Goal: Task Accomplishment & Management: Complete application form

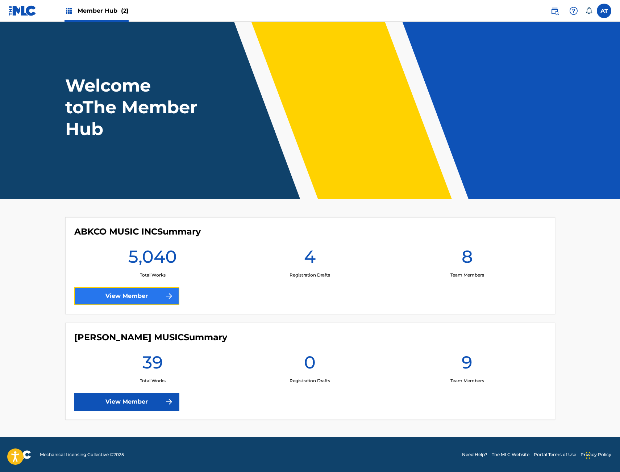
click at [125, 289] on link "View Member" at bounding box center [126, 296] width 105 height 18
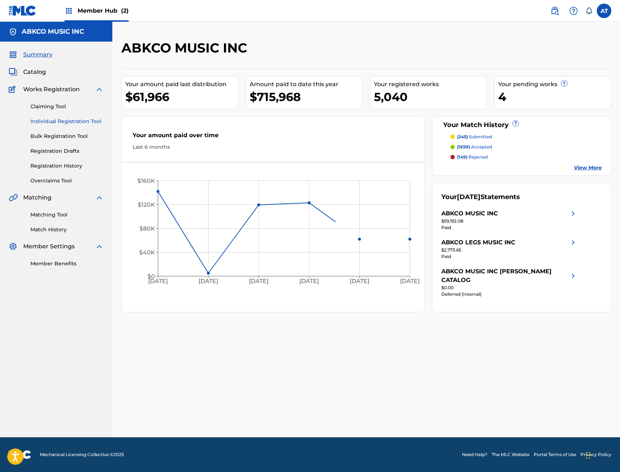
click at [65, 122] on link "Individual Registration Tool" at bounding box center [66, 122] width 73 height 8
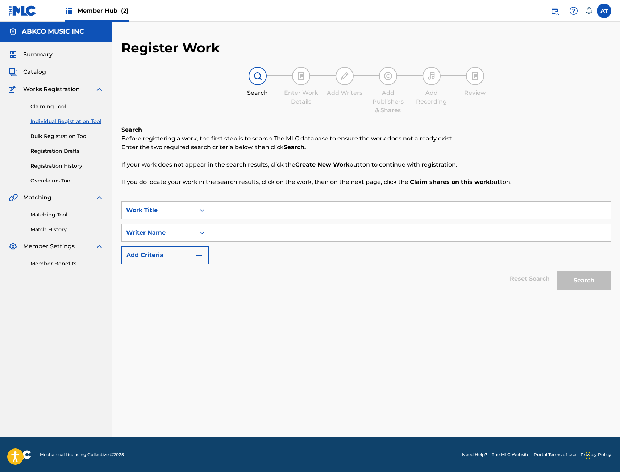
click at [236, 216] on input "Search Form" at bounding box center [410, 210] width 402 height 17
click at [264, 221] on div "SearchWithCriteriaa994b252-ba71-4c93-b828-429348e8e527 Work Title SearchWithCri…" at bounding box center [366, 232] width 490 height 63
click at [260, 213] on input "Search Form" at bounding box center [410, 210] width 402 height 17
type input "messy bun"
type input "[PERSON_NAME]"
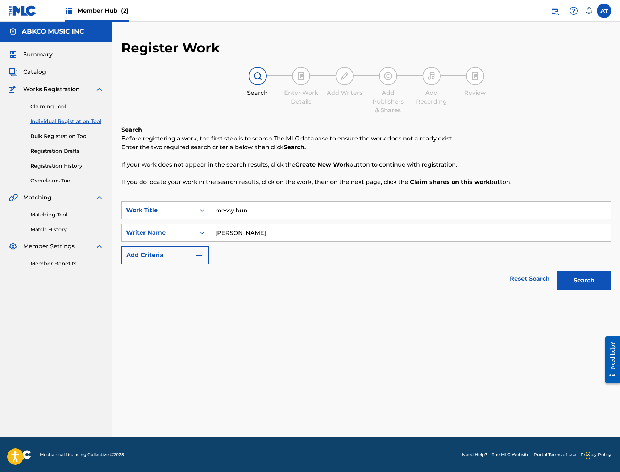
click at [557, 272] on button "Search" at bounding box center [584, 281] width 54 height 18
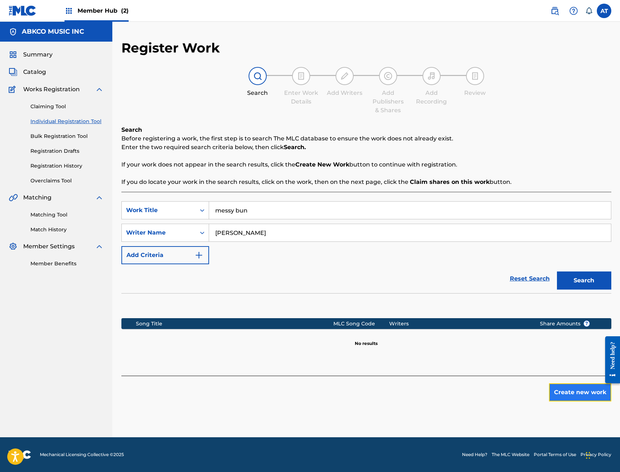
click at [580, 385] on button "Create new work" at bounding box center [580, 393] width 62 height 18
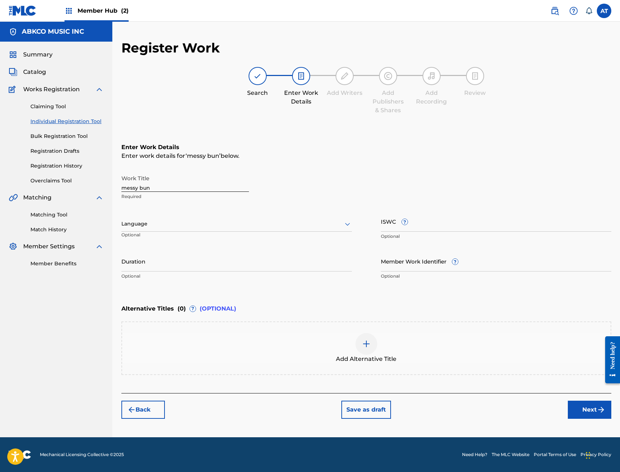
click at [192, 189] on input "messy bun" at bounding box center [185, 181] width 128 height 21
drag, startPoint x: 191, startPoint y: 182, endPoint x: 23, endPoint y: 169, distance: 167.9
click at [23, 169] on main "ABKCO MUSIC INC Summary Catalog Works Registration Claiming Tool Individual Reg…" at bounding box center [310, 230] width 620 height 416
type input "MESSY BUN"
click at [209, 258] on input "Duration" at bounding box center [236, 261] width 230 height 21
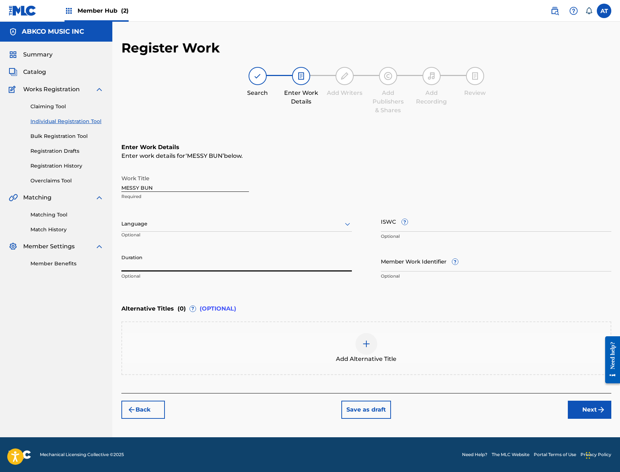
paste input "T3354686985"
type input "T3354686985"
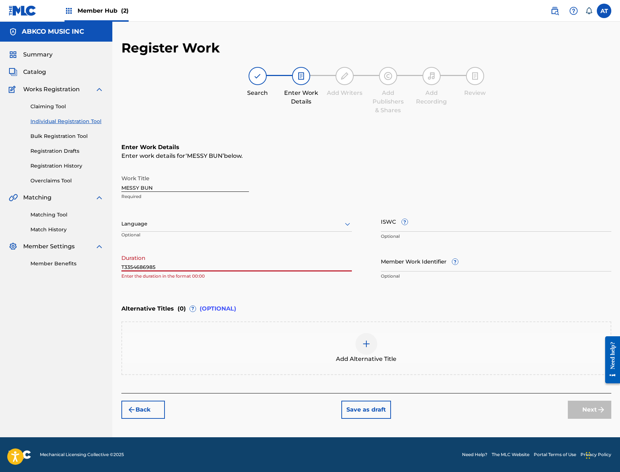
drag, startPoint x: 214, startPoint y: 263, endPoint x: 79, endPoint y: 255, distance: 135.0
click at [79, 255] on main "ABKCO MUSIC INC Summary Catalog Works Registration Claiming Tool Individual Reg…" at bounding box center [310, 230] width 620 height 416
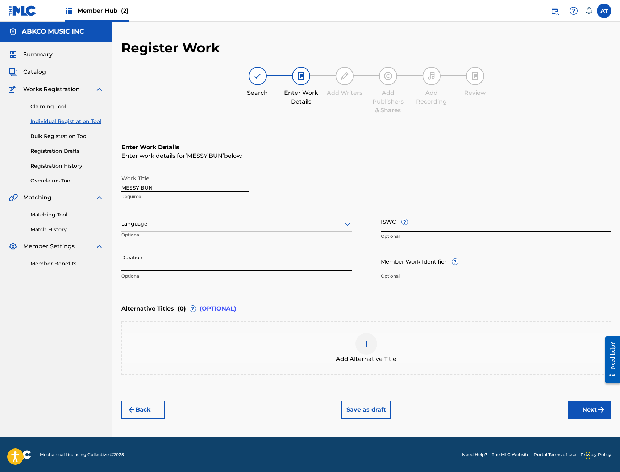
click at [476, 228] on input "ISWC ?" at bounding box center [496, 221] width 230 height 21
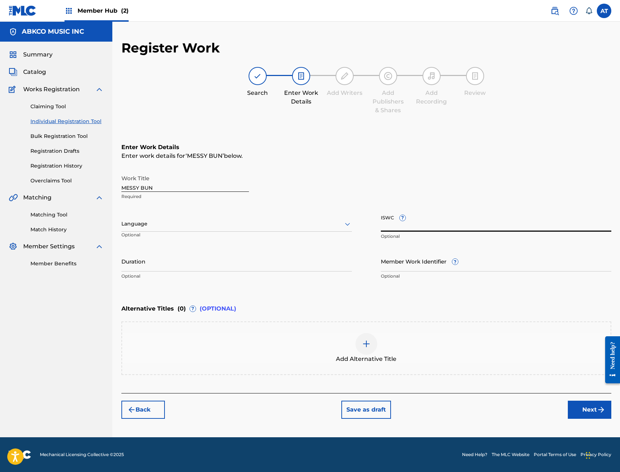
paste input "T3354686985"
type input "T3354686985"
click at [278, 276] on p "Optional" at bounding box center [236, 276] width 230 height 7
click at [275, 265] on input "Duration" at bounding box center [236, 261] width 230 height 21
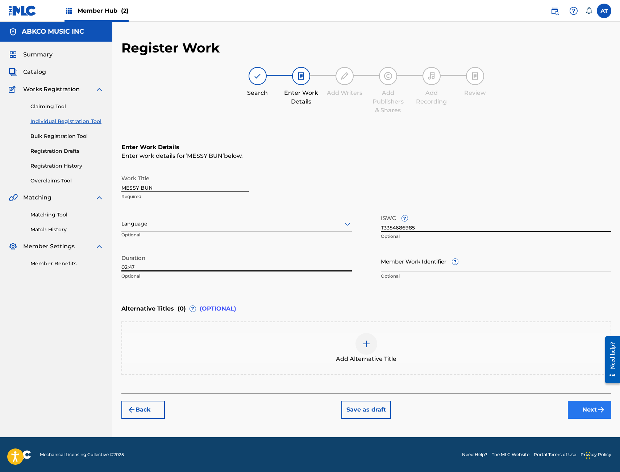
type input "02:47"
click at [584, 416] on button "Next" at bounding box center [589, 410] width 43 height 18
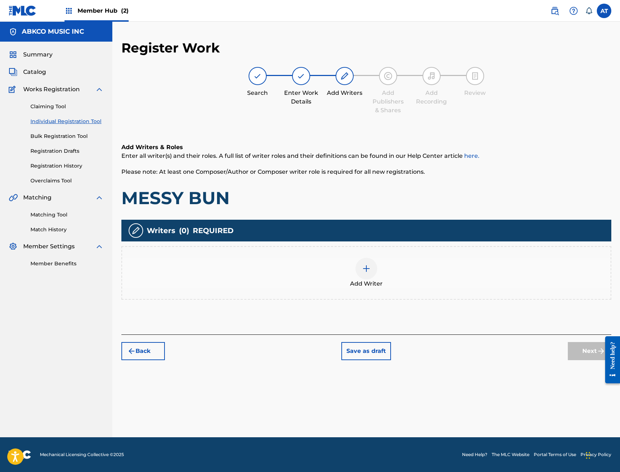
click at [289, 282] on div "Add Writer" at bounding box center [366, 273] width 488 height 30
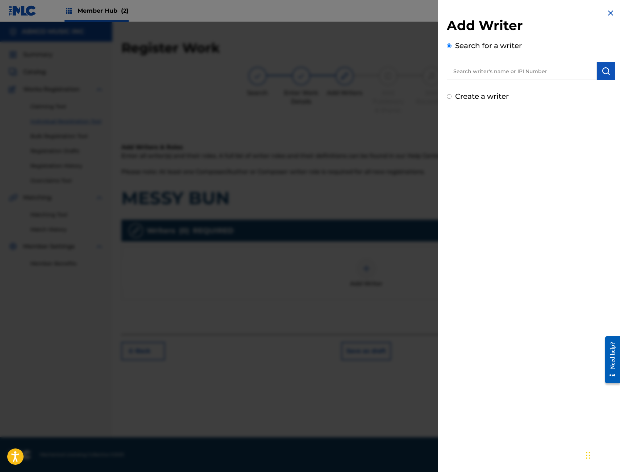
click at [505, 72] on input "text" at bounding box center [522, 71] width 150 height 18
click at [517, 63] on input "text" at bounding box center [522, 71] width 150 height 18
click at [517, 66] on input "text" at bounding box center [522, 71] width 150 height 18
paste input "00496811906"
type input "00496811906"
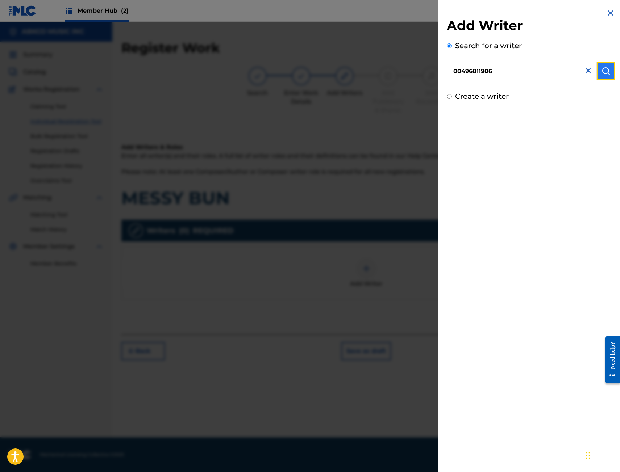
click at [597, 68] on button "submit" at bounding box center [606, 71] width 18 height 18
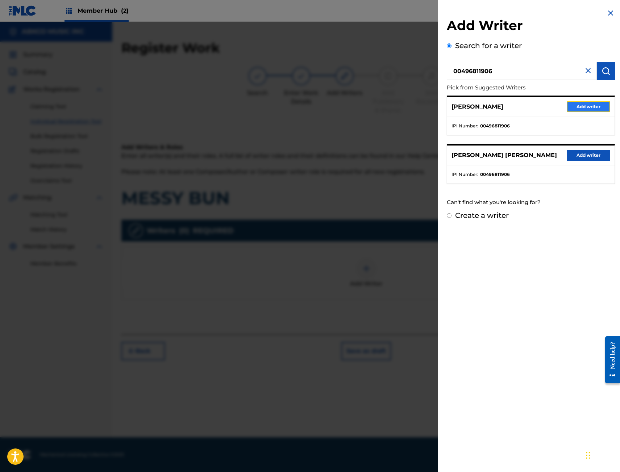
click at [597, 106] on button "Add writer" at bounding box center [588, 106] width 43 height 11
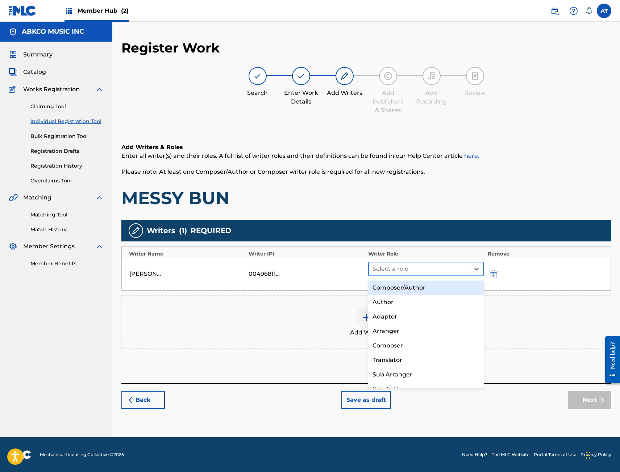
click at [414, 275] on div "Select a role" at bounding box center [419, 269] width 101 height 13
click at [411, 291] on div "Composer/Author" at bounding box center [426, 288] width 116 height 14
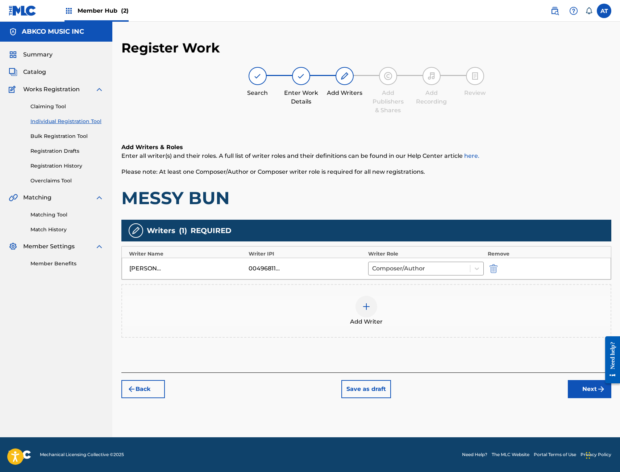
click at [384, 310] on div "Add Writer" at bounding box center [366, 311] width 488 height 30
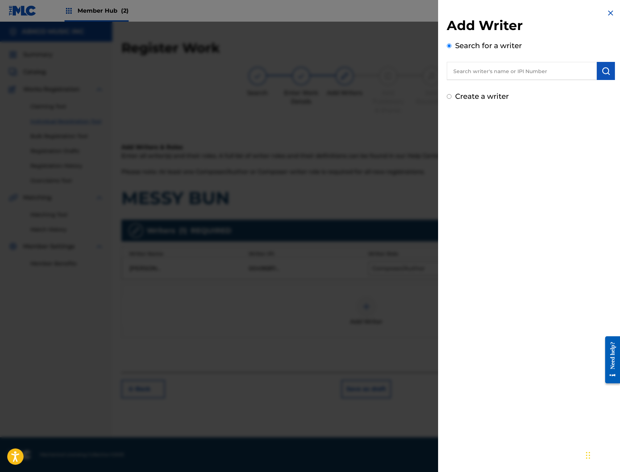
click at [491, 76] on input "text" at bounding box center [522, 71] width 150 height 18
paste input "00493942218"
type input "00493942218"
click at [609, 69] on button "submit" at bounding box center [606, 71] width 18 height 18
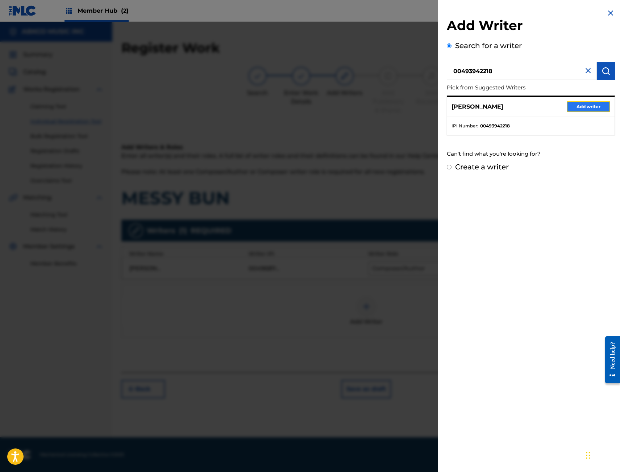
click at [581, 108] on button "Add writer" at bounding box center [588, 106] width 43 height 11
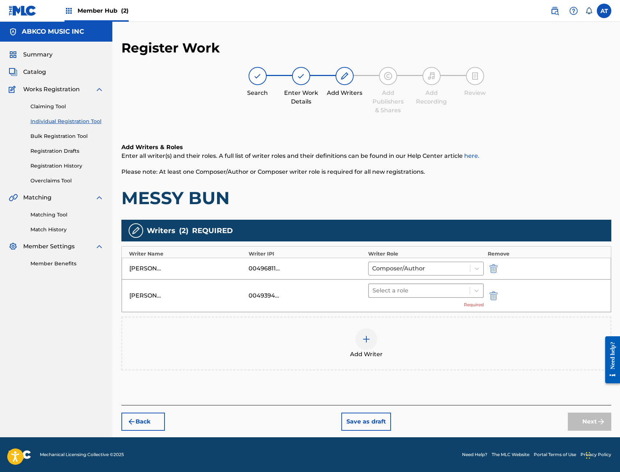
click at [429, 290] on div at bounding box center [419, 291] width 94 height 10
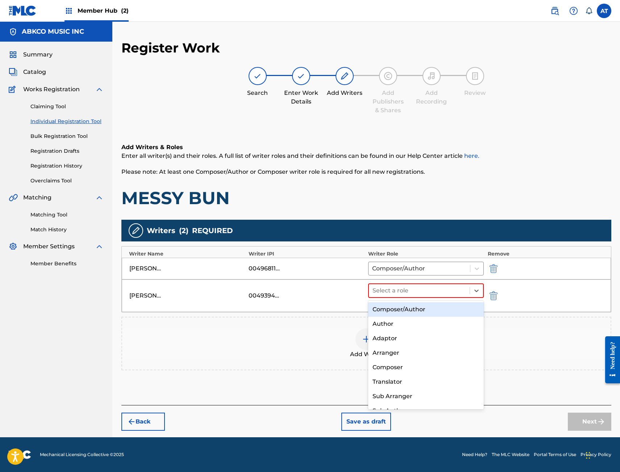
click at [422, 313] on div "Composer/Author" at bounding box center [426, 310] width 116 height 14
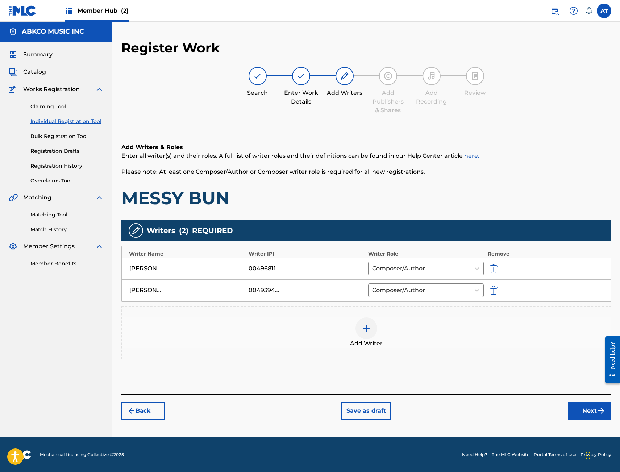
click at [414, 331] on div "Add Writer" at bounding box center [366, 333] width 488 height 30
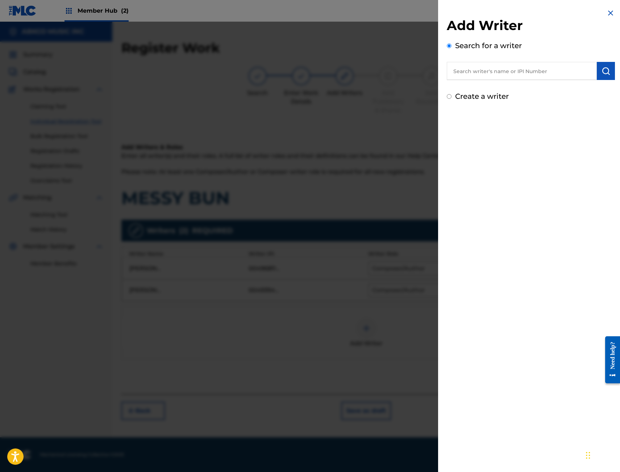
click at [517, 57] on div "Search for a writer" at bounding box center [531, 60] width 168 height 40
click at [520, 74] on input "text" at bounding box center [522, 71] width 150 height 18
paste input "00647085527"
type input "00647085527"
click at [613, 64] on div "Add Writer Search for a writer 00647085527 Create a writer" at bounding box center [530, 55] width 185 height 110
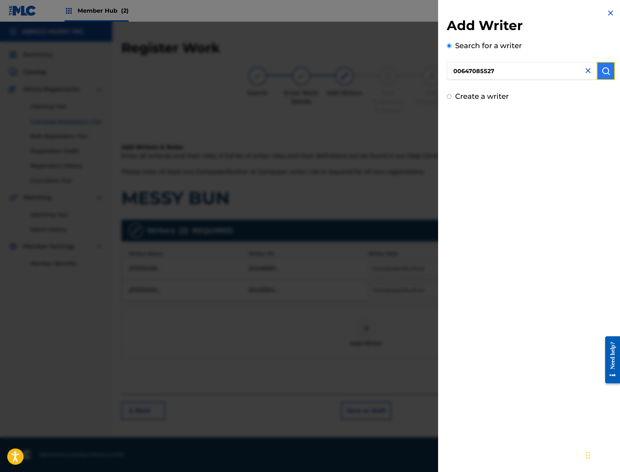
click at [608, 70] on button "submit" at bounding box center [606, 71] width 18 height 18
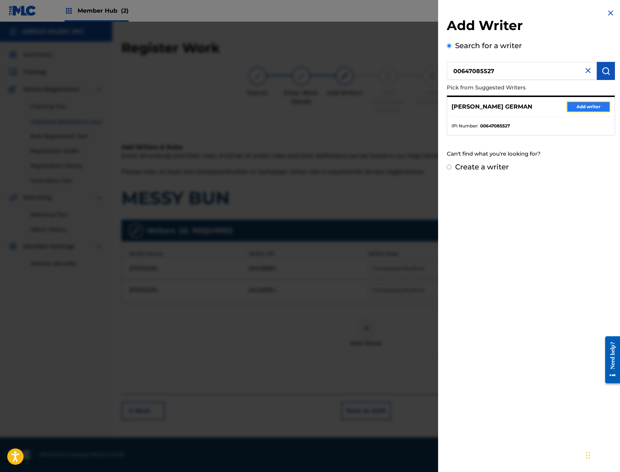
click at [593, 109] on button "Add writer" at bounding box center [588, 106] width 43 height 11
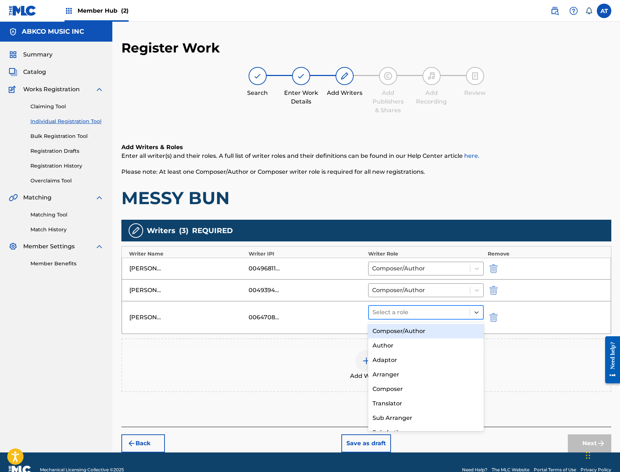
click at [466, 317] on div "Select a role" at bounding box center [419, 312] width 101 height 13
click at [450, 326] on div "Composer/Author" at bounding box center [426, 331] width 116 height 14
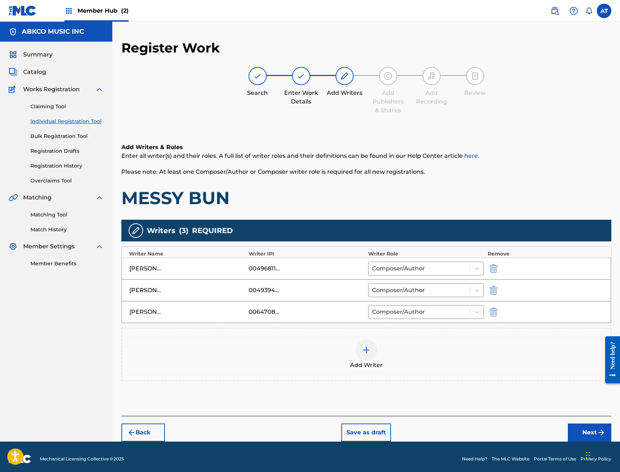
scroll to position [4, 0]
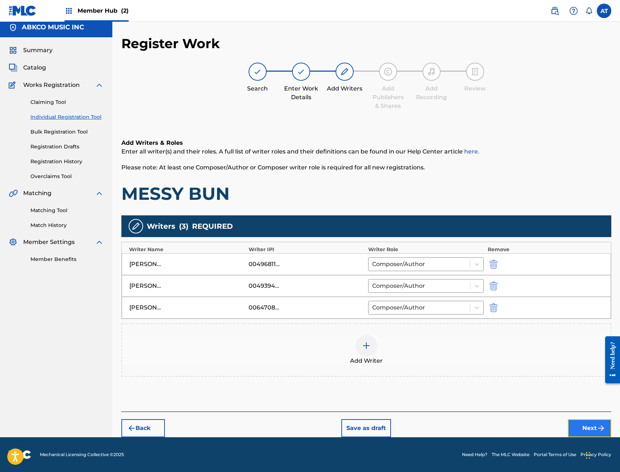
click at [584, 427] on button "Next" at bounding box center [589, 429] width 43 height 18
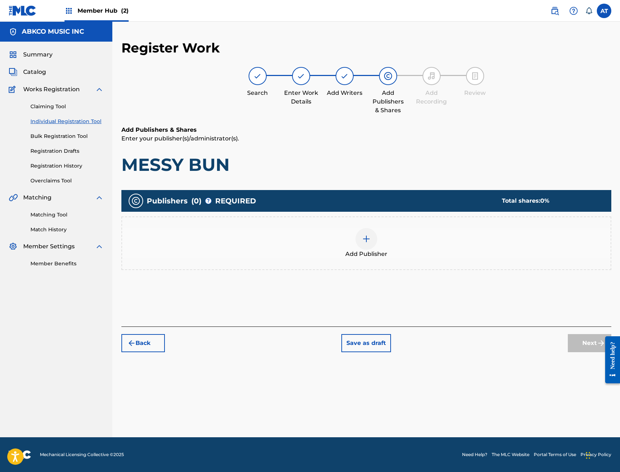
scroll to position [0, 0]
click at [326, 262] on div "Add Publisher" at bounding box center [366, 244] width 490 height 54
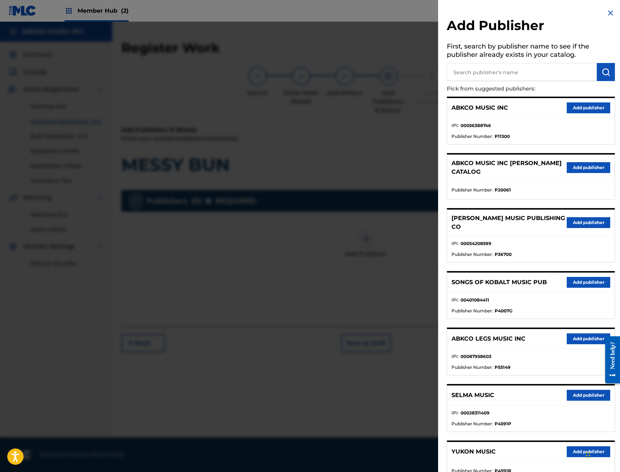
click at [522, 79] on input "text" at bounding box center [522, 72] width 150 height 18
type input "BIG MONEY"
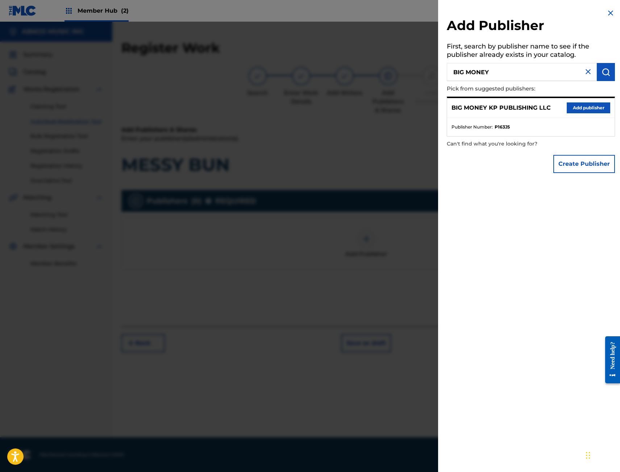
click at [574, 101] on div "BIG MONEY KP PUBLISHING LLC Add publisher" at bounding box center [530, 108] width 167 height 20
click at [570, 109] on button "Add publisher" at bounding box center [588, 108] width 43 height 11
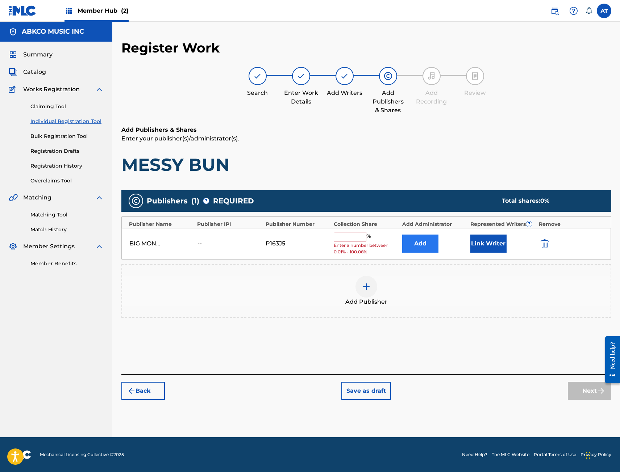
drag, startPoint x: 439, startPoint y: 245, endPoint x: 434, endPoint y: 244, distance: 5.2
click at [434, 244] on div "Add" at bounding box center [434, 244] width 64 height 18
click at [433, 244] on button "Add" at bounding box center [420, 244] width 36 height 18
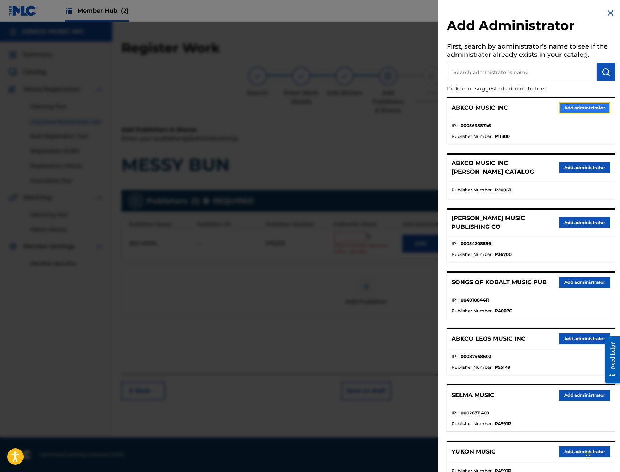
click at [593, 108] on button "Add administrator" at bounding box center [584, 108] width 51 height 11
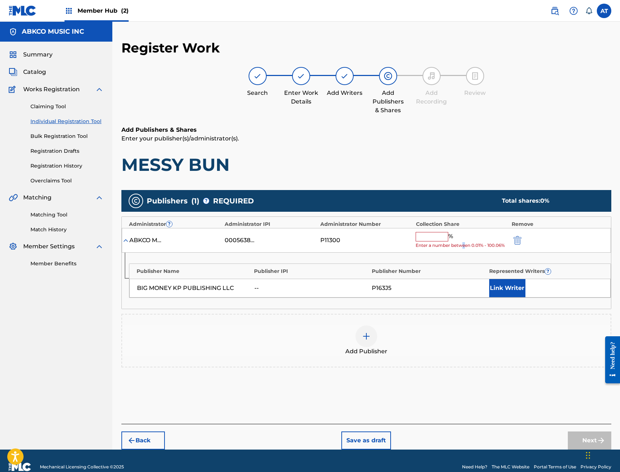
click at [462, 238] on div "% Enter a number between 0.01% - 100.06%" at bounding box center [462, 240] width 92 height 17
drag, startPoint x: 448, startPoint y: 239, endPoint x: 431, endPoint y: 239, distance: 16.3
click at [447, 239] on div "%" at bounding box center [435, 236] width 39 height 9
click at [431, 239] on input "text" at bounding box center [432, 236] width 33 height 9
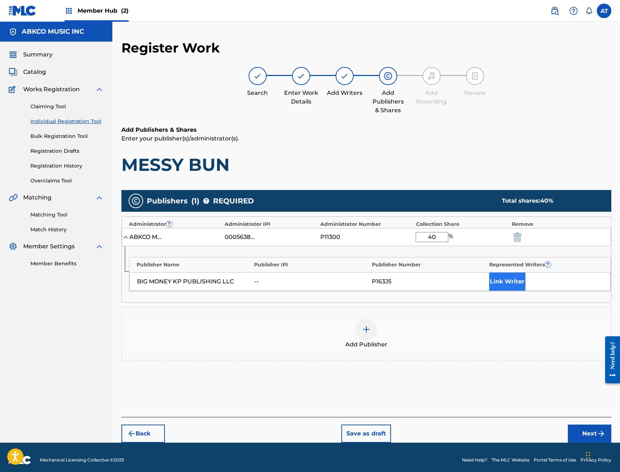
type input "40"
drag, startPoint x: 491, startPoint y: 282, endPoint x: 495, endPoint y: 283, distance: 3.9
click at [495, 283] on button "Link Writer" at bounding box center [507, 282] width 36 height 18
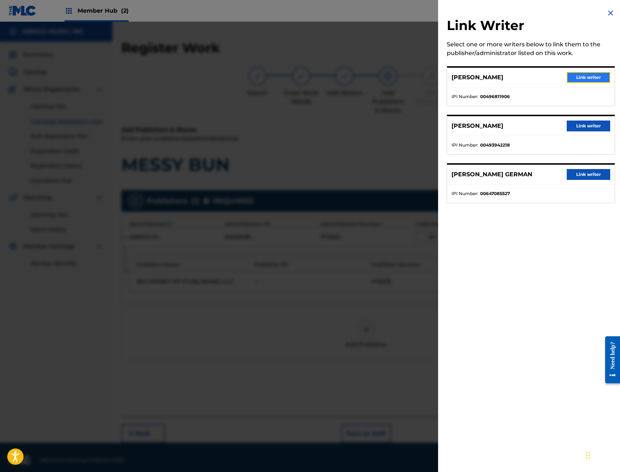
click at [597, 79] on button "Link writer" at bounding box center [588, 77] width 43 height 11
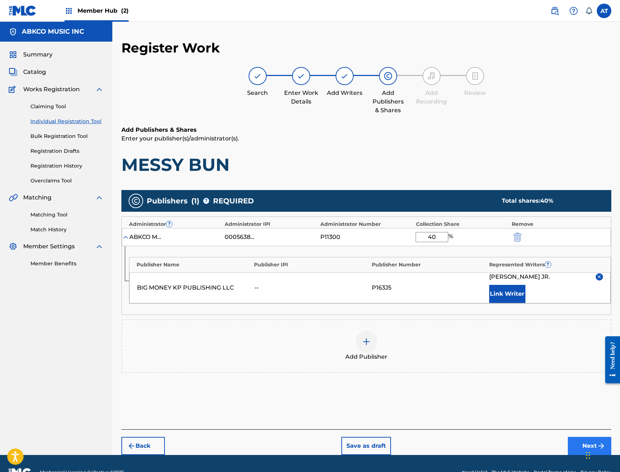
scroll to position [18, 0]
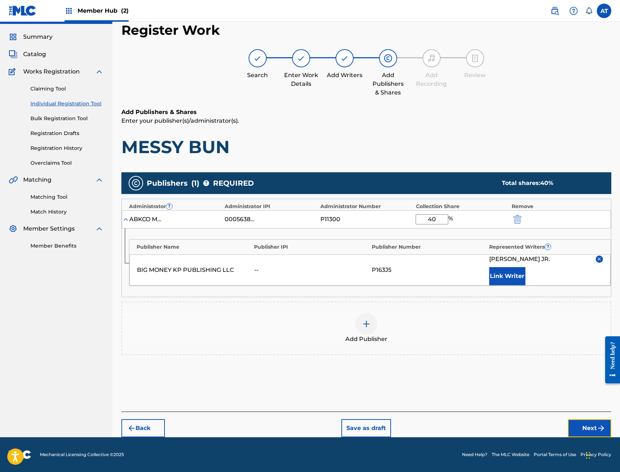
click at [579, 431] on button "Next" at bounding box center [589, 429] width 43 height 18
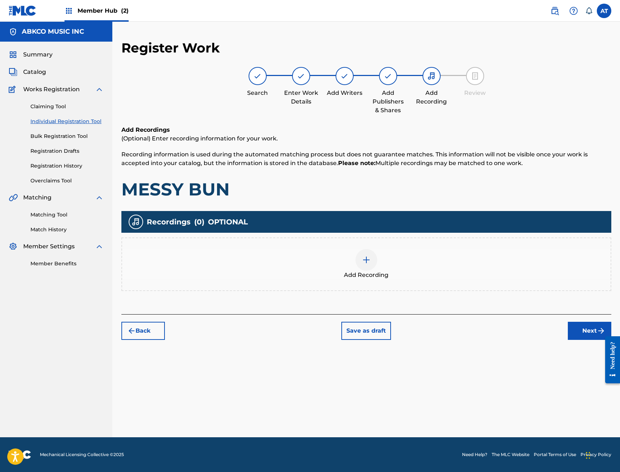
scroll to position [0, 0]
click at [293, 244] on div "Add Recording" at bounding box center [366, 265] width 490 height 54
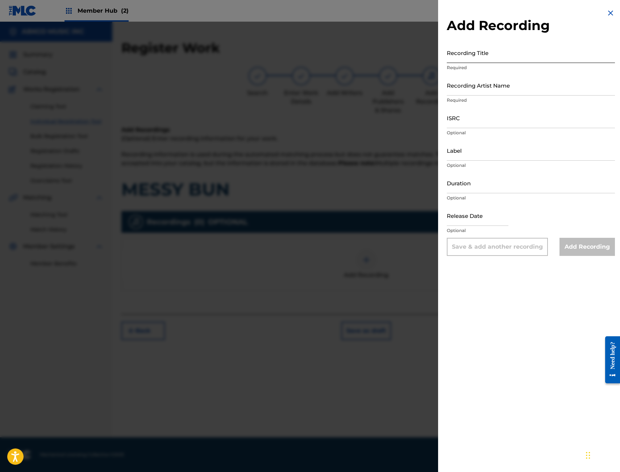
click at [521, 53] on input "Recording Title" at bounding box center [531, 52] width 168 height 21
type input "MESSY BUN"
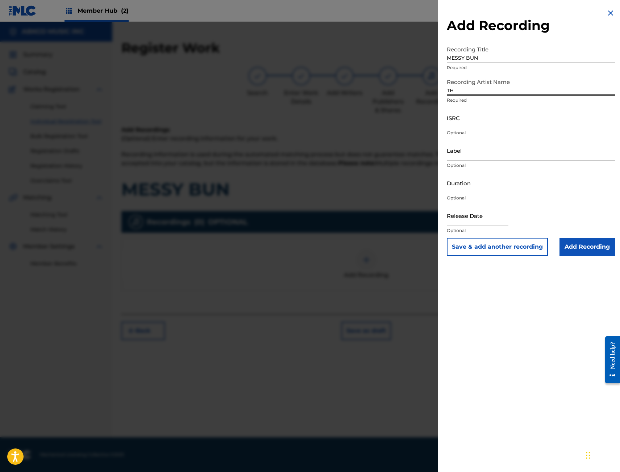
type input "T"
type input "[PERSON_NAME]"
click at [488, 125] on input "ISRC" at bounding box center [531, 118] width 168 height 21
paste input "QZS7J2573677"
type input "QZS7J2573677"
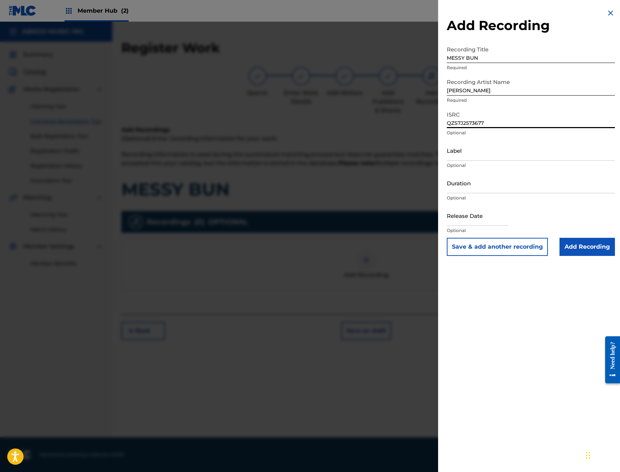
click at [466, 163] on p "Optional" at bounding box center [531, 165] width 168 height 7
click at [463, 155] on input "Label" at bounding box center [531, 150] width 168 height 21
click at [453, 189] on input "Duration" at bounding box center [531, 183] width 168 height 21
type input "02:47"
click at [509, 87] on input "[PERSON_NAME]" at bounding box center [531, 85] width 168 height 21
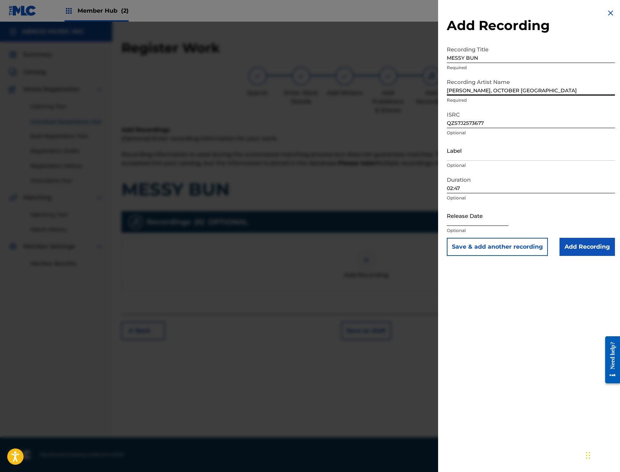
type input "[PERSON_NAME], OCTOBER [GEOGRAPHIC_DATA]"
click at [466, 218] on input "text" at bounding box center [478, 215] width 62 height 21
select select "9"
select select "2025"
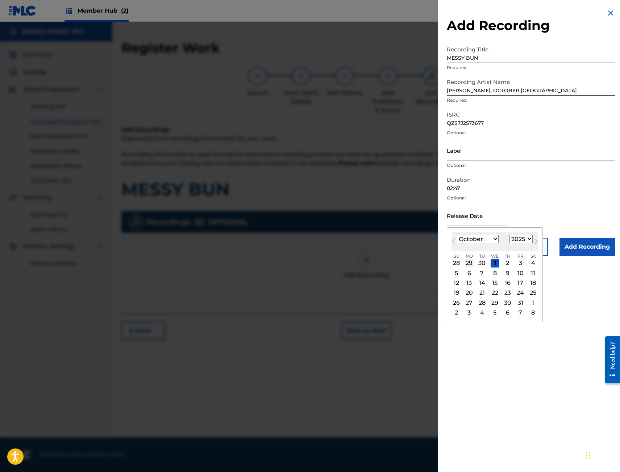
type input "[DATE]"
select select "8"
click at [519, 284] on div "19" at bounding box center [520, 283] width 9 height 9
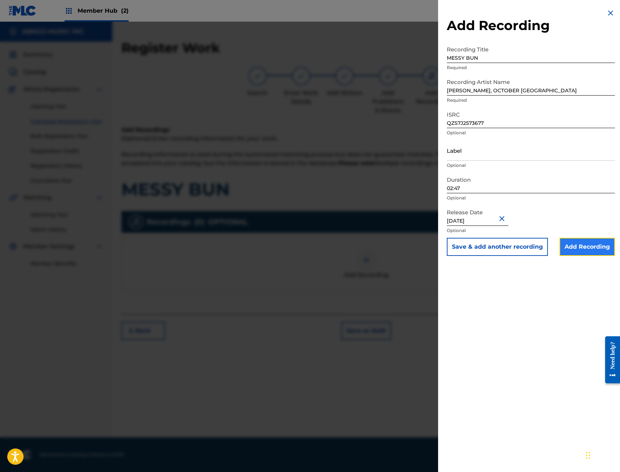
click at [582, 249] on input "Add Recording" at bounding box center [586, 247] width 55 height 18
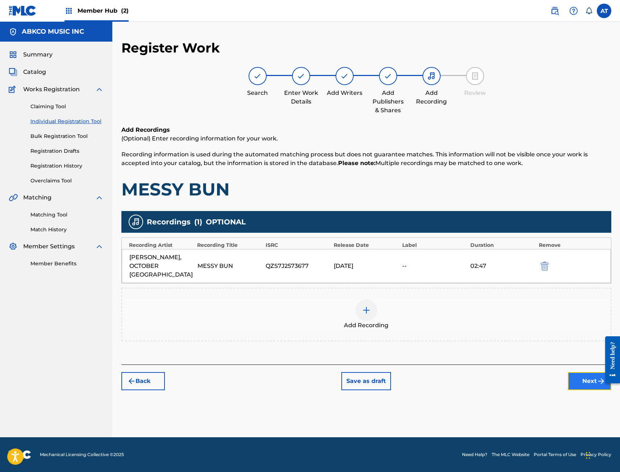
click at [581, 379] on button "Next" at bounding box center [589, 381] width 43 height 18
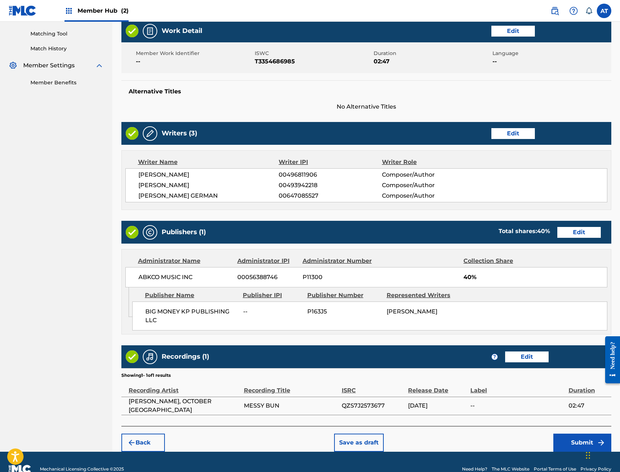
scroll to position [196, 0]
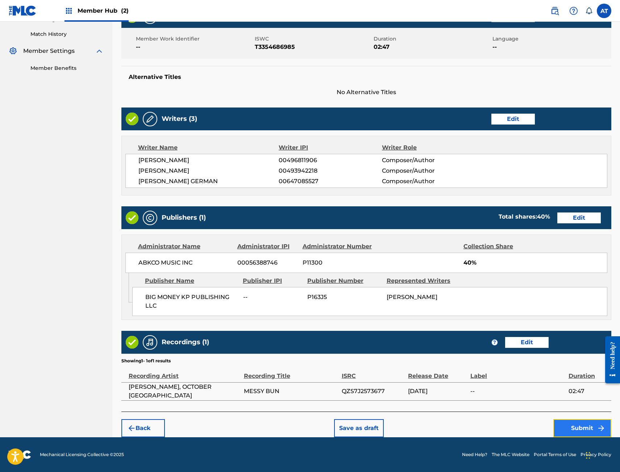
click at [562, 427] on button "Submit" at bounding box center [582, 429] width 58 height 18
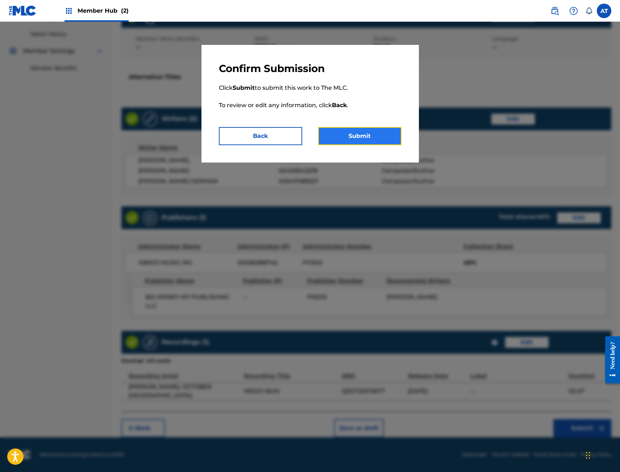
click at [343, 143] on button "Submit" at bounding box center [359, 136] width 83 height 18
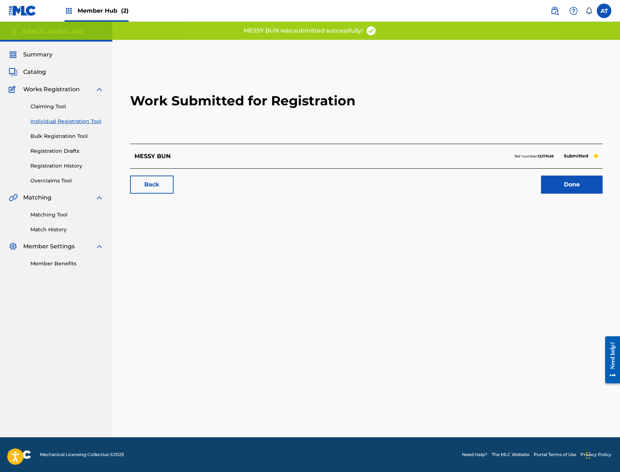
click at [593, 174] on div "Back Done" at bounding box center [366, 180] width 472 height 25
click at [591, 182] on link "Done" at bounding box center [572, 185] width 62 height 18
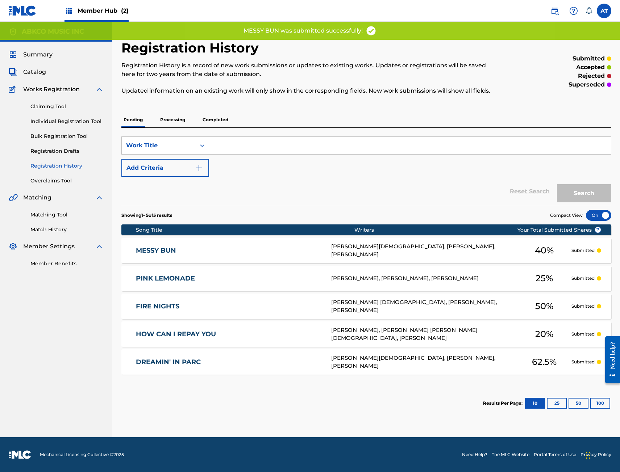
drag, startPoint x: 589, startPoint y: 182, endPoint x: 296, endPoint y: 184, distance: 293.8
click at [295, 184] on div "Reset Search Search" at bounding box center [366, 191] width 490 height 29
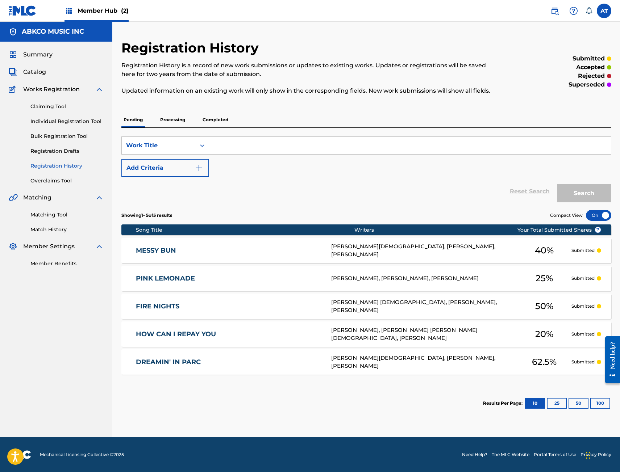
click at [325, 188] on div "Reset Search Search" at bounding box center [366, 191] width 490 height 29
click at [348, 161] on div "SearchWithCriteria344cb86e-5d59-42e1-afa9-84fc2c530d9e Work Title Add Criteria" at bounding box center [366, 157] width 490 height 41
click at [77, 120] on link "Individual Registration Tool" at bounding box center [66, 122] width 73 height 8
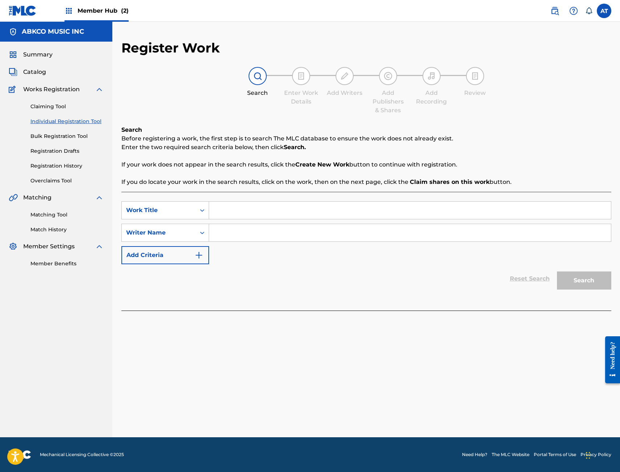
click at [252, 215] on input "Search Form" at bounding box center [410, 210] width 402 height 17
type input "LEMON LIES"
type input "[PERSON_NAME]"
click at [557, 272] on button "Search" at bounding box center [584, 281] width 54 height 18
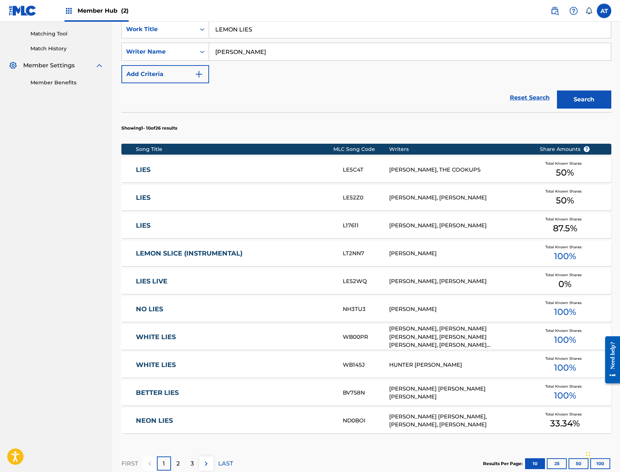
scroll to position [269, 0]
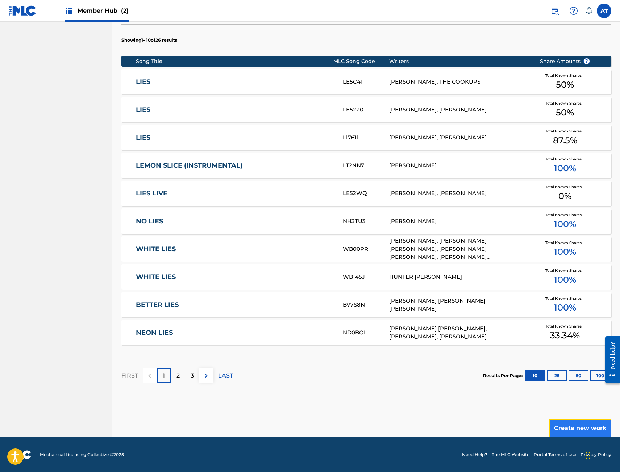
click at [581, 432] on button "Create new work" at bounding box center [580, 429] width 62 height 18
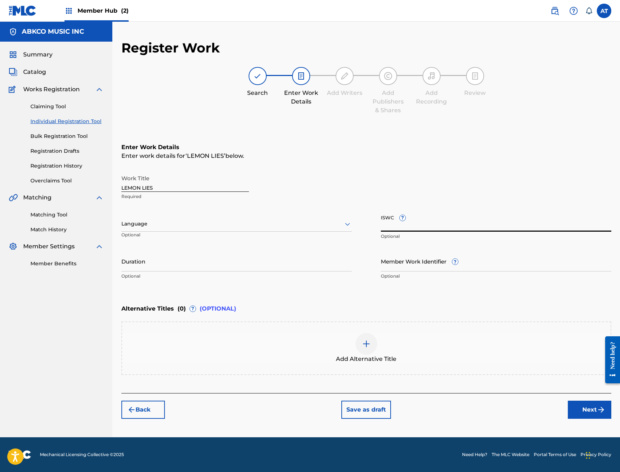
click at [425, 221] on input "ISWC ?" at bounding box center [496, 221] width 230 height 21
paste input "T3354686918"
type input "T3354686918"
click at [201, 261] on input "Duration" at bounding box center [236, 261] width 230 height 21
drag, startPoint x: 295, startPoint y: 308, endPoint x: 270, endPoint y: 268, distance: 47.3
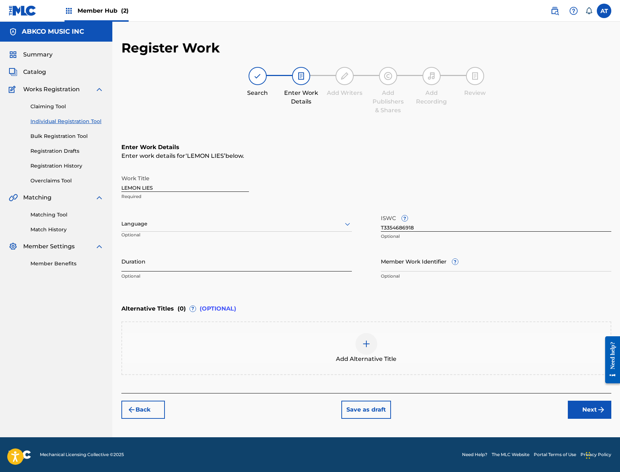
click at [295, 302] on div "Alternative Titles ( 0 ) ? (OPTIONAL)" at bounding box center [366, 309] width 490 height 16
click at [265, 266] on input "Duration" at bounding box center [236, 261] width 230 height 21
type input "02:51"
drag, startPoint x: 576, startPoint y: 397, endPoint x: 579, endPoint y: 395, distance: 3.9
click at [576, 397] on div "Back Save as draft Next" at bounding box center [366, 406] width 490 height 26
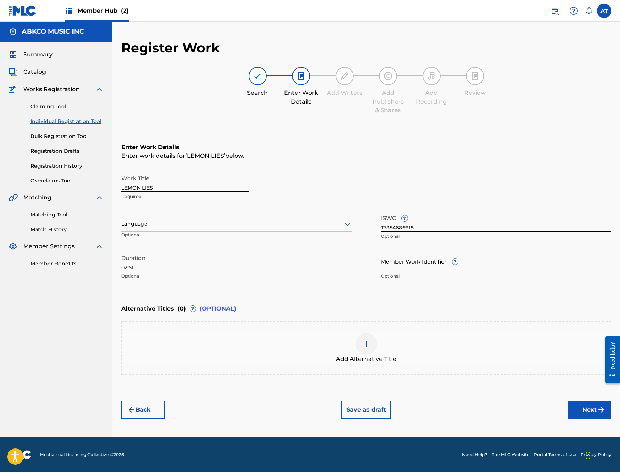
click at [582, 399] on div "Back Save as draft Next" at bounding box center [366, 406] width 490 height 26
click at [580, 410] on button "Next" at bounding box center [589, 410] width 43 height 18
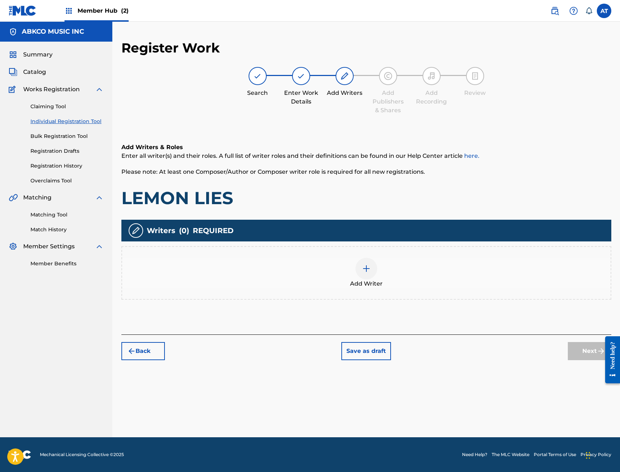
click at [238, 279] on div "Add Writer" at bounding box center [366, 273] width 488 height 30
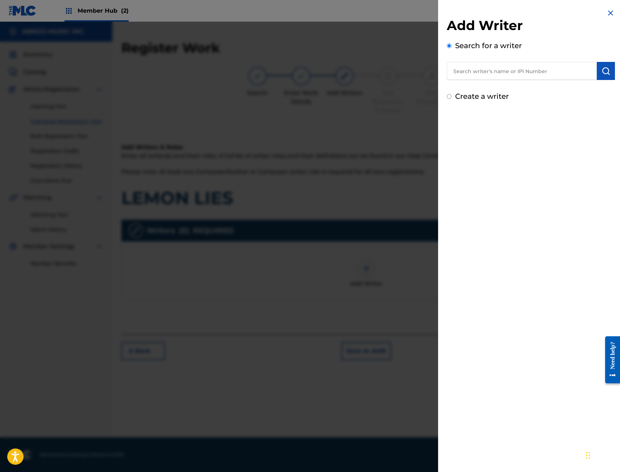
click at [524, 72] on input "text" at bounding box center [522, 71] width 150 height 18
paste input "00496811906"
type input "00496811906"
click at [597, 70] on button "submit" at bounding box center [606, 71] width 18 height 18
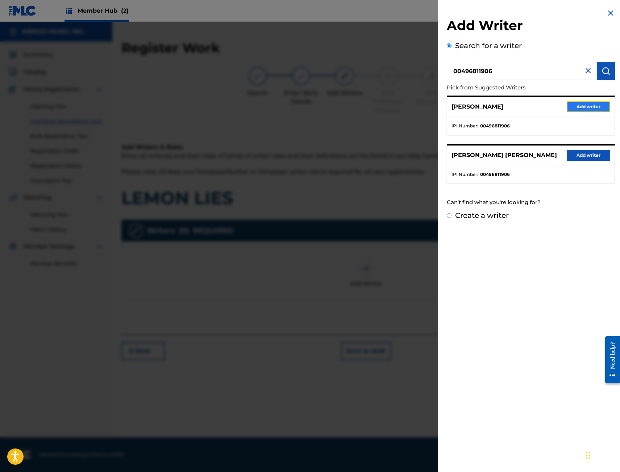
click at [590, 109] on button "Add writer" at bounding box center [588, 106] width 43 height 11
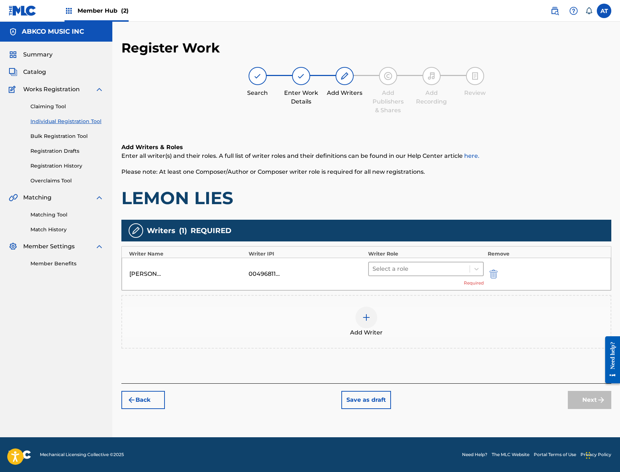
drag, startPoint x: 411, startPoint y: 286, endPoint x: 413, endPoint y: 271, distance: 15.7
click at [412, 286] on div "Select a role Required" at bounding box center [426, 274] width 116 height 25
click at [414, 270] on div at bounding box center [419, 269] width 94 height 10
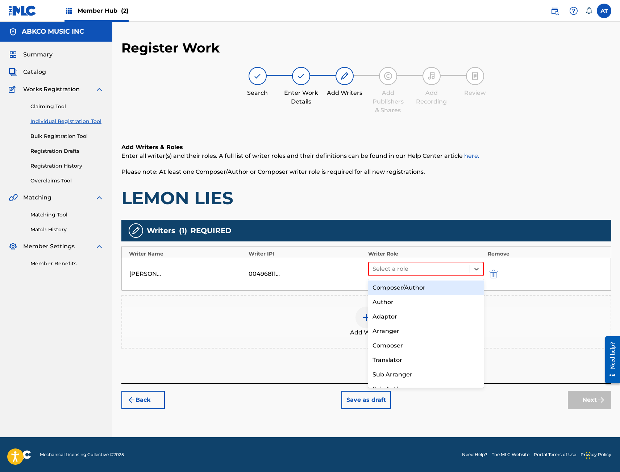
click at [414, 290] on div "Composer/Author" at bounding box center [426, 288] width 116 height 14
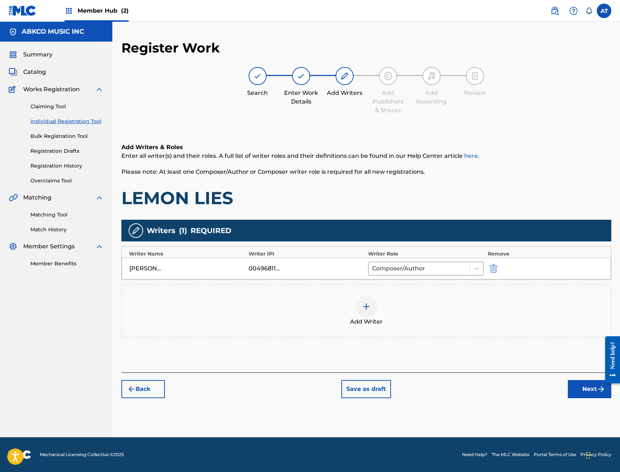
click at [404, 324] on div "Add Writer" at bounding box center [366, 311] width 488 height 30
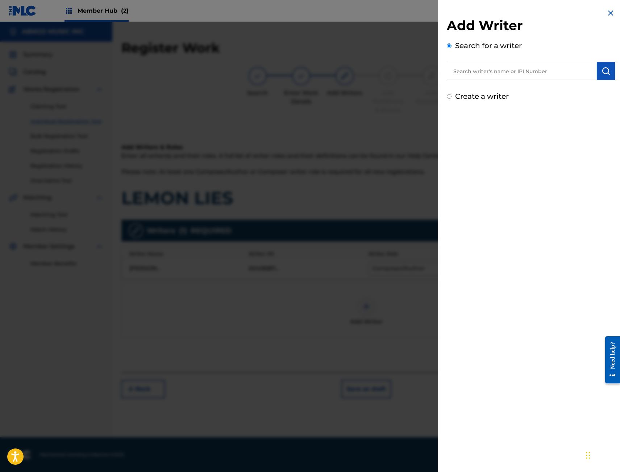
click at [531, 75] on input "text" at bounding box center [522, 71] width 150 height 18
paste input "00597196785"
type input "00597196785"
click at [604, 77] on button "submit" at bounding box center [606, 71] width 18 height 18
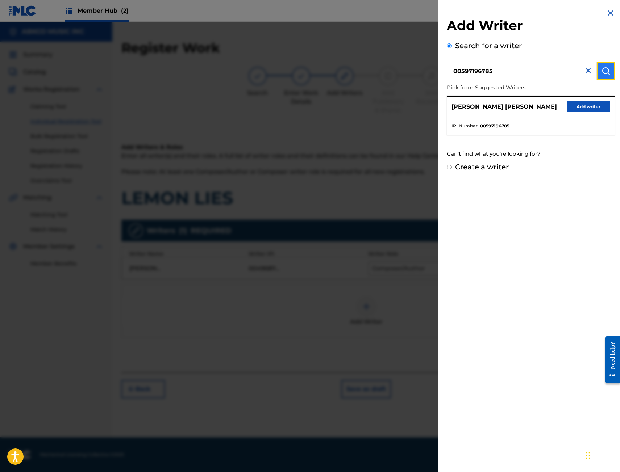
drag, startPoint x: 599, startPoint y: 69, endPoint x: 595, endPoint y: 75, distance: 7.3
click at [599, 68] on button "submit" at bounding box center [606, 71] width 18 height 18
click at [593, 107] on button "Add writer" at bounding box center [588, 106] width 43 height 11
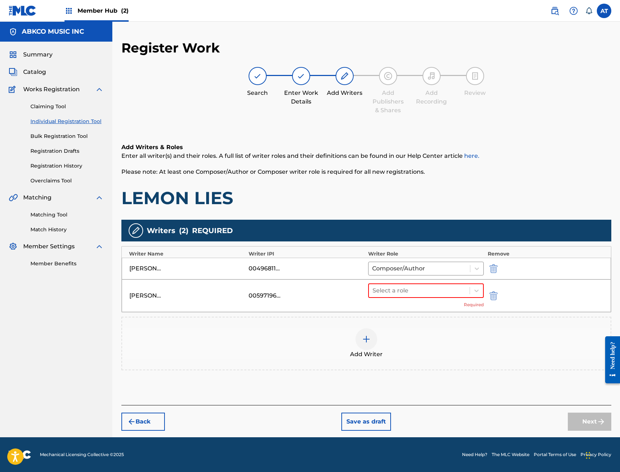
click at [392, 302] on div "Select a role Required" at bounding box center [426, 296] width 116 height 25
click at [405, 296] on div "Select a role" at bounding box center [419, 290] width 101 height 13
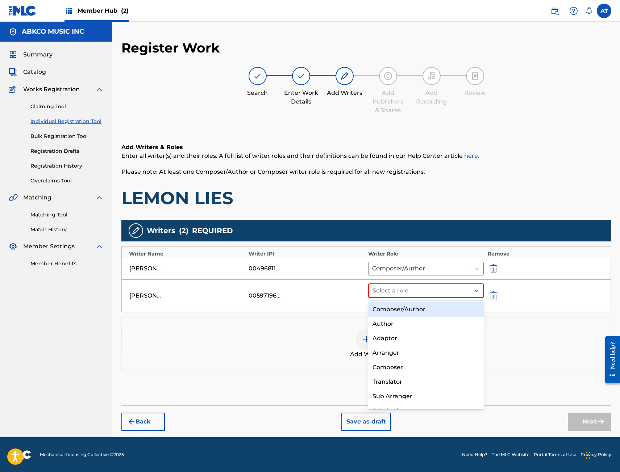
click at [405, 309] on div "Composer/Author" at bounding box center [426, 310] width 116 height 14
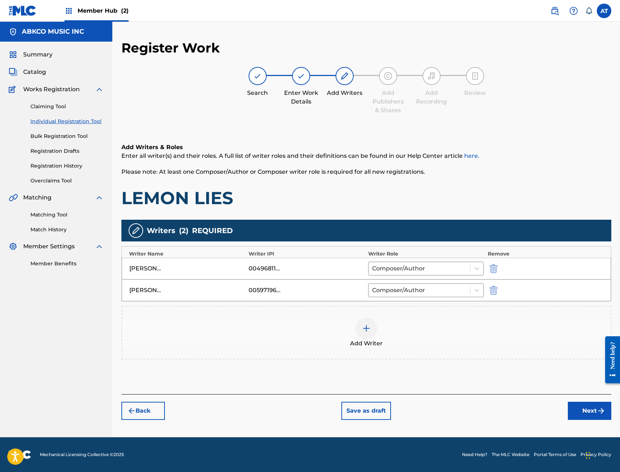
click at [328, 342] on div "Add Writer" at bounding box center [366, 333] width 488 height 30
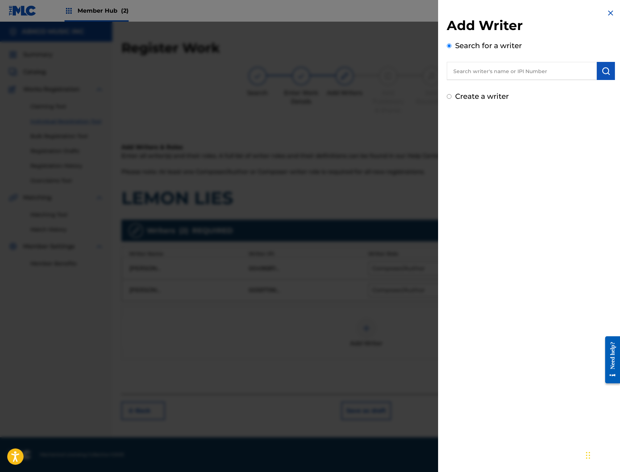
click at [485, 70] on input "text" at bounding box center [522, 71] width 150 height 18
paste input "00493942218"
type input "00493942218"
click at [597, 70] on button "submit" at bounding box center [606, 71] width 18 height 18
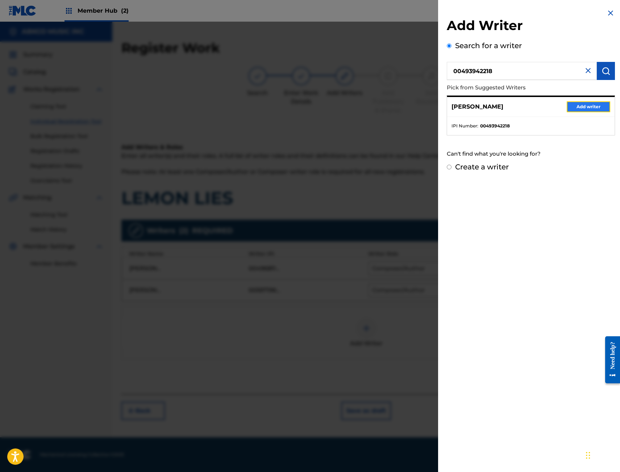
click at [592, 101] on button "Add writer" at bounding box center [588, 106] width 43 height 11
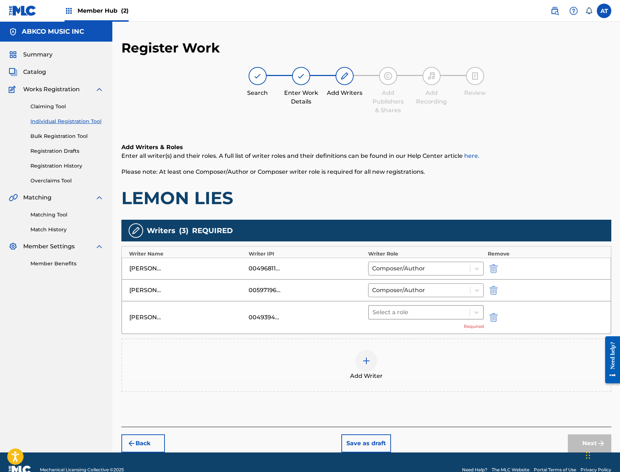
click at [384, 308] on div at bounding box center [419, 313] width 94 height 10
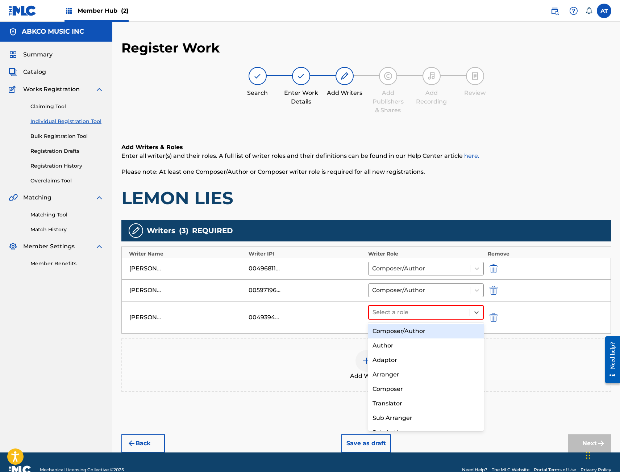
click at [385, 322] on div "8 results available. Use Up and Down to choose options, press Enter to select t…" at bounding box center [426, 317] width 116 height 25
click at [385, 329] on div "Select a role Required" at bounding box center [426, 317] width 116 height 25
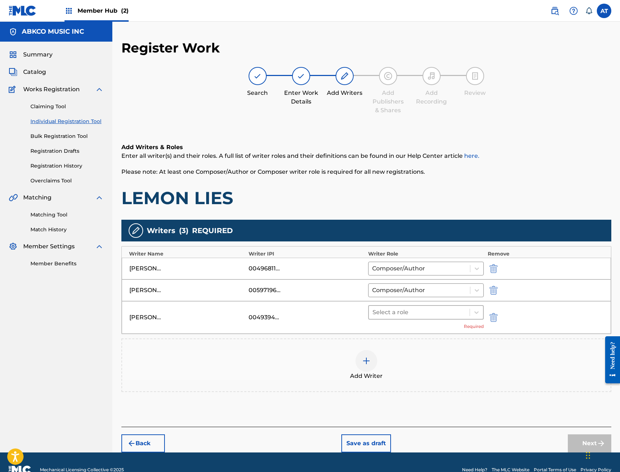
click at [386, 317] on div at bounding box center [419, 313] width 94 height 10
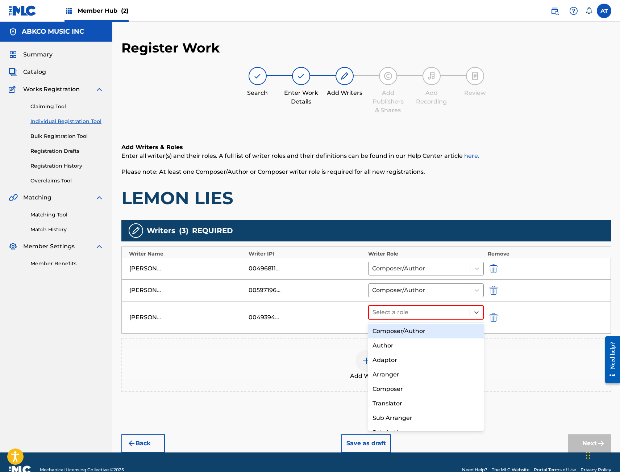
click at [391, 338] on div "Composer/Author" at bounding box center [426, 331] width 116 height 14
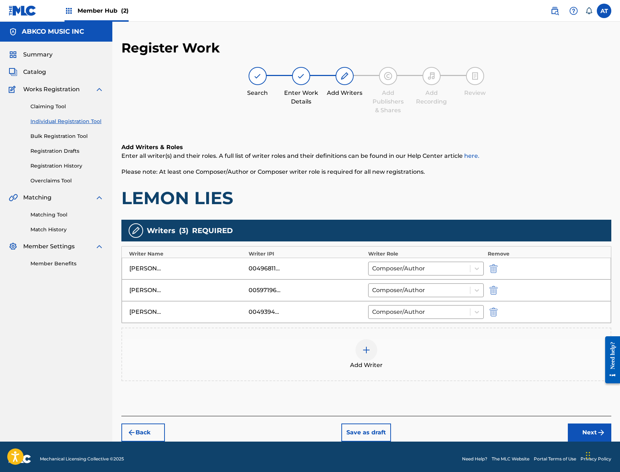
scroll to position [4, 0]
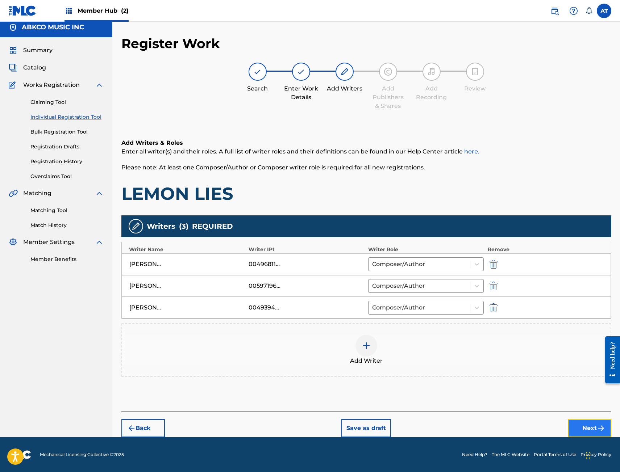
click at [588, 424] on button "Next" at bounding box center [589, 429] width 43 height 18
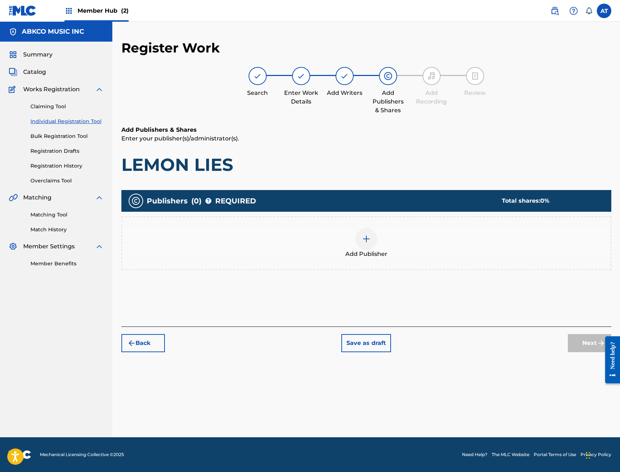
scroll to position [0, 0]
click at [370, 245] on div at bounding box center [366, 239] width 22 height 22
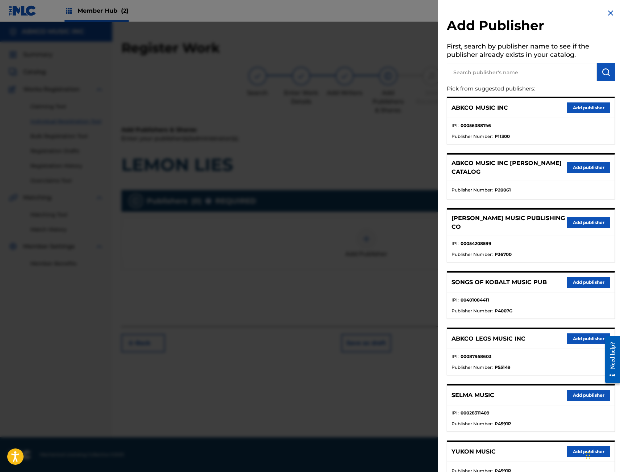
click at [545, 55] on h5 "First, search by publisher name to see if the publisher already exists in your …" at bounding box center [531, 51] width 168 height 23
click at [538, 66] on input "text" at bounding box center [522, 72] width 150 height 18
type input "b"
type input "big money"
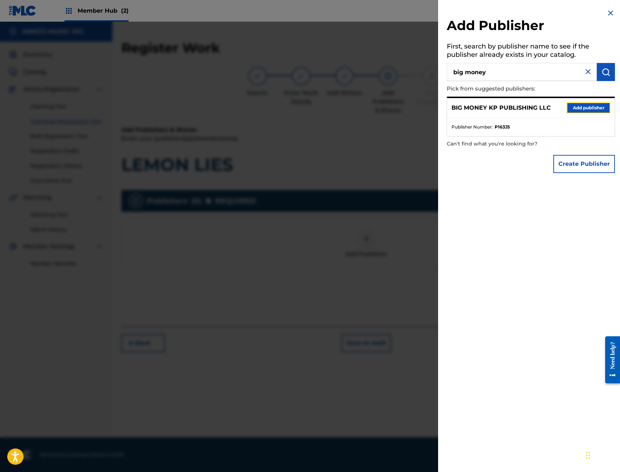
click at [593, 104] on button "Add publisher" at bounding box center [588, 108] width 43 height 11
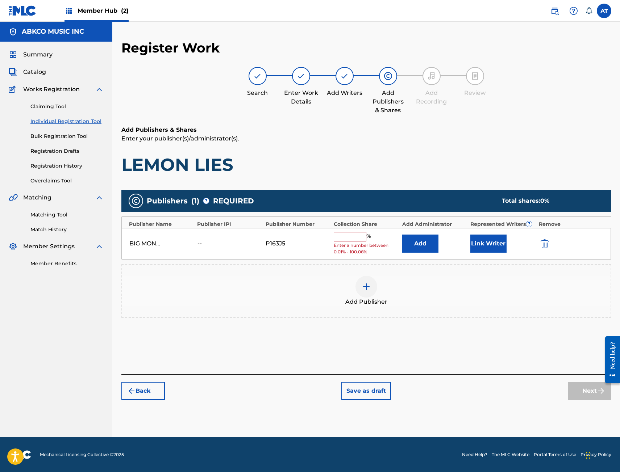
click at [442, 250] on div "Add" at bounding box center [434, 244] width 64 height 18
click at [430, 249] on button "Add" at bounding box center [420, 244] width 36 height 18
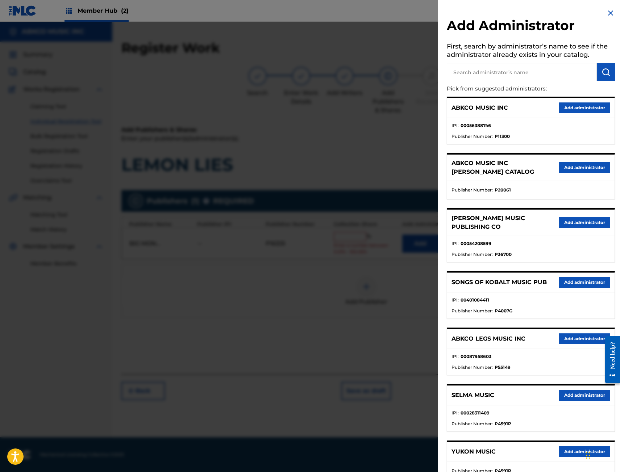
click at [551, 74] on input "text" at bounding box center [522, 72] width 150 height 18
click at [576, 113] on button "Add administrator" at bounding box center [584, 108] width 51 height 11
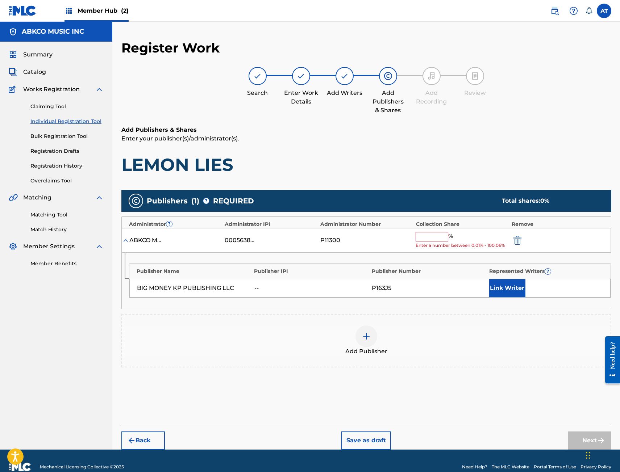
drag, startPoint x: 447, startPoint y: 236, endPoint x: 452, endPoint y: 241, distance: 7.4
click at [447, 236] on input "text" at bounding box center [432, 236] width 33 height 9
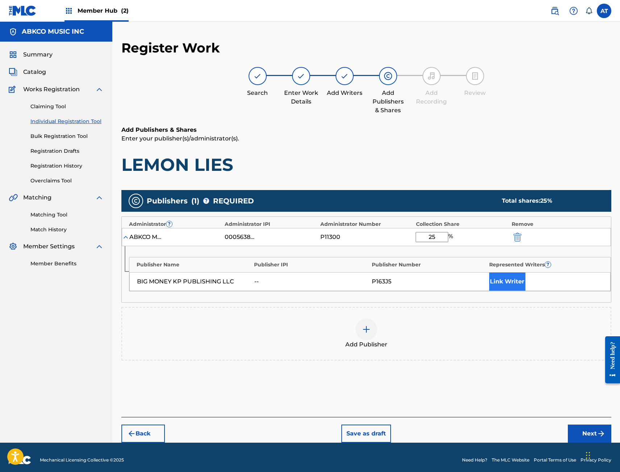
type input "25"
click at [512, 276] on button "Link Writer" at bounding box center [507, 282] width 36 height 18
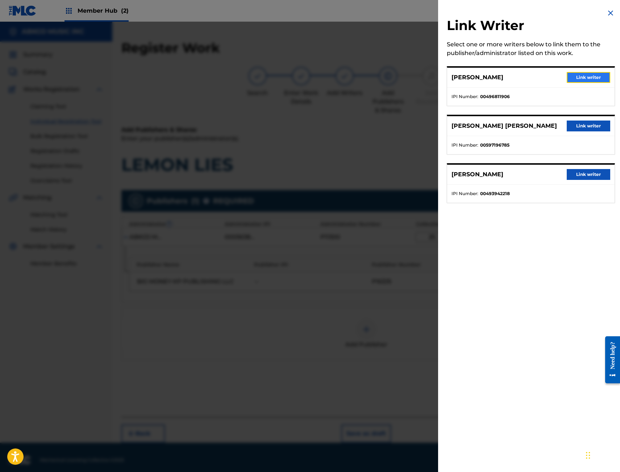
click at [586, 77] on button "Link writer" at bounding box center [588, 77] width 43 height 11
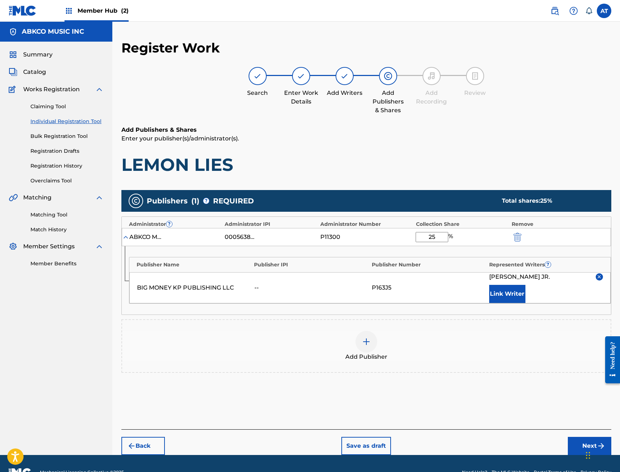
scroll to position [18, 0]
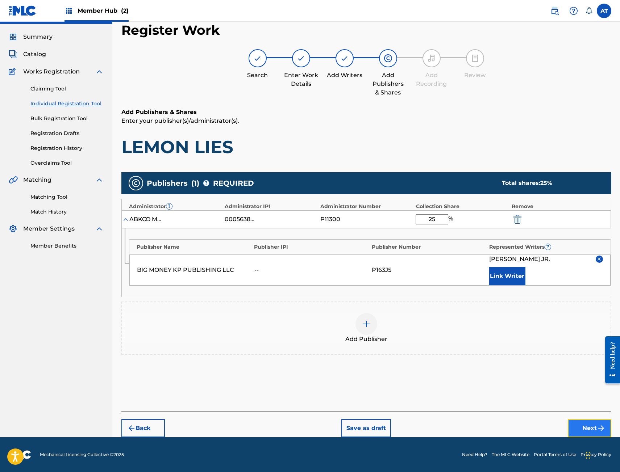
click at [570, 422] on button "Next" at bounding box center [589, 429] width 43 height 18
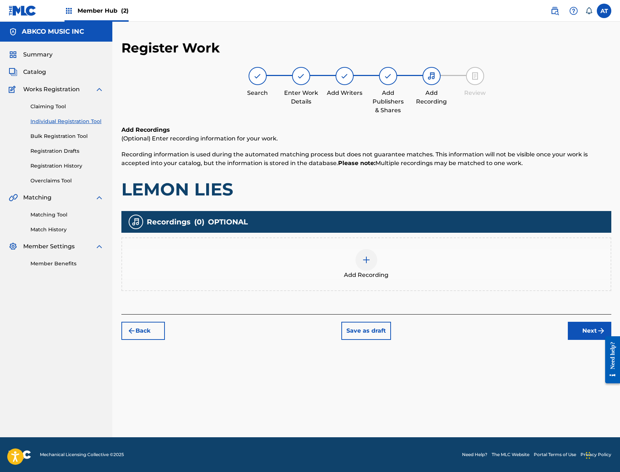
click at [342, 258] on div "Add Recording" at bounding box center [366, 264] width 488 height 30
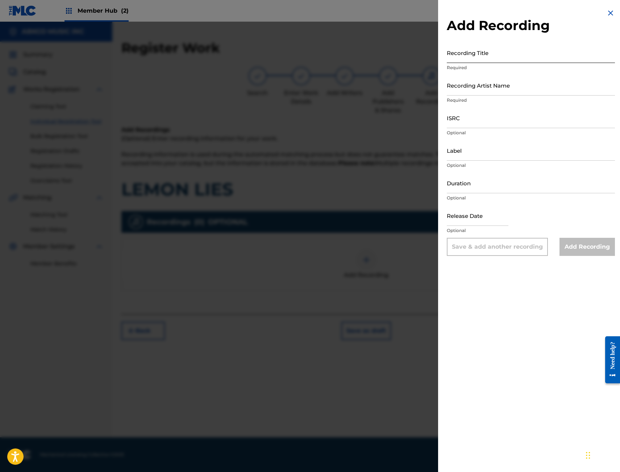
click at [483, 48] on input "Recording Title" at bounding box center [531, 52] width 168 height 21
type input "l"
type input "LEMON LIES"
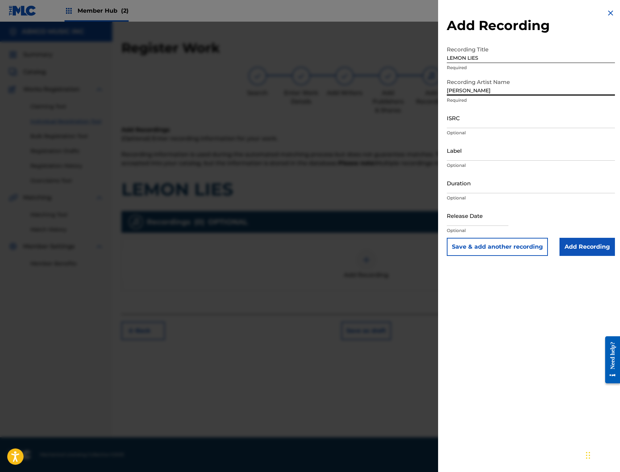
type input "[PERSON_NAME]"
click at [472, 114] on input "ISRC" at bounding box center [531, 118] width 168 height 21
paste input "QZS7J2504870"
type input "QZS7J2504870"
click at [454, 196] on p "Optional" at bounding box center [531, 198] width 168 height 7
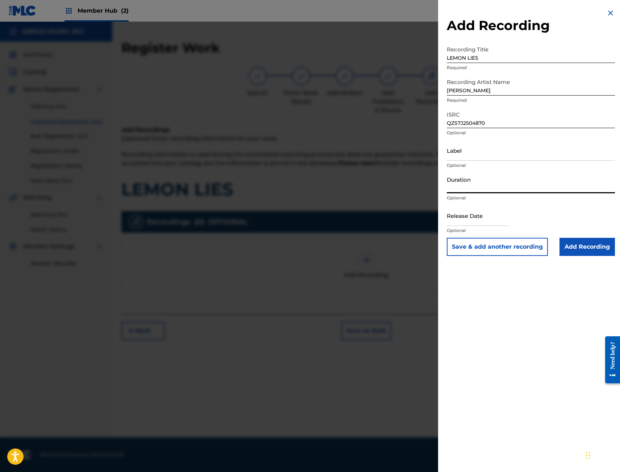
click at [457, 186] on input "Duration" at bounding box center [531, 183] width 168 height 21
type input "02:51"
click at [481, 224] on input "text" at bounding box center [478, 215] width 62 height 21
select select "9"
select select "2025"
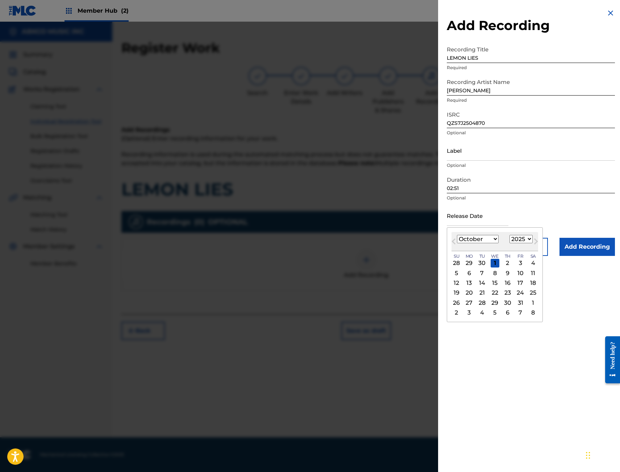
click at [464, 248] on div "[DATE] January February March April May June July August September October Nove…" at bounding box center [494, 241] width 87 height 19
click at [454, 240] on span "Previous Month" at bounding box center [454, 242] width 0 height 11
select select "8"
drag, startPoint x: 519, startPoint y: 285, endPoint x: 522, endPoint y: 280, distance: 6.7
click at [519, 285] on div "19" at bounding box center [520, 283] width 9 height 9
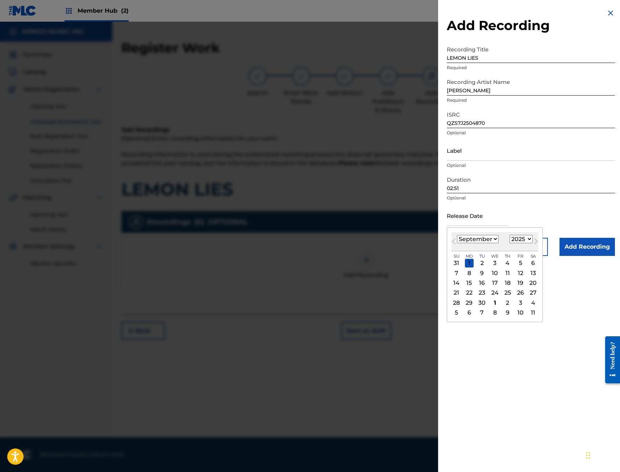
type input "[DATE]"
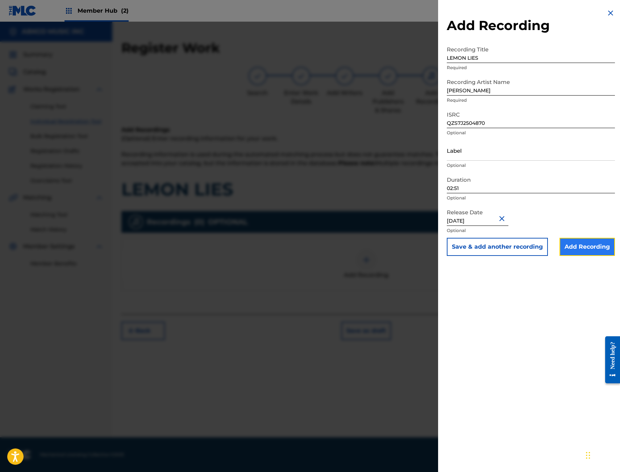
click at [596, 247] on input "Add Recording" at bounding box center [586, 247] width 55 height 18
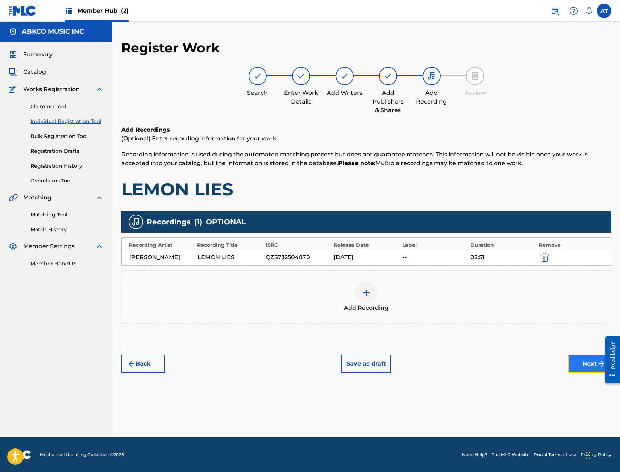
click at [588, 363] on button "Next" at bounding box center [589, 364] width 43 height 18
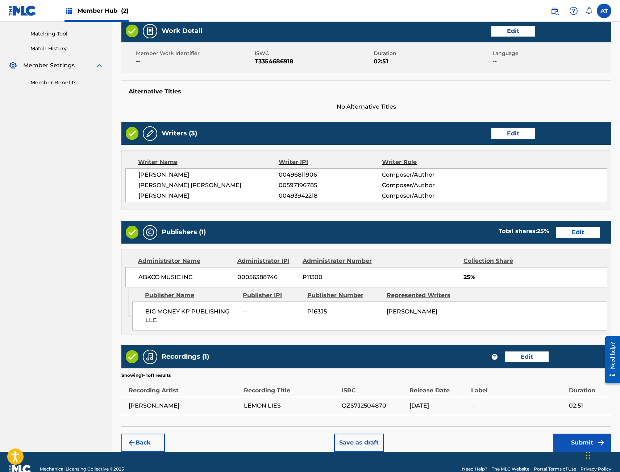
scroll to position [196, 0]
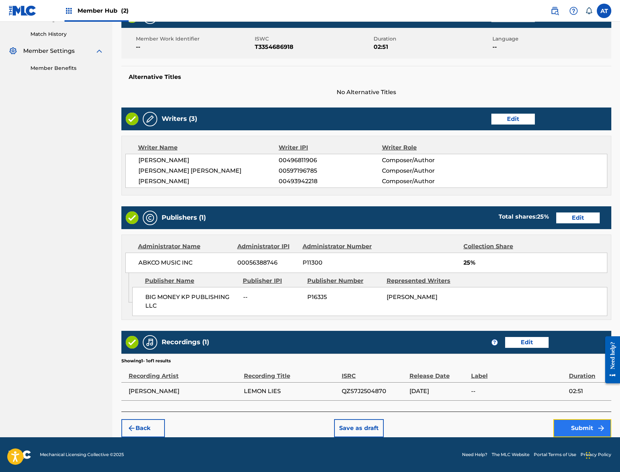
click at [584, 426] on button "Submit" at bounding box center [582, 429] width 58 height 18
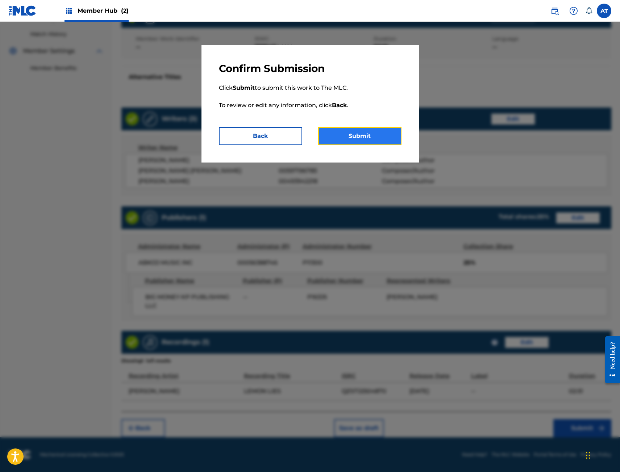
click at [356, 142] on button "Submit" at bounding box center [359, 136] width 83 height 18
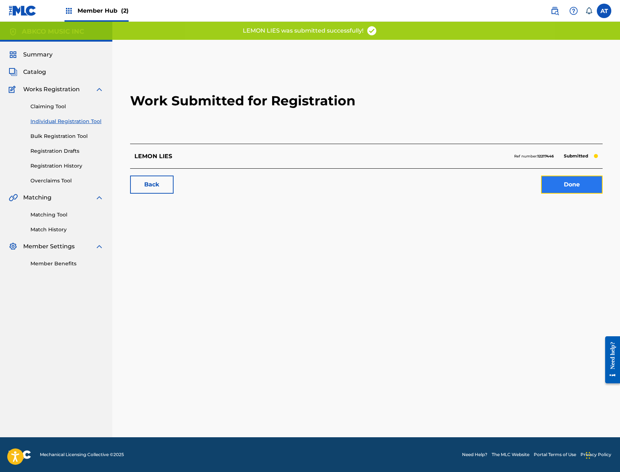
click at [593, 187] on link "Done" at bounding box center [572, 185] width 62 height 18
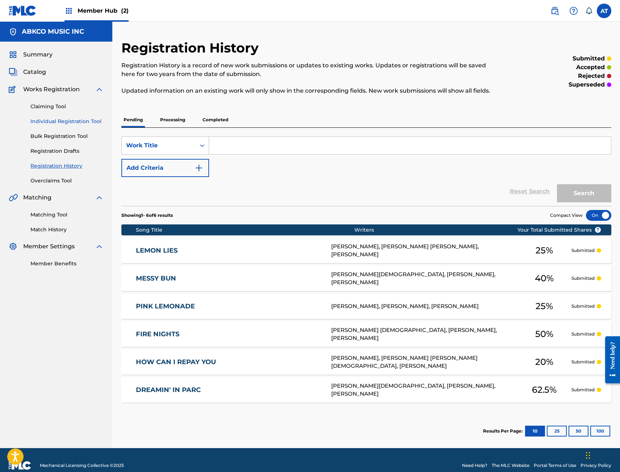
drag, startPoint x: 65, startPoint y: 132, endPoint x: 65, endPoint y: 124, distance: 7.3
click at [65, 132] on div "Claiming Tool Individual Registration Tool Bulk Registration Tool Registration …" at bounding box center [56, 139] width 95 height 91
click at [65, 124] on link "Individual Registration Tool" at bounding box center [66, 122] width 73 height 8
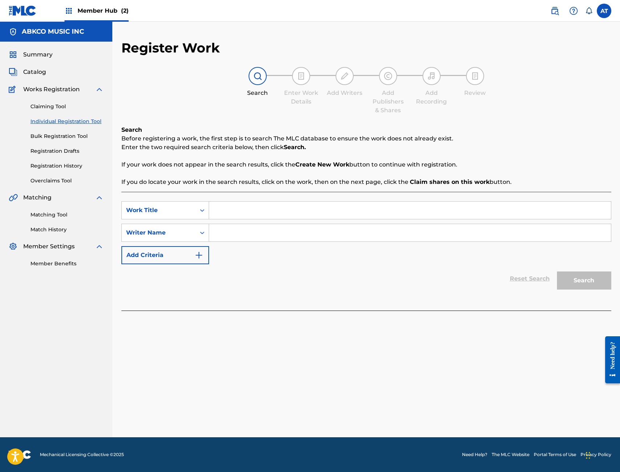
click at [238, 195] on div "SearchWithCriteriaa994b252-ba71-4c93-b828-429348e8e527 Work Title SearchWithCri…" at bounding box center [366, 251] width 490 height 119
click at [237, 206] on input "Search Form" at bounding box center [410, 210] width 402 height 17
type input "t"
type input "THE ROAD AGAIN (TRUCKERS ANTHEM)"
type input "[PERSON_NAME]"
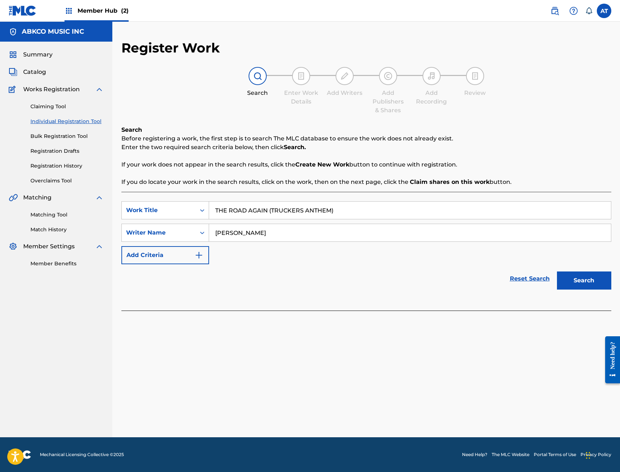
click at [557, 272] on button "Search" at bounding box center [584, 281] width 54 height 18
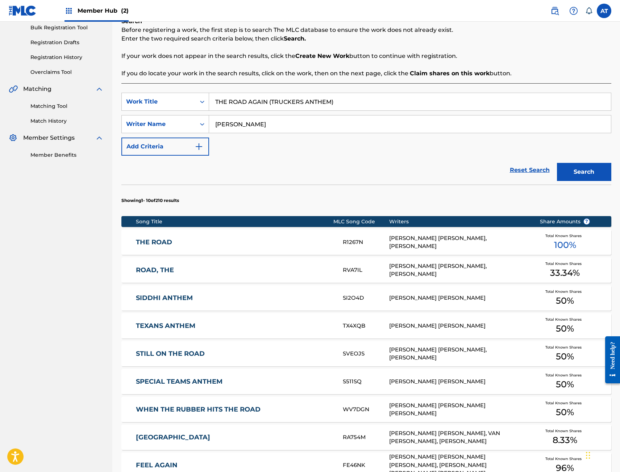
scroll to position [269, 0]
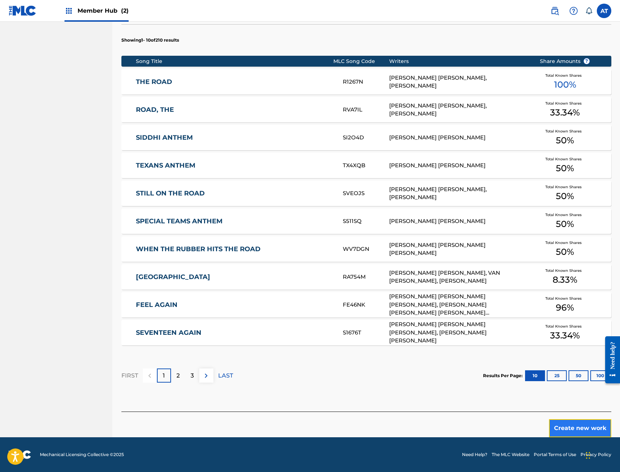
click at [593, 432] on button "Create new work" at bounding box center [580, 429] width 62 height 18
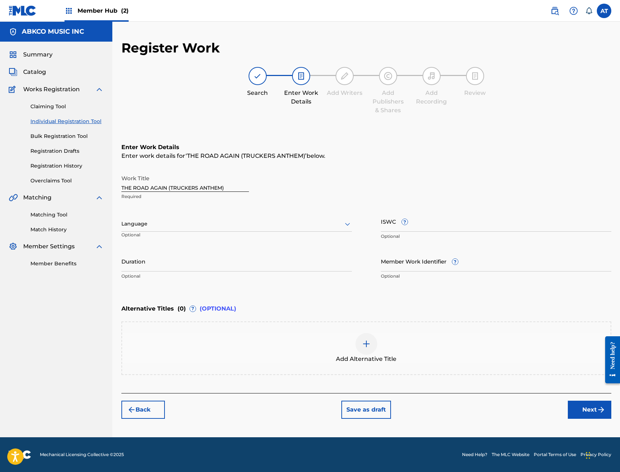
scroll to position [0, 0]
click at [431, 225] on input "ISWC ?" at bounding box center [496, 221] width 230 height 21
paste input "T3354609200"
type input "T3354609200"
drag, startPoint x: 227, startPoint y: 282, endPoint x: 225, endPoint y: 279, distance: 3.7
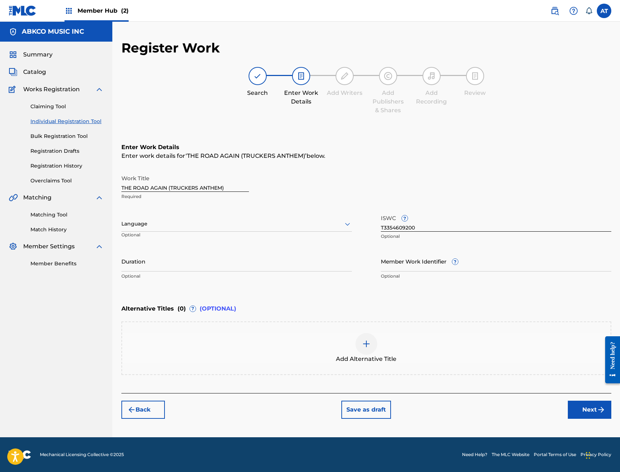
click at [227, 280] on div "Duration Optional" at bounding box center [236, 267] width 230 height 33
click at [211, 270] on input "Duration" at bounding box center [236, 261] width 230 height 21
click at [208, 271] on input "Duration" at bounding box center [236, 261] width 230 height 21
type input "02:46"
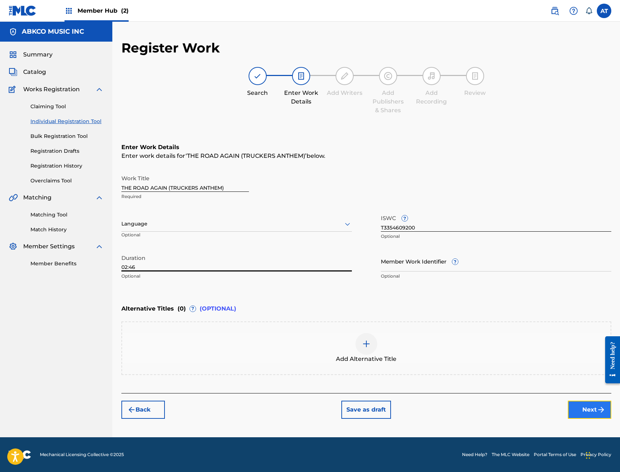
click at [590, 413] on button "Next" at bounding box center [589, 410] width 43 height 18
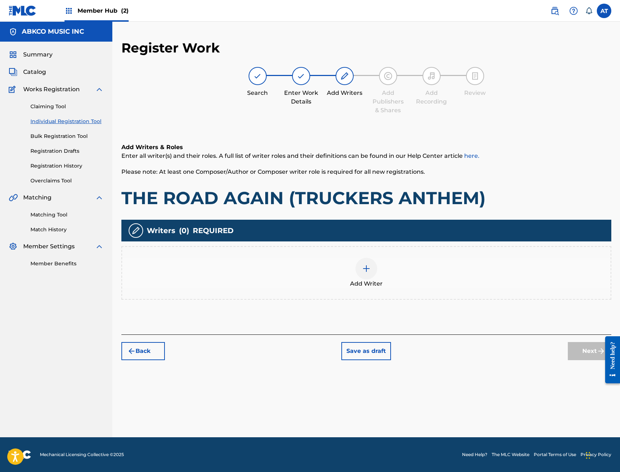
click at [278, 296] on div "Add Writer" at bounding box center [366, 273] width 490 height 54
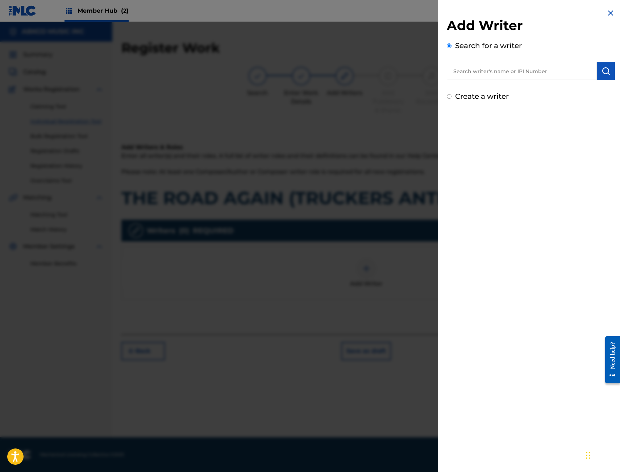
click at [468, 80] on div "Add Writer Search for a writer Create a writer" at bounding box center [531, 59] width 168 height 84
click at [559, 76] on input "text" at bounding box center [522, 71] width 150 height 18
paste input "00496811906"
type input "00496811906"
click at [602, 73] on img "submit" at bounding box center [605, 71] width 9 height 9
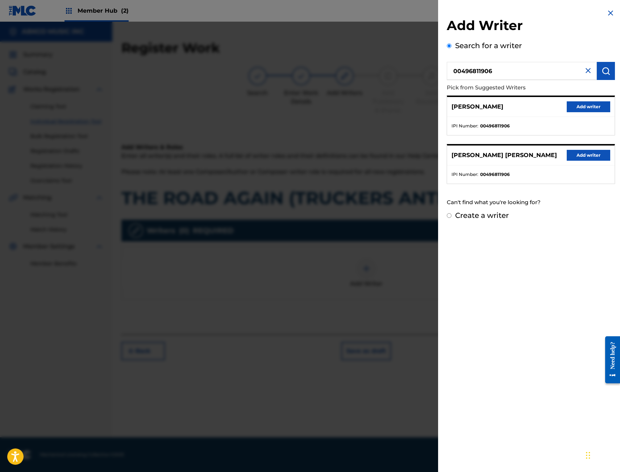
click at [593, 113] on div "[PERSON_NAME] Add writer" at bounding box center [530, 107] width 167 height 20
click at [593, 106] on button "Add writer" at bounding box center [588, 106] width 43 height 11
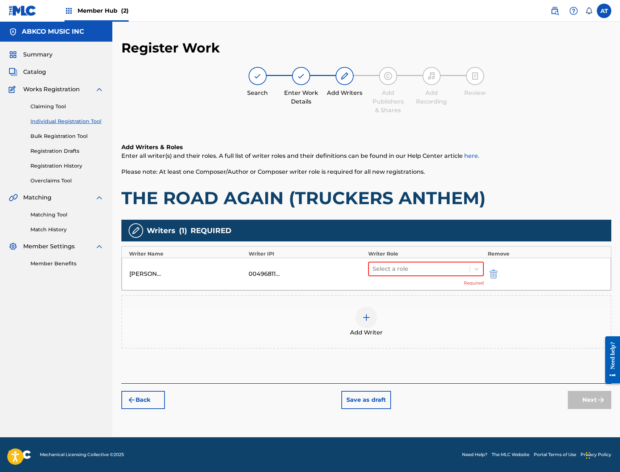
drag, startPoint x: 436, startPoint y: 270, endPoint x: 426, endPoint y: 279, distance: 13.6
click at [435, 271] on div at bounding box center [419, 269] width 94 height 10
click at [422, 285] on div "Composer/Author" at bounding box center [426, 288] width 116 height 14
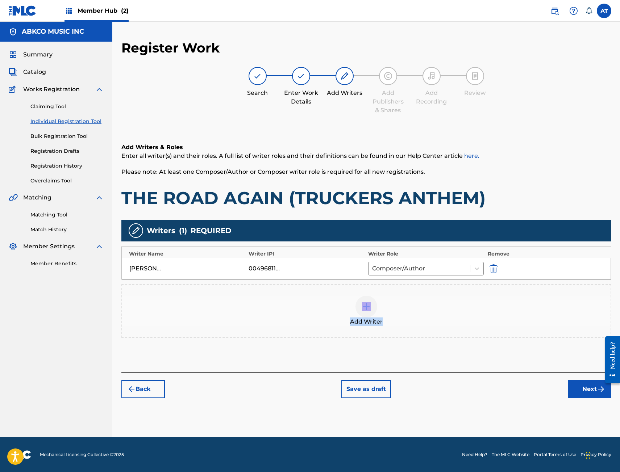
click at [414, 300] on div "Add Writer" at bounding box center [366, 311] width 488 height 30
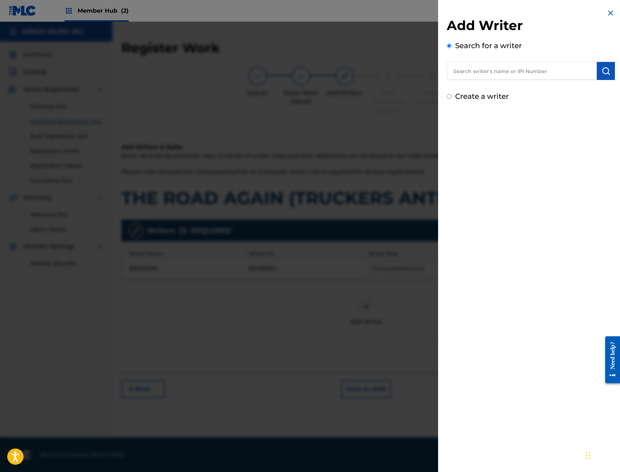
click at [498, 78] on input "text" at bounding box center [522, 71] width 150 height 18
paste input "00597196785"
type input "00597196785"
click at [607, 69] on img "submit" at bounding box center [605, 71] width 9 height 9
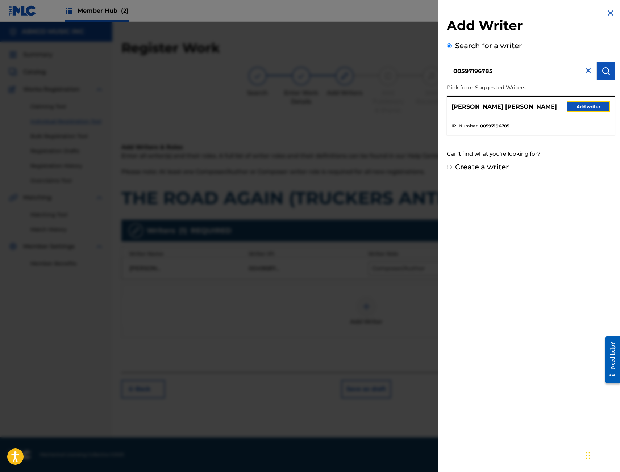
click at [587, 110] on button "Add writer" at bounding box center [588, 106] width 43 height 11
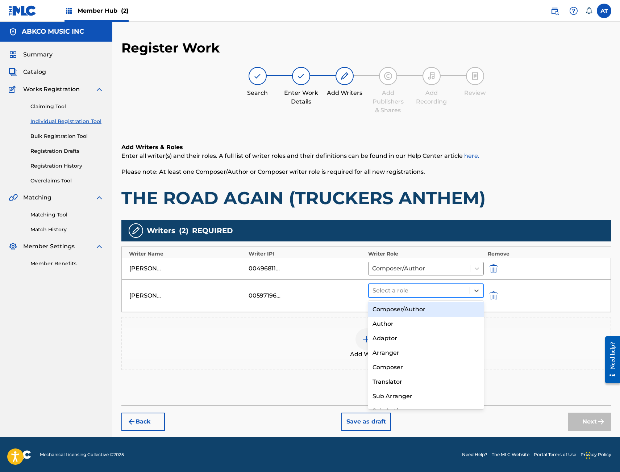
click at [421, 289] on div at bounding box center [419, 291] width 94 height 10
click at [417, 314] on div "Composer/Author" at bounding box center [426, 310] width 116 height 14
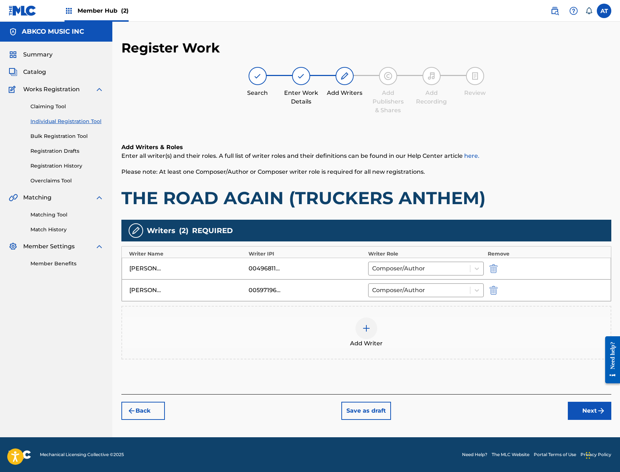
click at [388, 322] on div "Add Writer" at bounding box center [366, 333] width 488 height 30
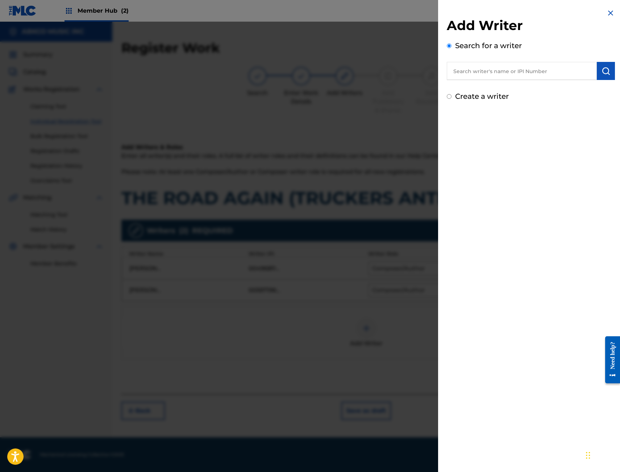
drag, startPoint x: 504, startPoint y: 88, endPoint x: 506, endPoint y: 85, distance: 3.9
click at [504, 87] on div "Add Writer Search for a writer Create a writer" at bounding box center [531, 59] width 168 height 84
click at [509, 75] on input "text" at bounding box center [522, 71] width 150 height 18
paste input "00493942218"
type input "00493942218"
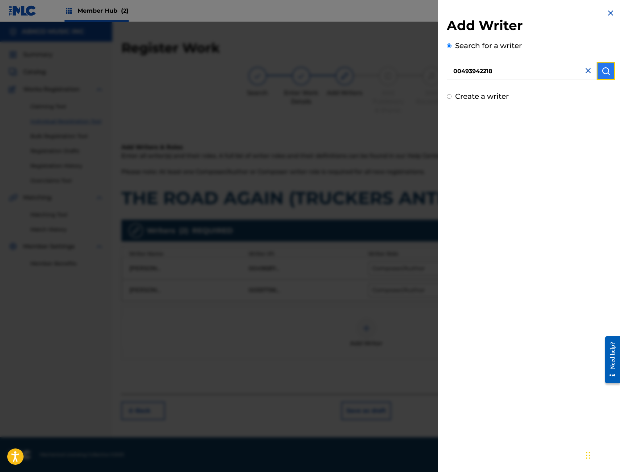
click at [605, 75] on button "submit" at bounding box center [606, 71] width 18 height 18
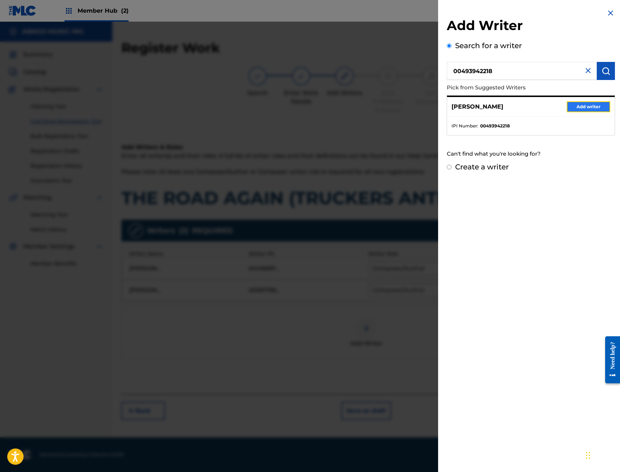
click at [576, 104] on button "Add writer" at bounding box center [588, 106] width 43 height 11
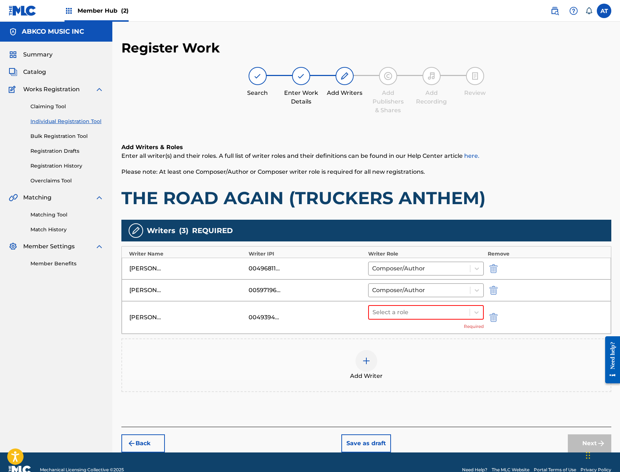
click at [439, 325] on div "Select a role Required" at bounding box center [426, 317] width 116 height 25
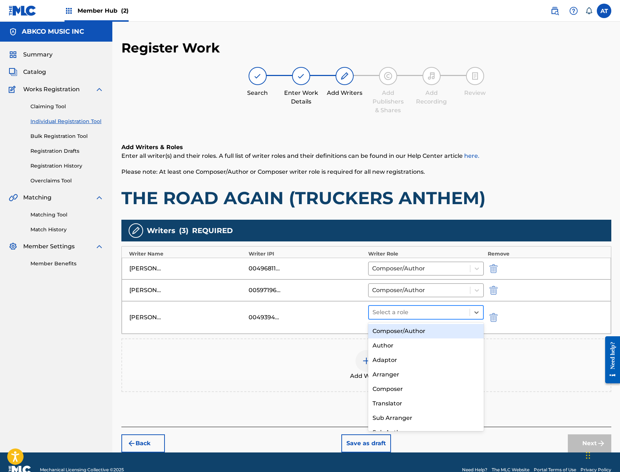
click at [439, 316] on div at bounding box center [419, 313] width 94 height 10
click at [427, 337] on div "Composer/Author" at bounding box center [426, 331] width 116 height 14
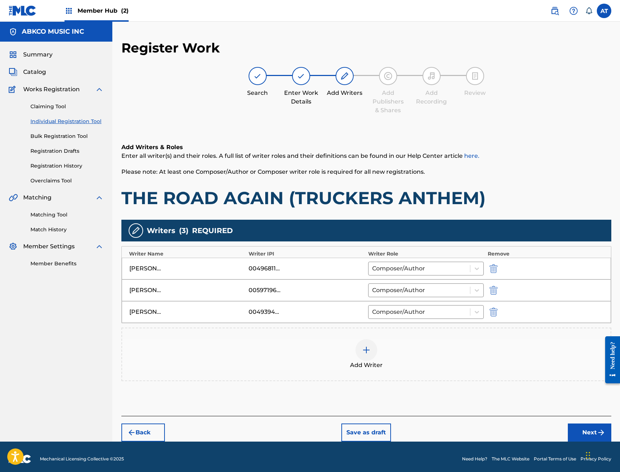
click at [486, 375] on div "Add Writer" at bounding box center [366, 355] width 490 height 54
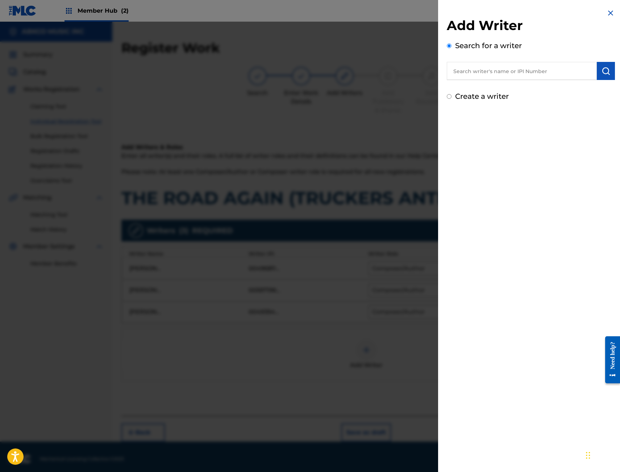
drag, startPoint x: 336, startPoint y: 379, endPoint x: 385, endPoint y: 400, distance: 53.6
click at [337, 380] on div at bounding box center [310, 258] width 620 height 472
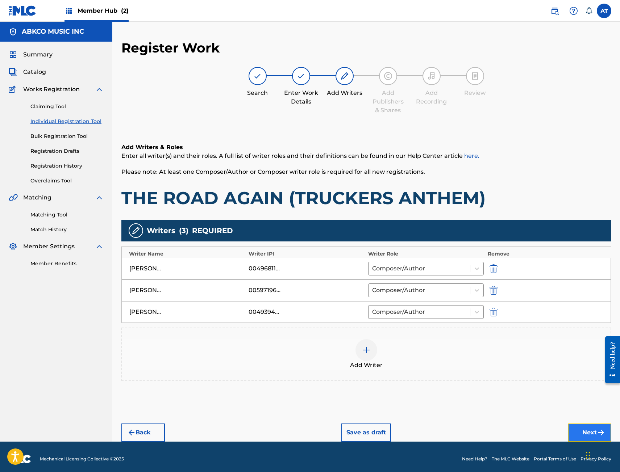
click at [572, 431] on button "Next" at bounding box center [589, 433] width 43 height 18
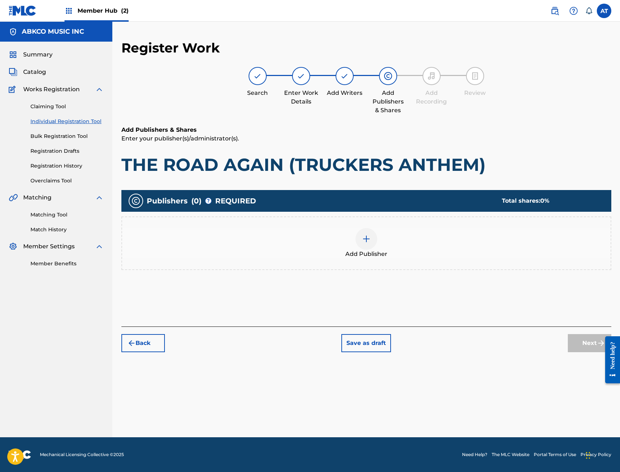
click at [214, 285] on div "Publishers ( 0 ) ? REQUIRED Total shares: 0 % Add Publisher" at bounding box center [366, 241] width 490 height 108
click at [437, 263] on div "Add Publisher" at bounding box center [366, 244] width 490 height 54
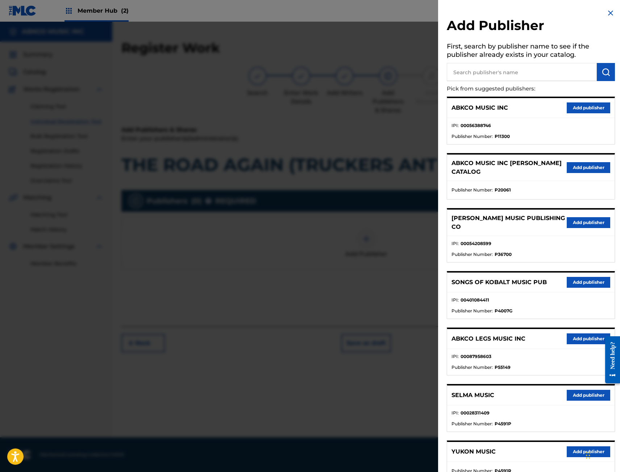
click at [513, 80] on input "text" at bounding box center [522, 72] width 150 height 18
type input "big money"
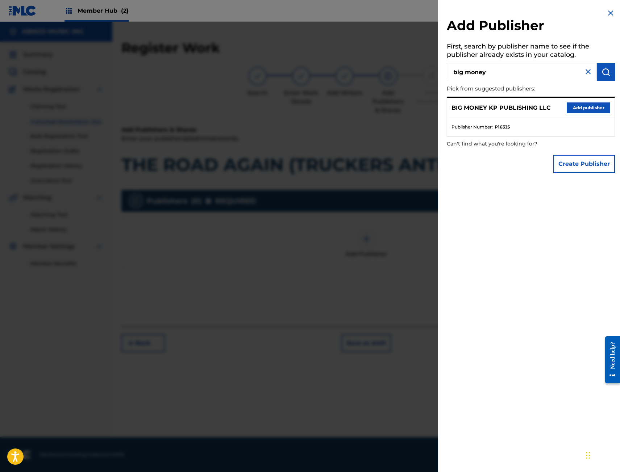
click at [593, 99] on div "BIG MONEY KP PUBLISHING LLC Add publisher" at bounding box center [530, 108] width 167 height 20
click at [593, 104] on button "Add publisher" at bounding box center [588, 108] width 43 height 11
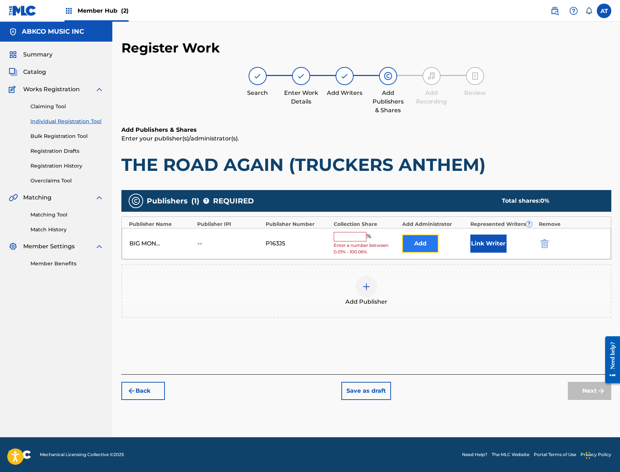
click at [402, 242] on button "Add" at bounding box center [420, 244] width 36 height 18
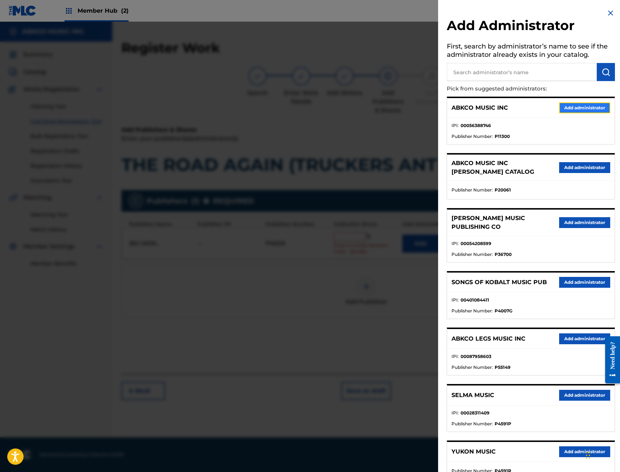
click at [569, 106] on button "Add administrator" at bounding box center [584, 108] width 51 height 11
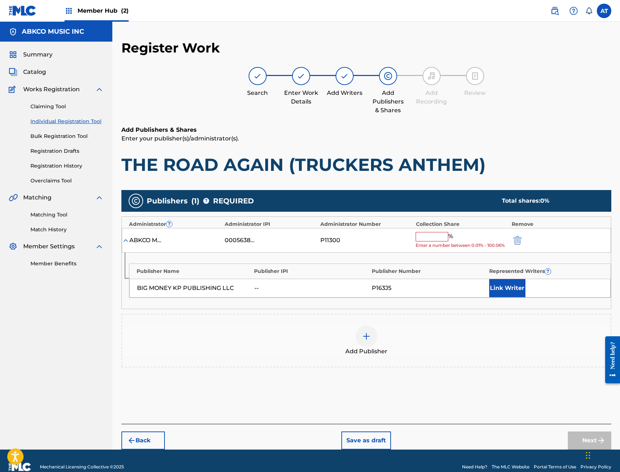
click at [434, 228] on div "ABKCO MUSIC INC 00056388746 P11300 % Enter a number between 0.01% - 100.06%" at bounding box center [366, 240] width 489 height 25
click at [434, 237] on input "text" at bounding box center [432, 236] width 33 height 9
click at [433, 239] on input "text" at bounding box center [432, 236] width 33 height 9
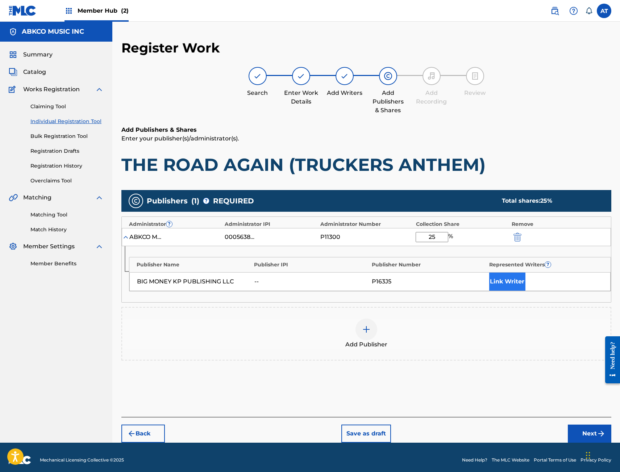
type input "25"
click at [497, 283] on button "Link Writer" at bounding box center [507, 282] width 36 height 18
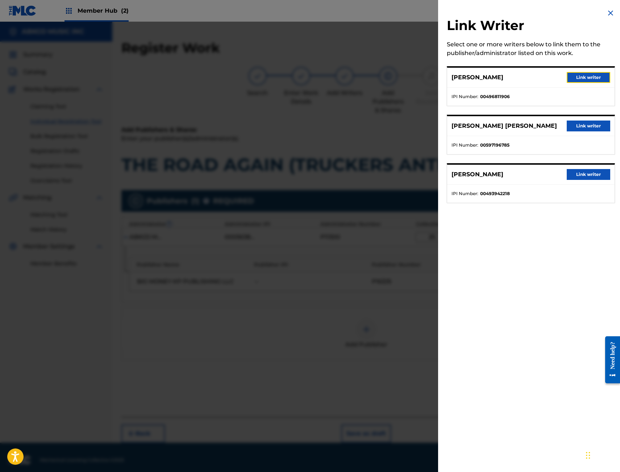
drag, startPoint x: 590, startPoint y: 76, endPoint x: 567, endPoint y: 140, distance: 68.3
click at [590, 75] on button "Link writer" at bounding box center [588, 77] width 43 height 11
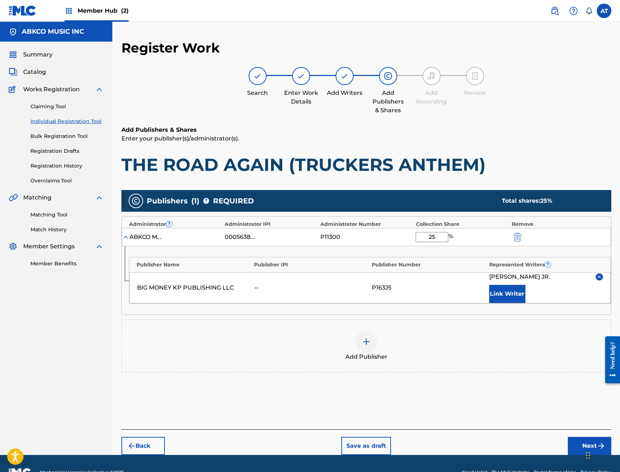
scroll to position [18, 0]
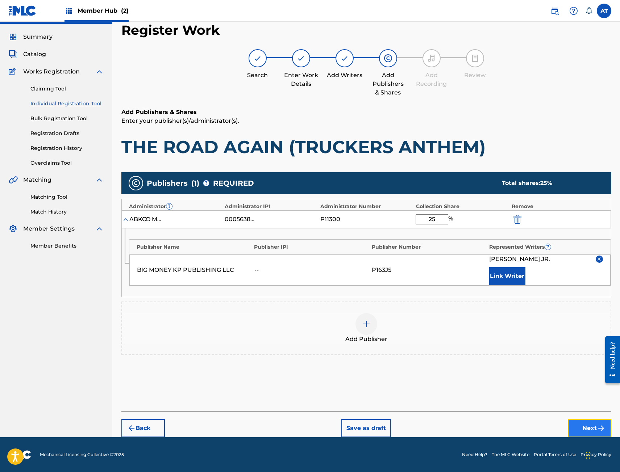
click at [587, 424] on button "Next" at bounding box center [589, 429] width 43 height 18
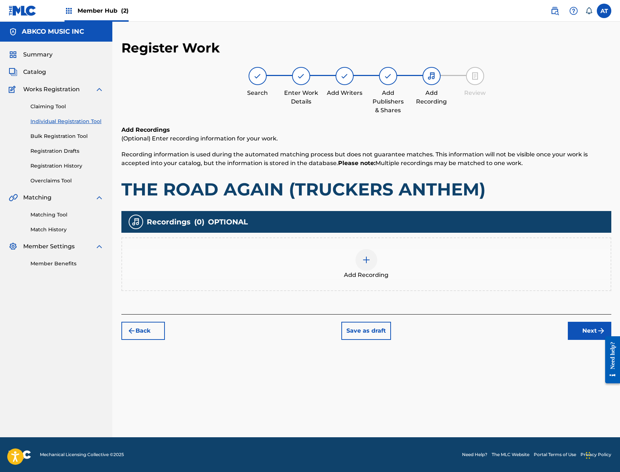
click at [401, 270] on div "Add Recording" at bounding box center [366, 264] width 488 height 30
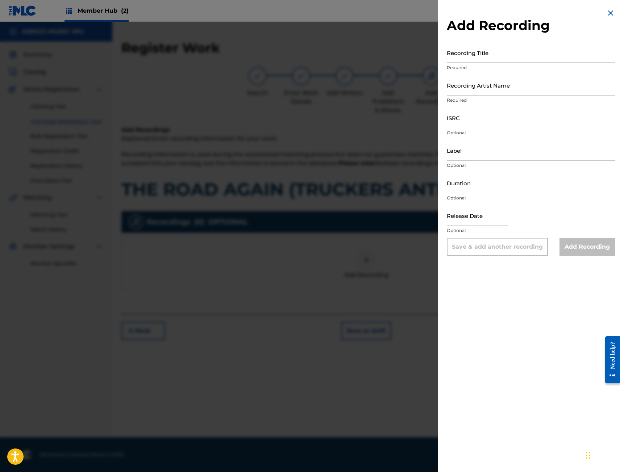
click at [520, 57] on input "Recording Title" at bounding box center [531, 52] width 168 height 21
type input "R"
type input "T"
type input "THE ROAD AGAIN (TRUCKERS ANTHEM)"
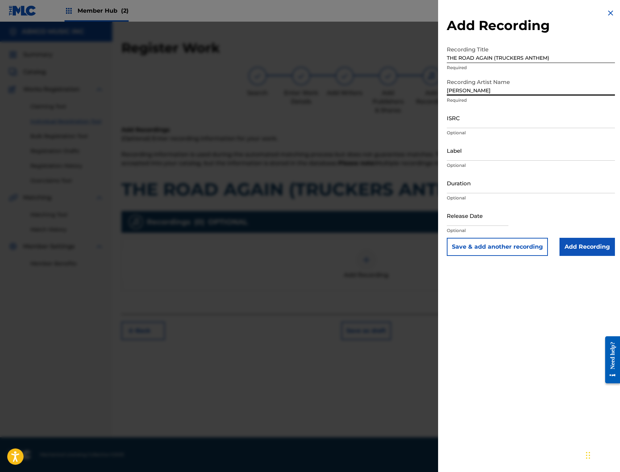
type input "[PERSON_NAME]"
click at [454, 118] on input "ISRC" at bounding box center [531, 118] width 168 height 21
paste input "QZS7J2549141"
type input "QZS7J2549141"
click at [463, 204] on div "Duration Optional" at bounding box center [531, 189] width 168 height 33
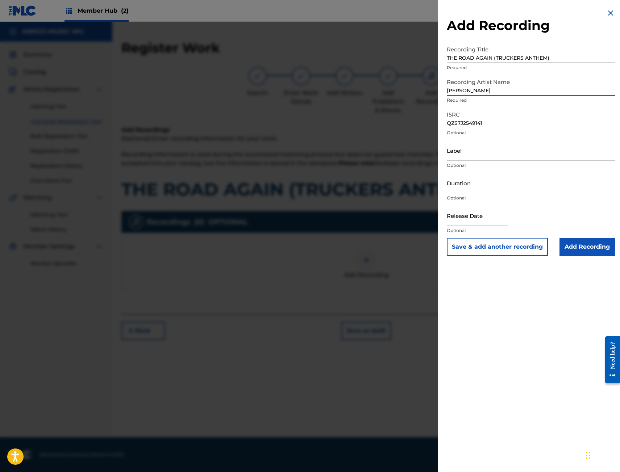
click at [467, 182] on input "Duration" at bounding box center [531, 183] width 168 height 21
type input "02:46"
click at [487, 226] on div at bounding box center [478, 216] width 62 height 22
click at [479, 222] on input "text" at bounding box center [478, 215] width 62 height 21
select select "9"
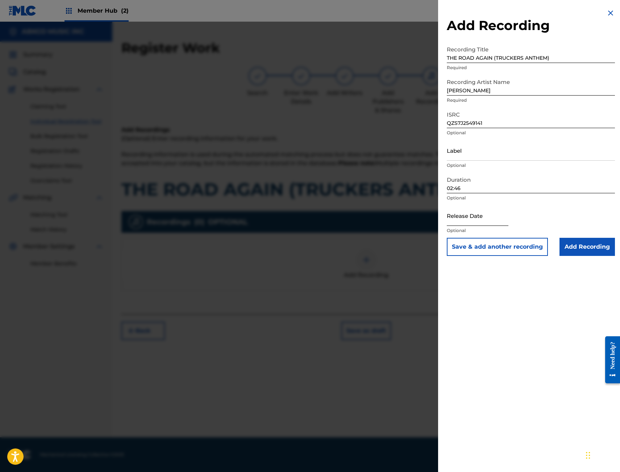
select select "2025"
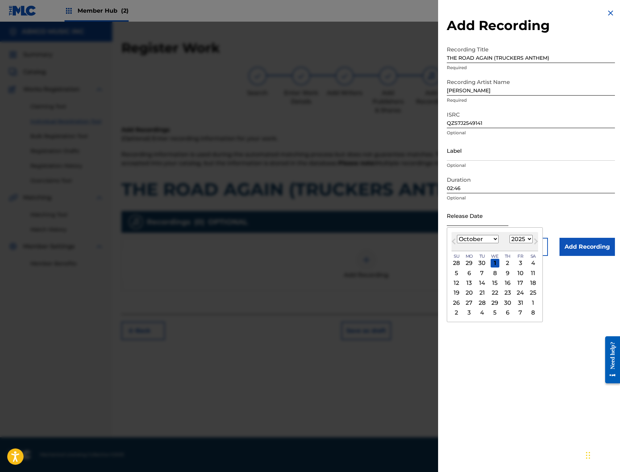
type input "[DATE]"
select select "8"
click at [577, 224] on div "Release Date [DATE] [DATE] Previous Month Next Month [DATE] January February Ma…" at bounding box center [531, 221] width 168 height 33
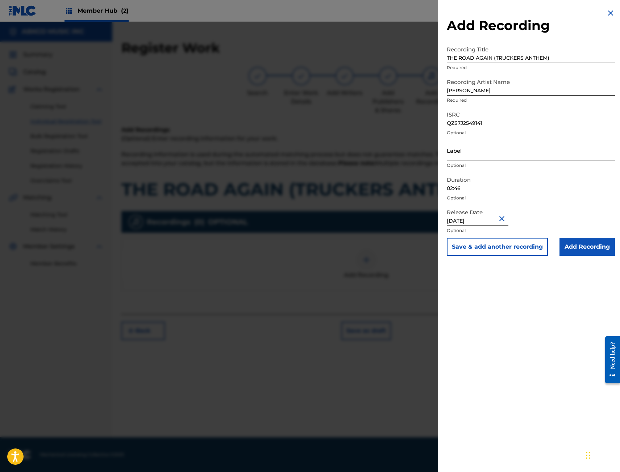
click at [473, 219] on input "[DATE]" at bounding box center [478, 215] width 62 height 21
select select "8"
select select "2025"
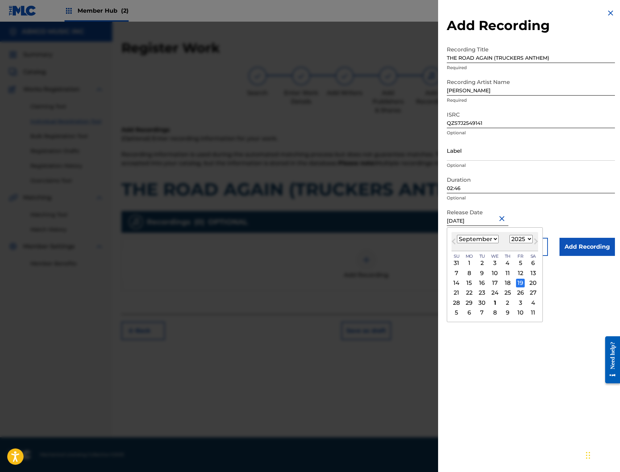
click at [518, 279] on div "19" at bounding box center [520, 283] width 9 height 9
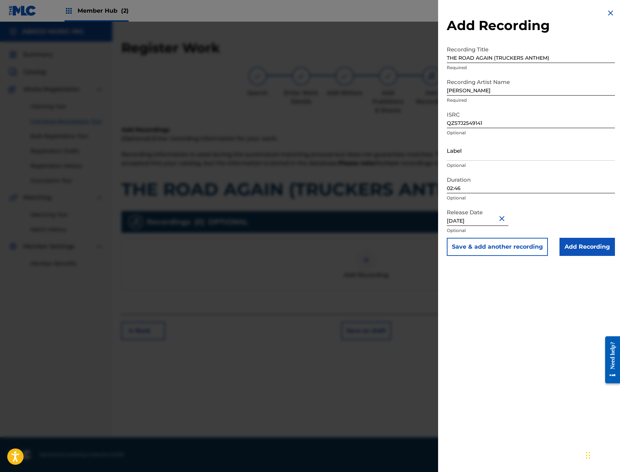
click at [544, 299] on div "Add Recording Recording Title THE ROAD AGAIN (TRUCKERS ANTHEM) Required Recordi…" at bounding box center [530, 236] width 185 height 472
click at [580, 244] on input "Add Recording" at bounding box center [586, 247] width 55 height 18
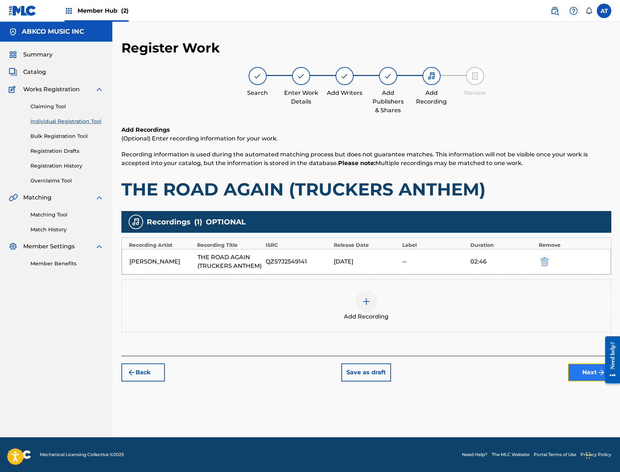
click at [580, 371] on button "Next" at bounding box center [589, 373] width 43 height 18
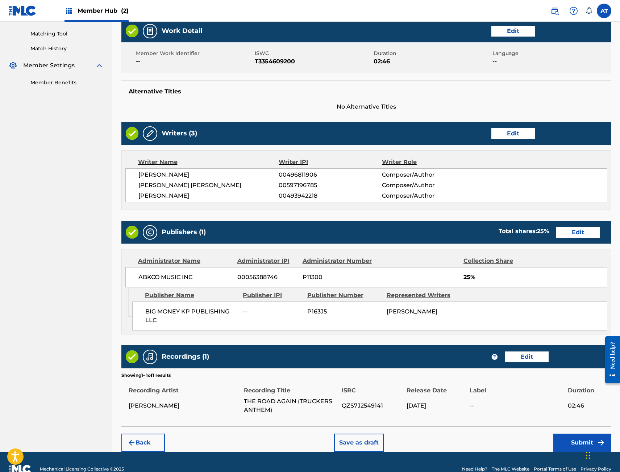
scroll to position [196, 0]
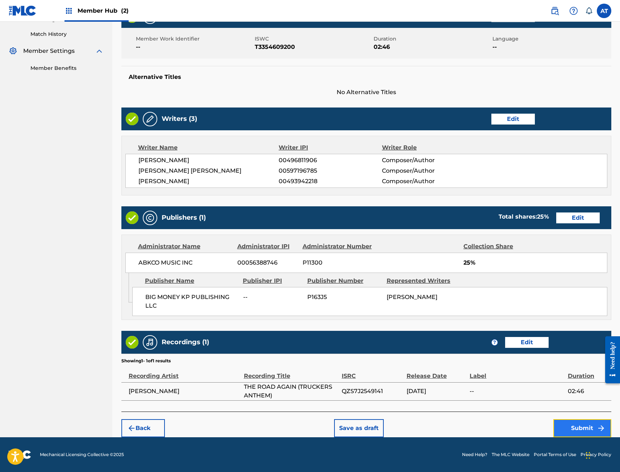
click at [587, 423] on button "Submit" at bounding box center [582, 429] width 58 height 18
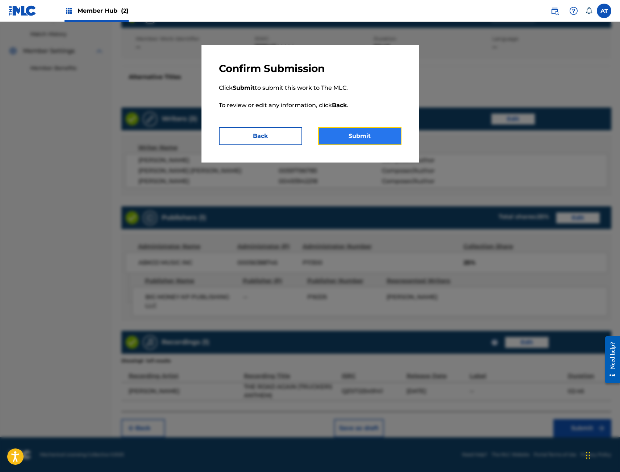
click at [378, 134] on button "Submit" at bounding box center [359, 136] width 83 height 18
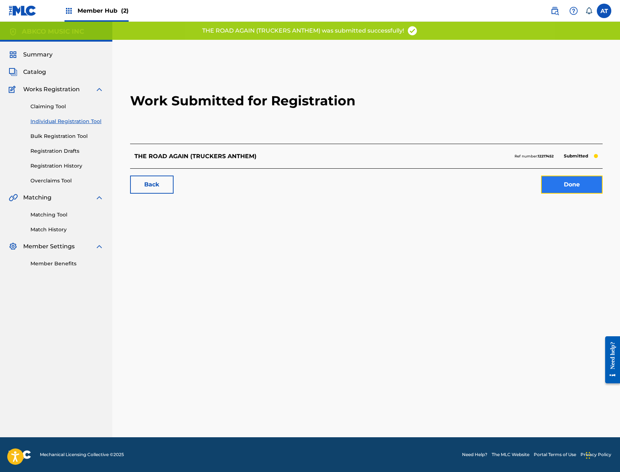
click at [565, 183] on link "Done" at bounding box center [572, 185] width 62 height 18
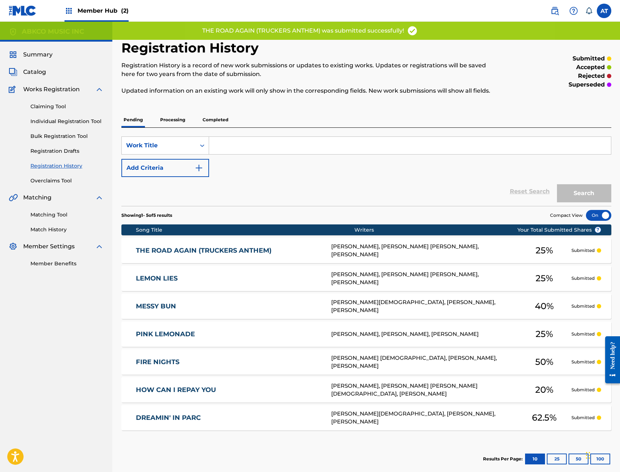
click at [69, 117] on div "Claiming Tool Individual Registration Tool Bulk Registration Tool Registration …" at bounding box center [56, 139] width 95 height 91
click at [67, 120] on link "Individual Registration Tool" at bounding box center [66, 122] width 73 height 8
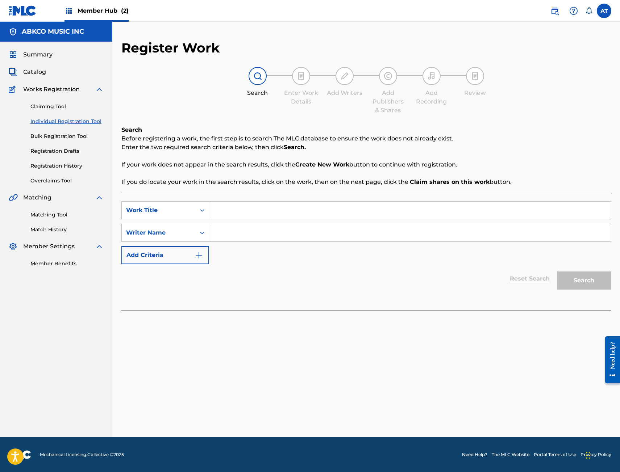
click at [246, 214] on input "Search Form" at bounding box center [410, 210] width 402 height 17
type input "LATER ALLIGATOR"
click at [246, 235] on input "Search Form" at bounding box center [410, 232] width 402 height 17
type input "[PERSON_NAME]"
click at [557, 272] on button "Search" at bounding box center [584, 281] width 54 height 18
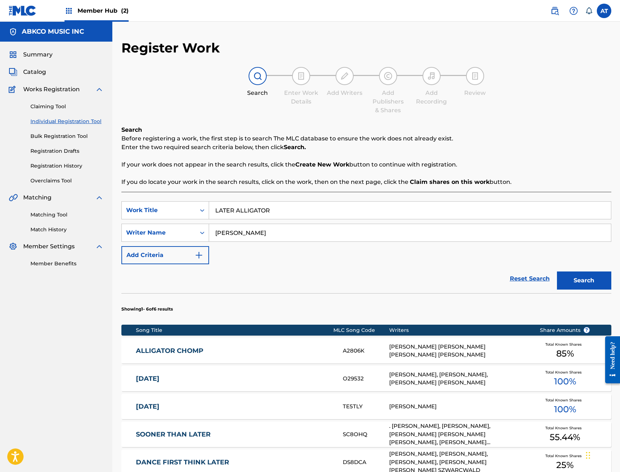
scroll to position [154, 0]
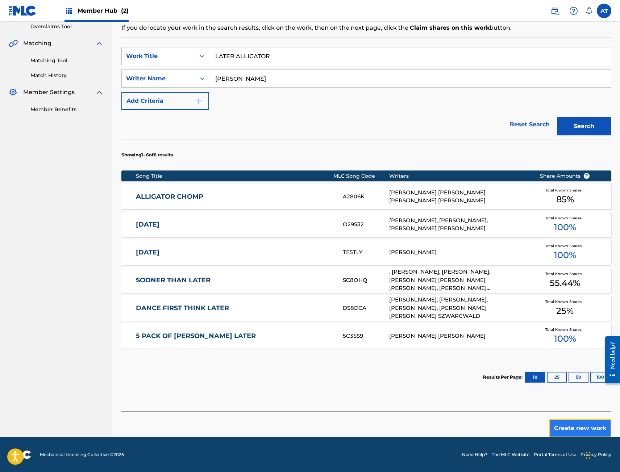
click at [591, 432] on button "Create new work" at bounding box center [580, 429] width 62 height 18
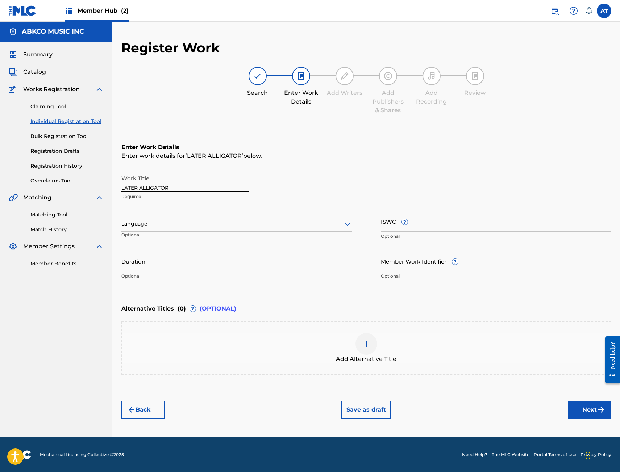
scroll to position [0, 0]
click at [450, 222] on input "ISWC ?" at bounding box center [496, 221] width 230 height 21
click at [446, 220] on input "ISWC ?" at bounding box center [496, 221] width 230 height 21
paste input "T3354609368"
type input "T3354609368"
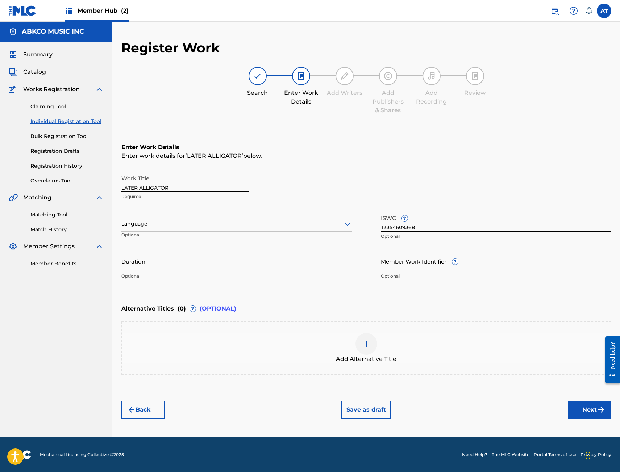
click at [192, 233] on div "Language Optional" at bounding box center [236, 227] width 230 height 33
click at [237, 265] on input "Duration" at bounding box center [236, 261] width 230 height 21
click at [172, 270] on input "Duration" at bounding box center [236, 261] width 230 height 21
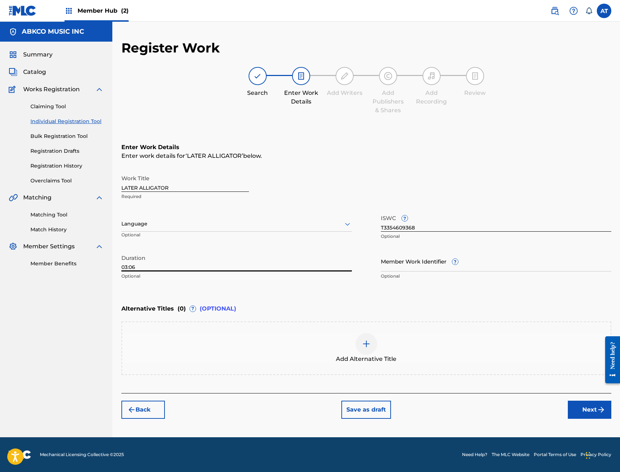
type input "03:06"
click at [584, 412] on button "Next" at bounding box center [589, 410] width 43 height 18
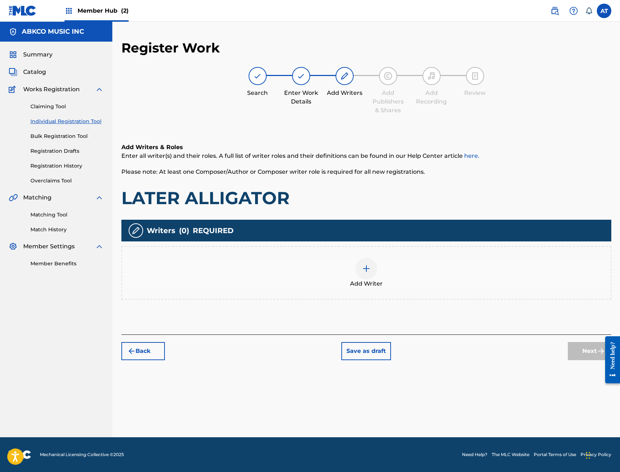
click at [227, 264] on div "Add Writer" at bounding box center [366, 273] width 488 height 30
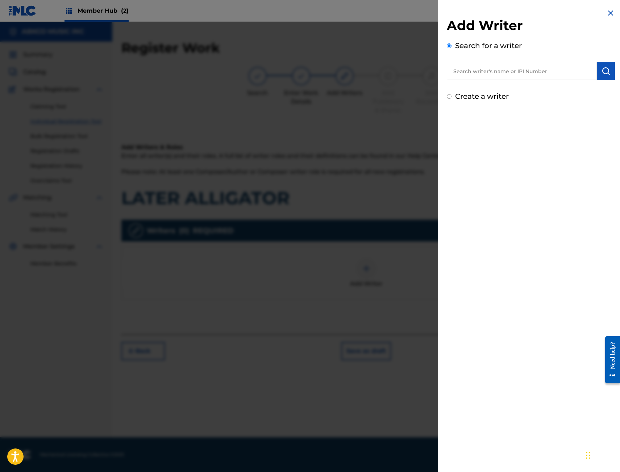
click at [523, 66] on input "text" at bounding box center [522, 71] width 150 height 18
drag, startPoint x: 563, startPoint y: 63, endPoint x: 615, endPoint y: 78, distance: 54.4
click at [563, 63] on input "text" at bounding box center [522, 71] width 150 height 18
paste input "00496811906"
type input "00496811906"
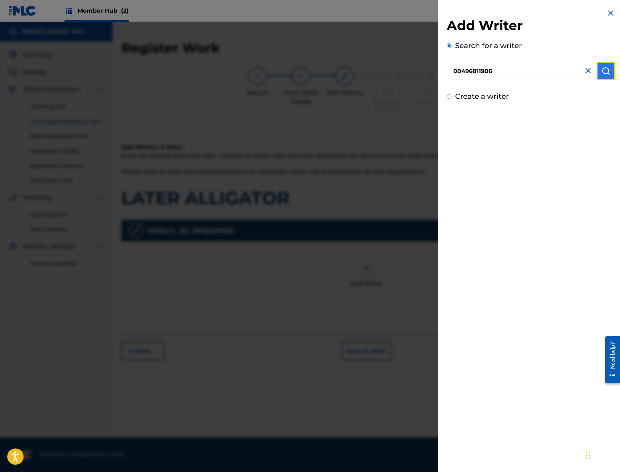
click at [605, 75] on button "submit" at bounding box center [606, 71] width 18 height 18
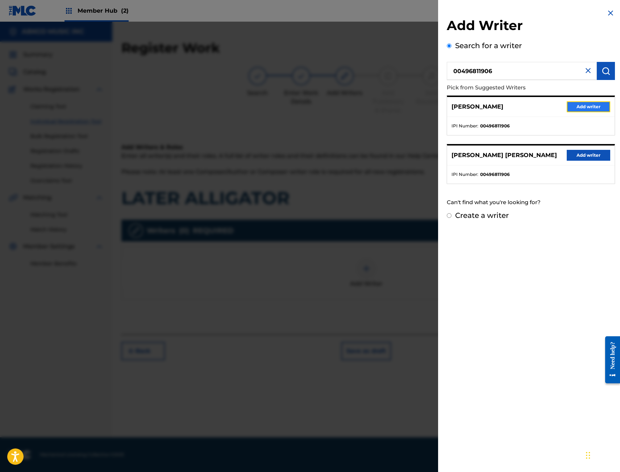
click at [597, 105] on button "Add writer" at bounding box center [588, 106] width 43 height 11
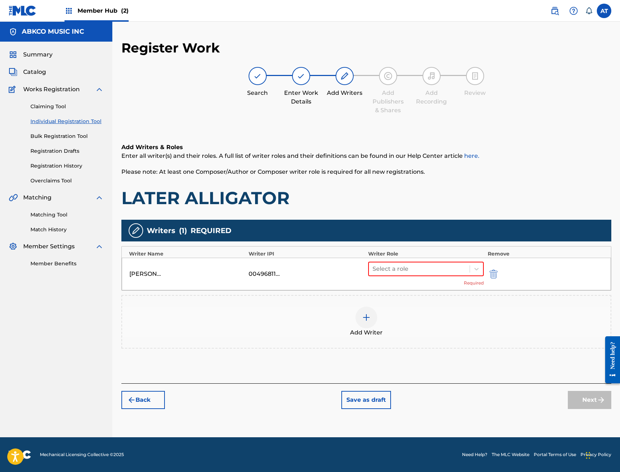
click at [422, 282] on div "Select a role Required" at bounding box center [426, 274] width 116 height 25
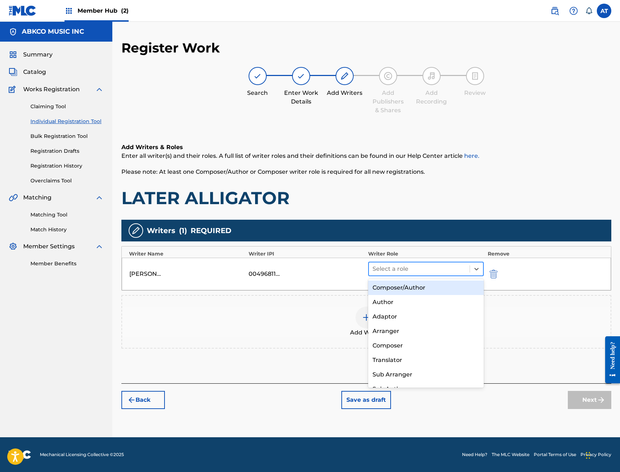
drag, startPoint x: 420, startPoint y: 263, endPoint x: 416, endPoint y: 272, distance: 10.5
click at [419, 269] on div "Select a role" at bounding box center [419, 269] width 101 height 13
click at [403, 292] on div "Composer/Author" at bounding box center [426, 288] width 116 height 14
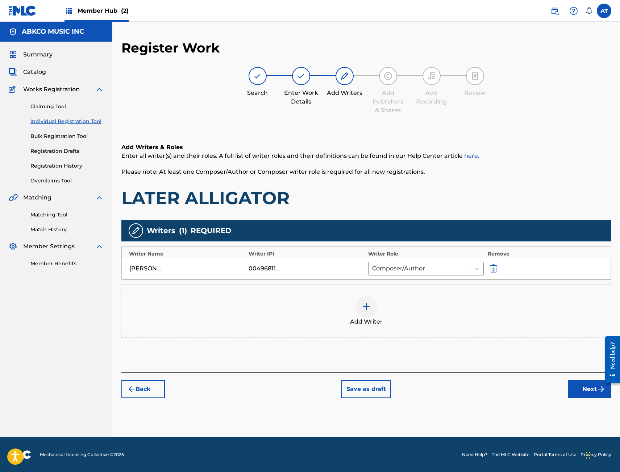
click at [407, 307] on div "Add Writer" at bounding box center [366, 311] width 488 height 30
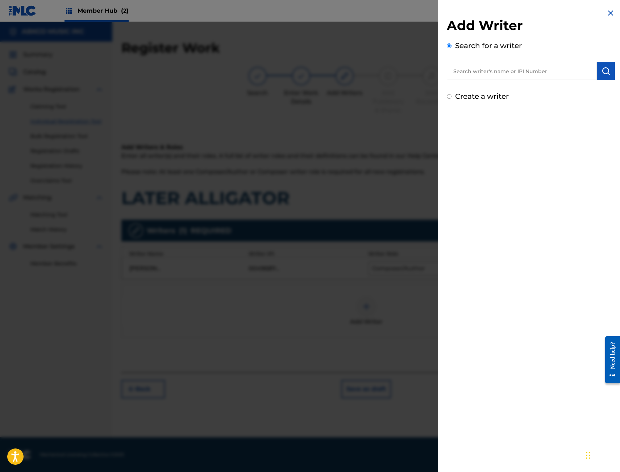
click at [512, 74] on input "text" at bounding box center [522, 71] width 150 height 18
paste input "00597196785"
type input "00597196785"
click at [613, 75] on div "Add Writer Search for a writer 00597196785 Create a writer" at bounding box center [530, 55] width 185 height 110
click at [610, 72] on button "submit" at bounding box center [606, 71] width 18 height 18
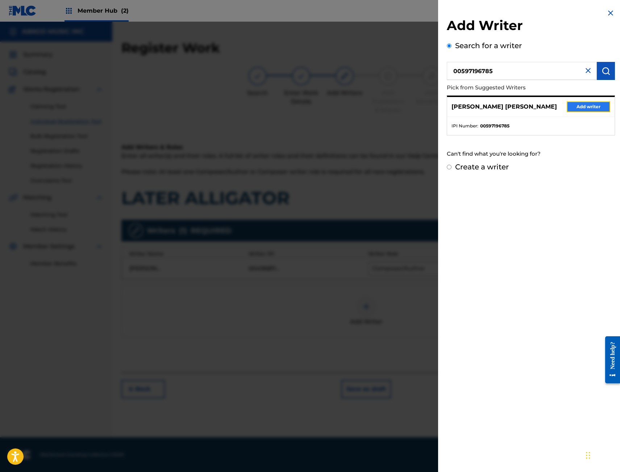
click at [572, 106] on button "Add writer" at bounding box center [588, 106] width 43 height 11
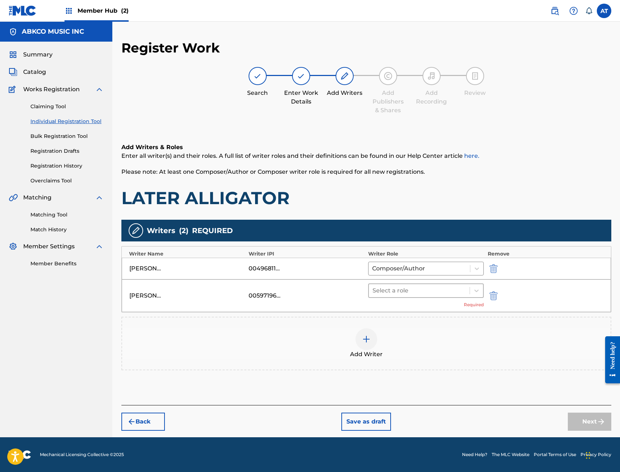
click at [416, 293] on div at bounding box center [419, 291] width 94 height 10
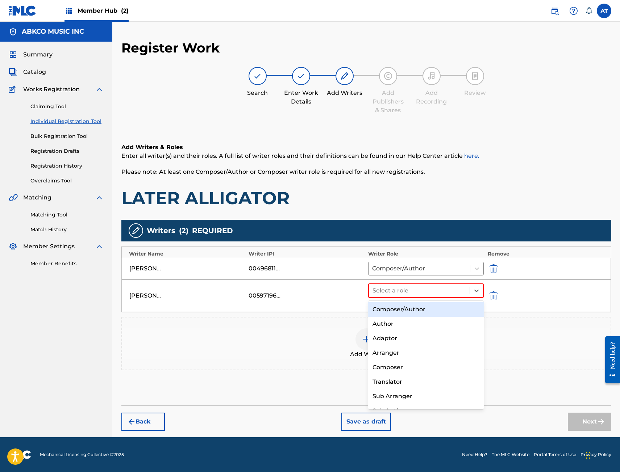
click at [412, 309] on div "Composer/Author" at bounding box center [426, 310] width 116 height 14
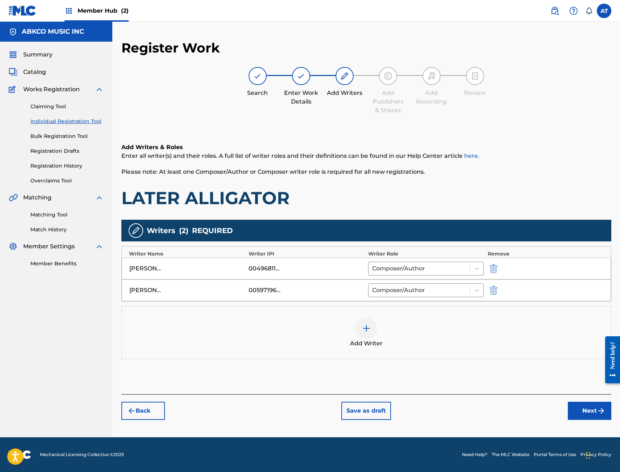
click at [410, 322] on div "Add Writer" at bounding box center [366, 333] width 488 height 30
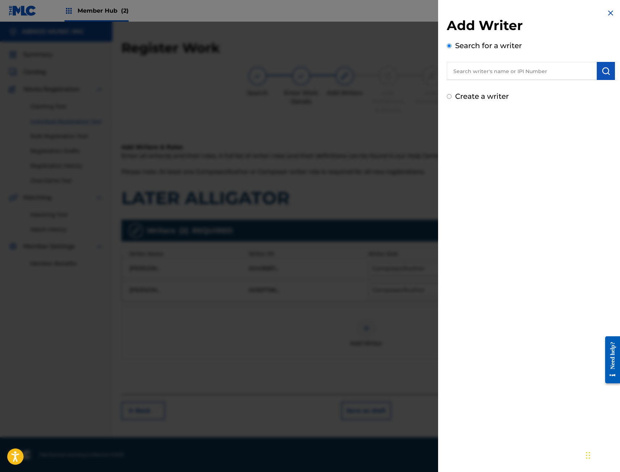
click at [481, 81] on div "Add Writer Search for a writer Create a writer" at bounding box center [531, 59] width 168 height 84
click at [495, 71] on input "text" at bounding box center [522, 71] width 150 height 18
paste input "00493942218"
type input "00493942218"
click at [603, 63] on button "submit" at bounding box center [606, 71] width 18 height 18
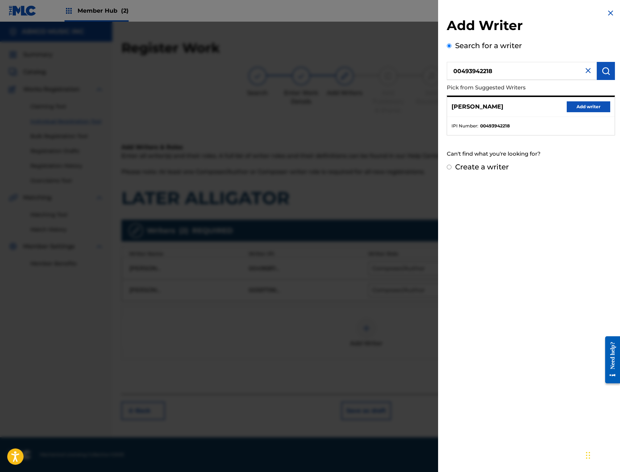
click at [592, 100] on div "[PERSON_NAME] Add writer" at bounding box center [530, 107] width 167 height 20
click at [588, 105] on button "Add writer" at bounding box center [588, 106] width 43 height 11
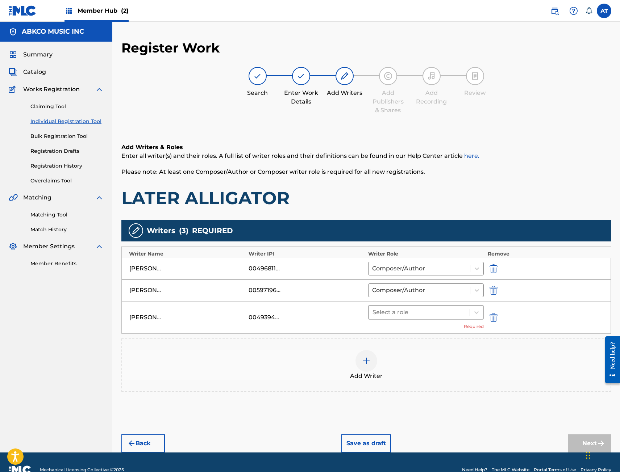
click at [426, 316] on div at bounding box center [419, 313] width 94 height 10
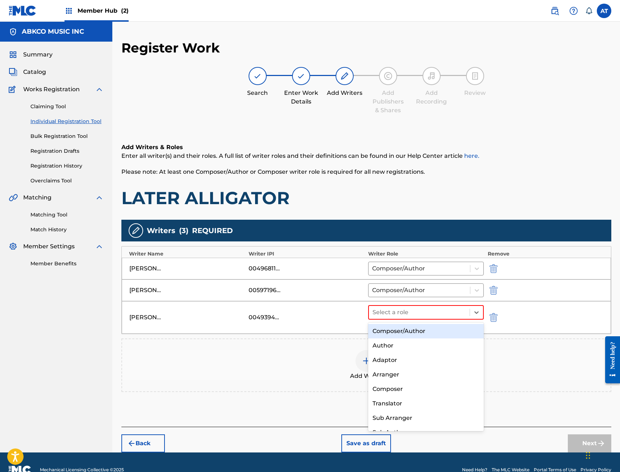
click at [413, 333] on div "Composer/Author" at bounding box center [426, 331] width 116 height 14
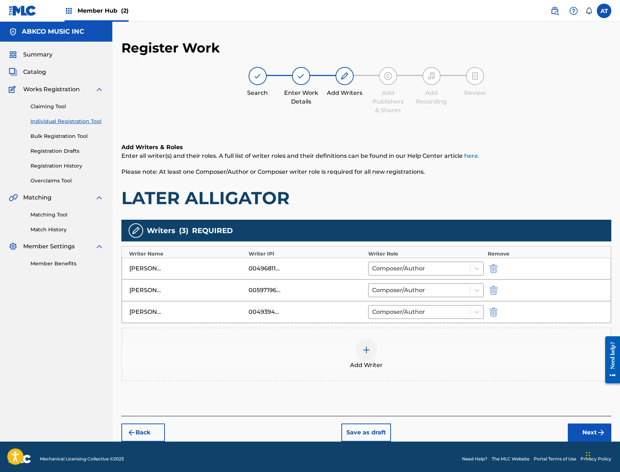
scroll to position [4, 0]
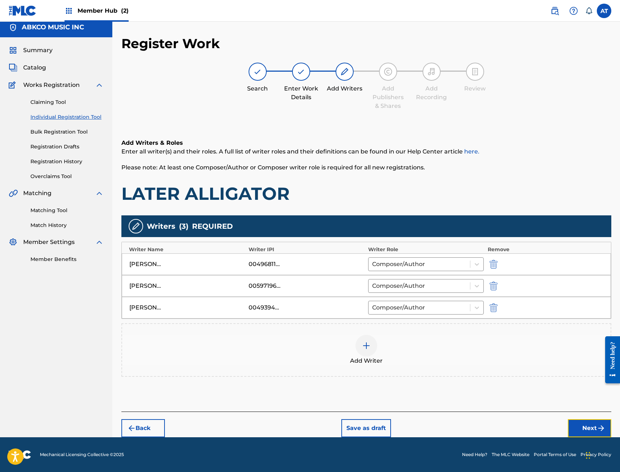
click at [585, 424] on button "Next" at bounding box center [589, 429] width 43 height 18
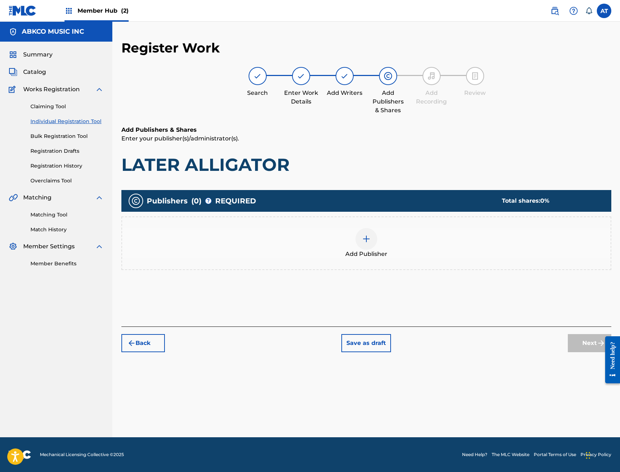
scroll to position [0, 0]
click at [396, 254] on div "Add Publisher" at bounding box center [366, 243] width 488 height 30
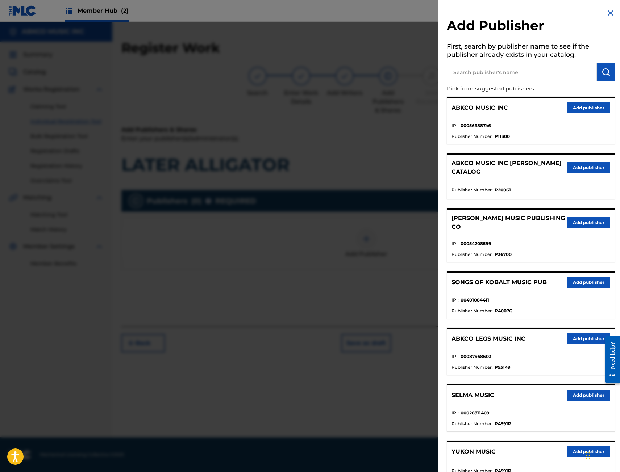
click at [530, 64] on input "text" at bounding box center [522, 72] width 150 height 18
type input "big money"
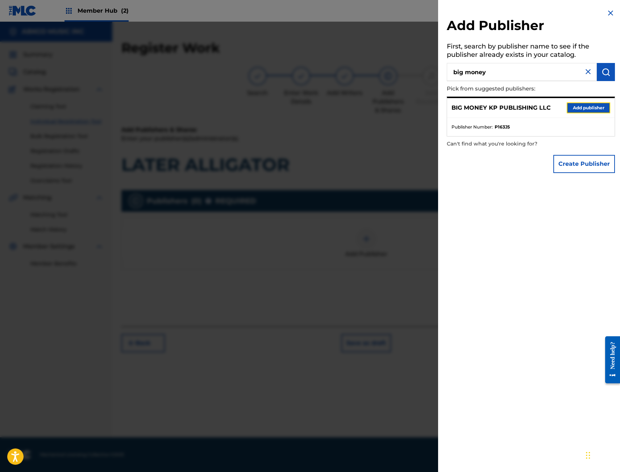
click at [567, 111] on button "Add publisher" at bounding box center [588, 108] width 43 height 11
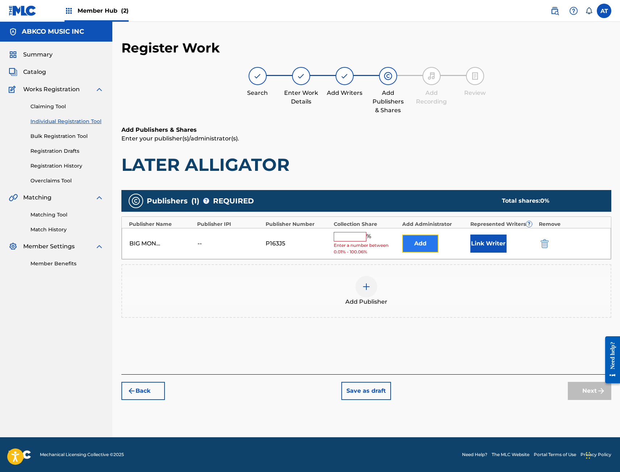
click at [427, 242] on button "Add" at bounding box center [420, 244] width 36 height 18
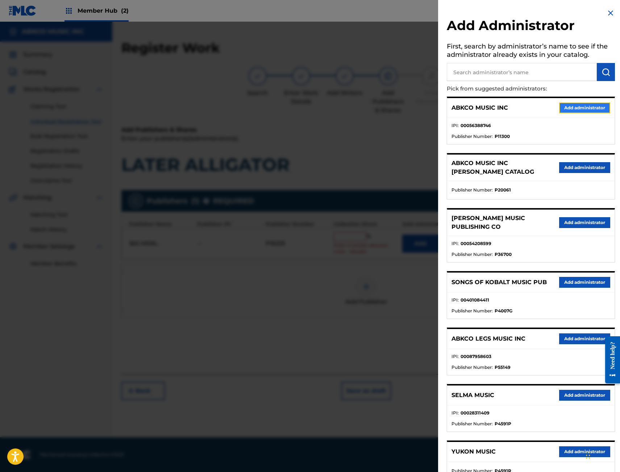
click at [585, 109] on button "Add administrator" at bounding box center [584, 108] width 51 height 11
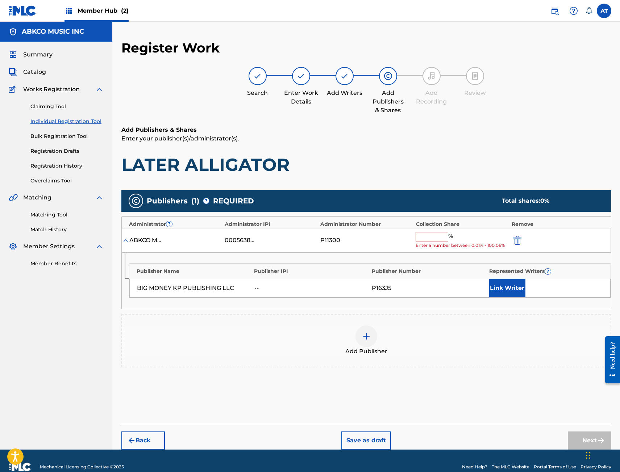
click at [432, 234] on input "text" at bounding box center [432, 236] width 33 height 9
click at [505, 288] on button "Link Writer" at bounding box center [507, 288] width 36 height 18
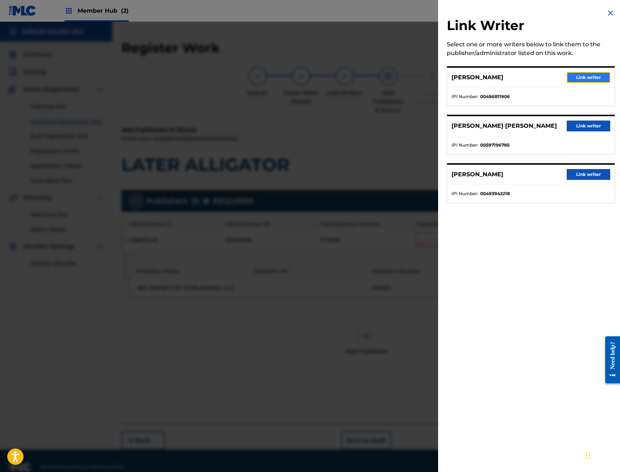
click at [585, 78] on button "Link writer" at bounding box center [588, 77] width 43 height 11
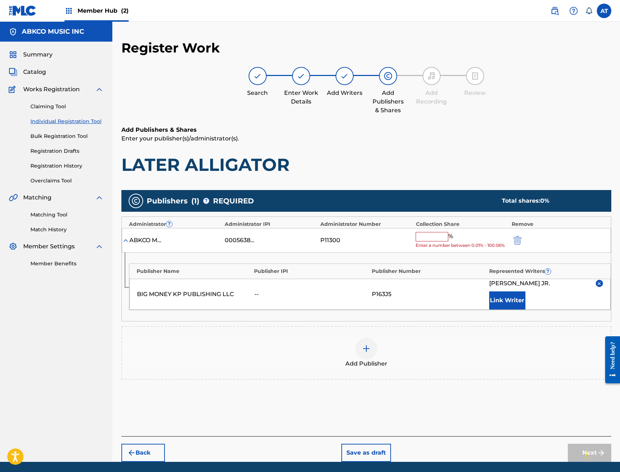
click at [423, 237] on input "text" at bounding box center [432, 236] width 33 height 9
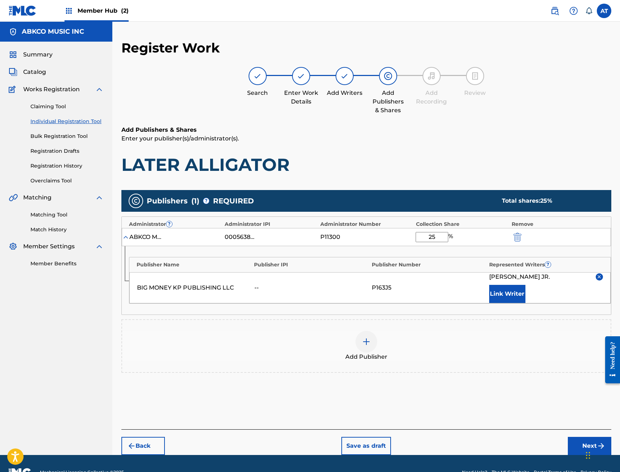
scroll to position [18, 0]
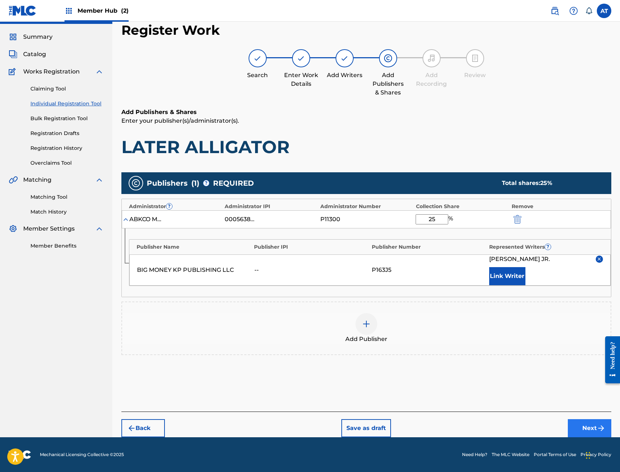
type input "25"
click at [588, 421] on button "Next" at bounding box center [589, 429] width 43 height 18
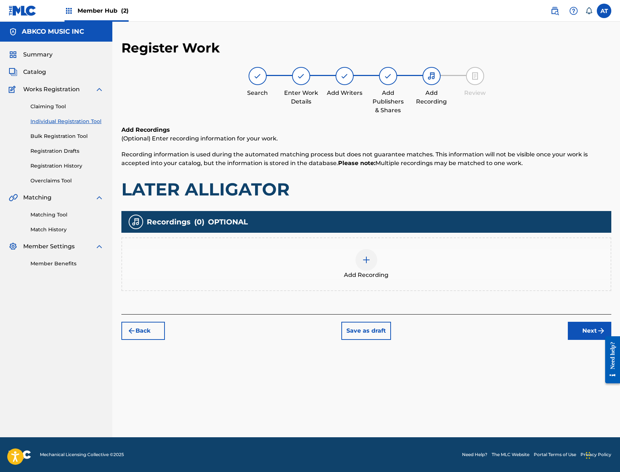
click at [250, 213] on div "Recordings ( 0 ) OPTIONAL" at bounding box center [366, 222] width 490 height 22
click at [283, 273] on div "Add Recording" at bounding box center [366, 264] width 488 height 30
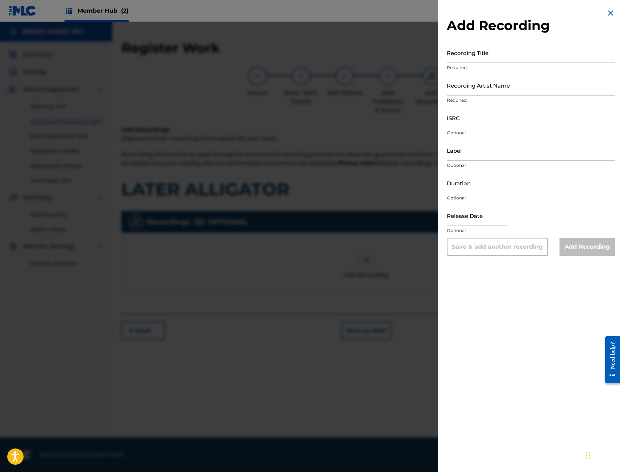
click at [457, 57] on input "Recording Title" at bounding box center [531, 52] width 168 height 21
type input "l"
type input "LATER ALLIGATOR"
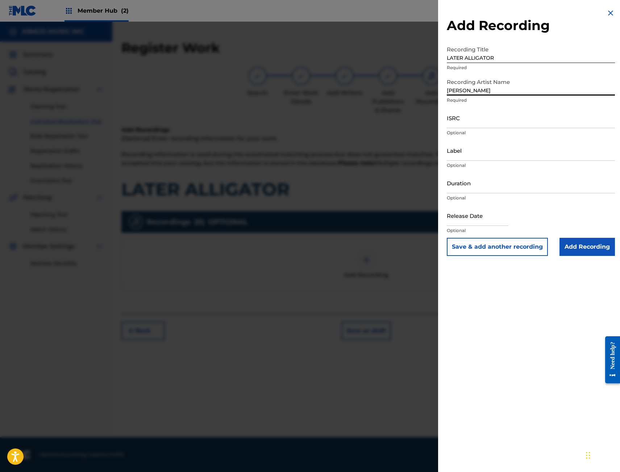
type input "[PERSON_NAME]"
click at [478, 125] on input "ISRC" at bounding box center [531, 118] width 168 height 21
paste input "QZS7J2546014"
type input "QZS7J2546014"
click at [472, 157] on input "Label" at bounding box center [531, 150] width 168 height 21
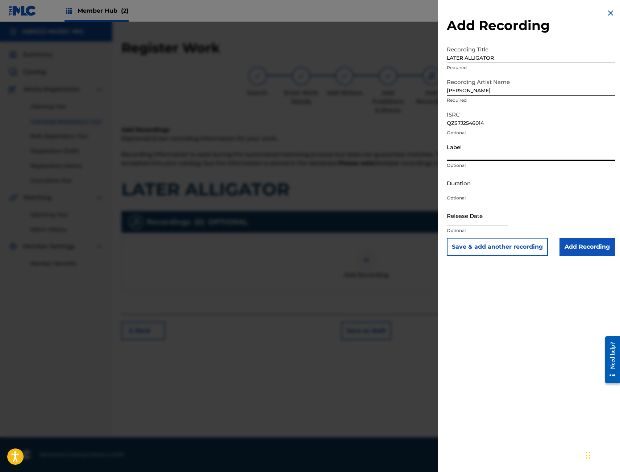
click at [457, 185] on input "Duration" at bounding box center [531, 183] width 168 height 21
type input "03:06"
click at [462, 216] on input "text" at bounding box center [478, 215] width 62 height 21
select select "9"
select select "2025"
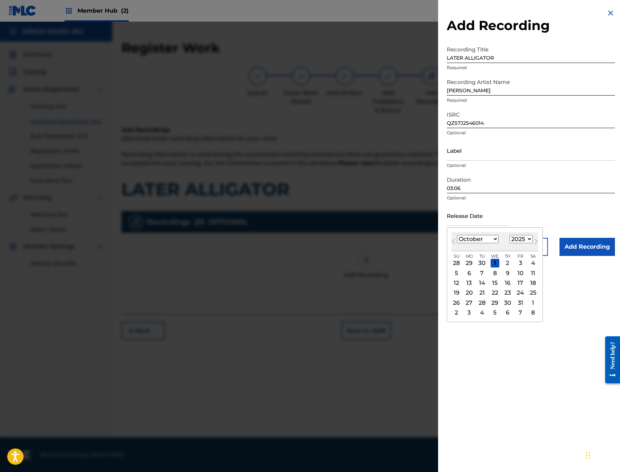
type input "[DATE]"
select select "8"
click at [523, 285] on div "19" at bounding box center [520, 283] width 9 height 9
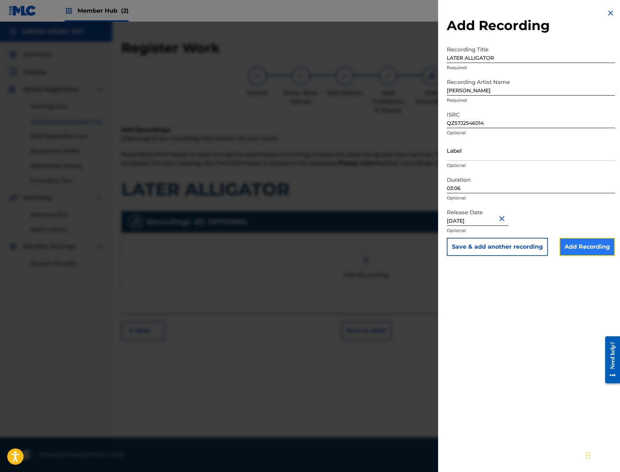
click at [599, 241] on input "Add Recording" at bounding box center [586, 247] width 55 height 18
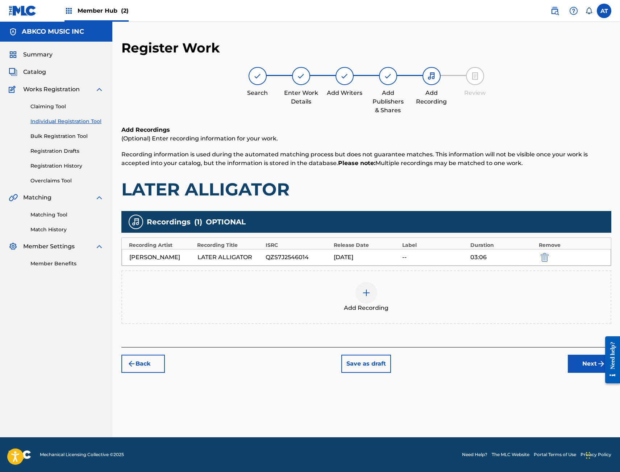
click at [584, 354] on div "Back Save as draft Next" at bounding box center [366, 360] width 490 height 26
click at [584, 359] on button "Next" at bounding box center [589, 364] width 43 height 18
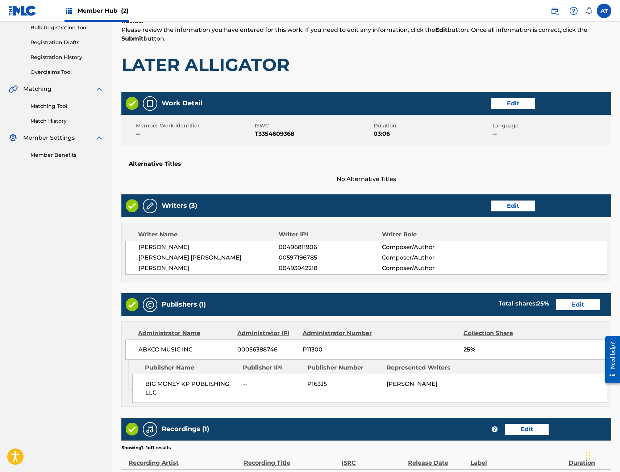
scroll to position [196, 0]
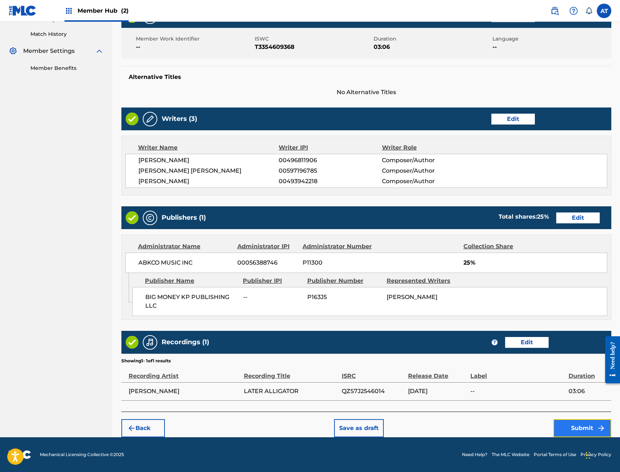
click at [579, 434] on button "Submit" at bounding box center [582, 429] width 58 height 18
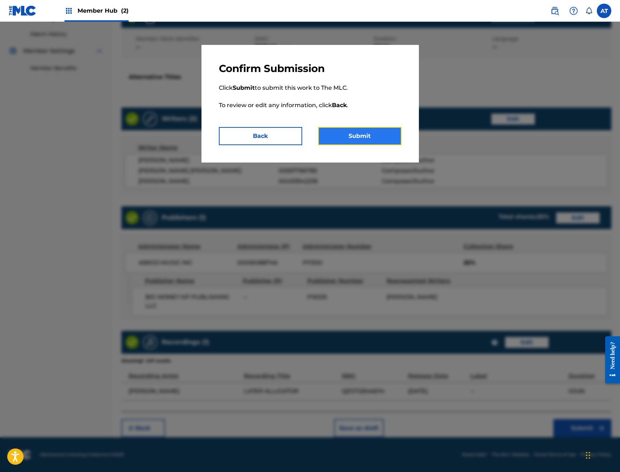
click at [384, 138] on button "Submit" at bounding box center [359, 136] width 83 height 18
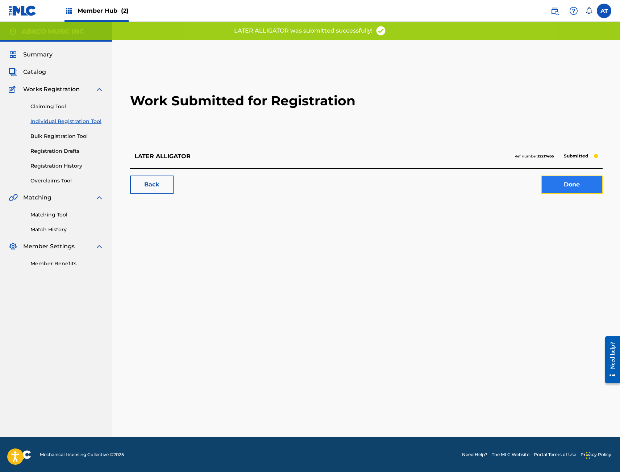
click at [575, 188] on link "Done" at bounding box center [572, 185] width 62 height 18
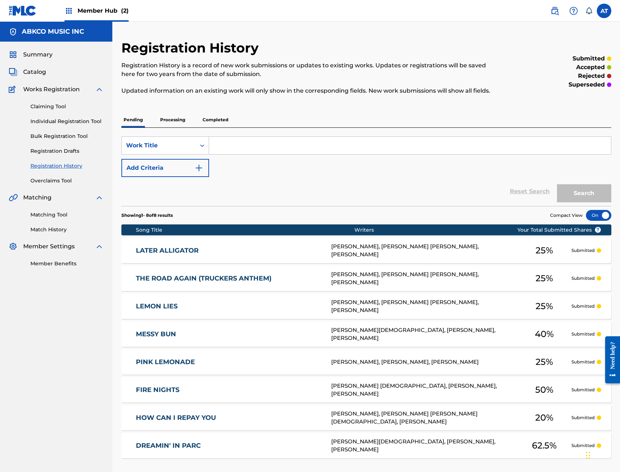
drag, startPoint x: 241, startPoint y: 143, endPoint x: 226, endPoint y: 143, distance: 14.9
click at [241, 143] on input "Search Form" at bounding box center [410, 145] width 402 height 17
type input "[PERSON_NAME]"
click at [80, 123] on link "Individual Registration Tool" at bounding box center [66, 122] width 73 height 8
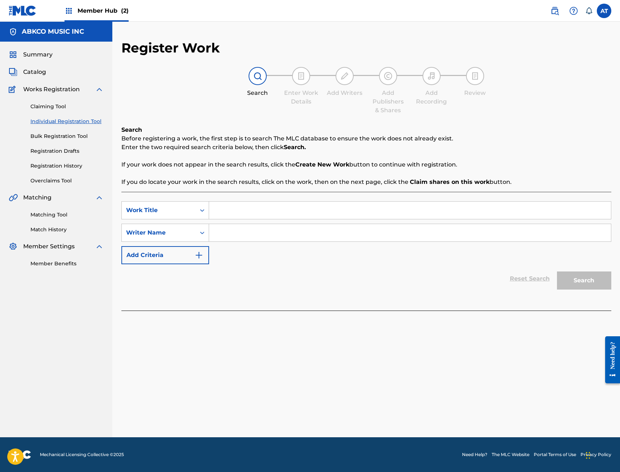
click at [81, 122] on link "Individual Registration Tool" at bounding box center [66, 122] width 73 height 8
click at [266, 203] on input "Search Form" at bounding box center [410, 210] width 402 height 17
type input "SOUTHERN BOY"
type input "[PERSON_NAME]"
click at [557, 272] on button "Search" at bounding box center [584, 281] width 54 height 18
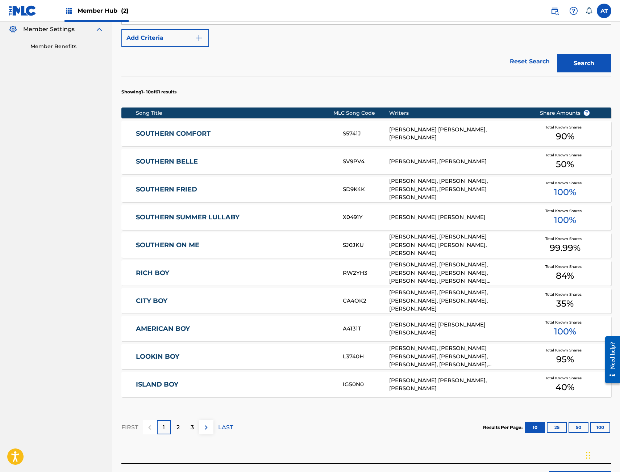
scroll to position [254, 0]
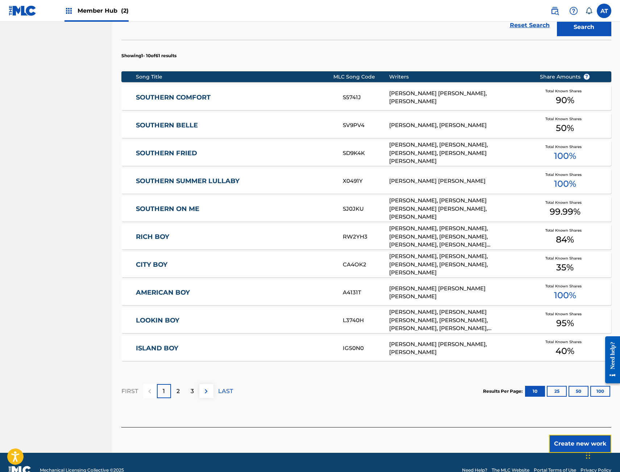
click at [567, 443] on button "Create new work" at bounding box center [580, 444] width 62 height 18
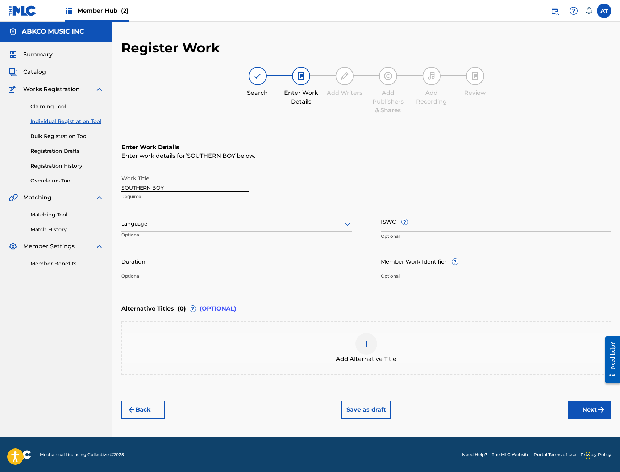
scroll to position [0, 0]
click at [454, 225] on input "ISWC ?" at bounding box center [496, 221] width 230 height 21
paste input "T3354686805"
type input "T3354686805"
click at [157, 273] on div "Duration Optional" at bounding box center [236, 267] width 230 height 33
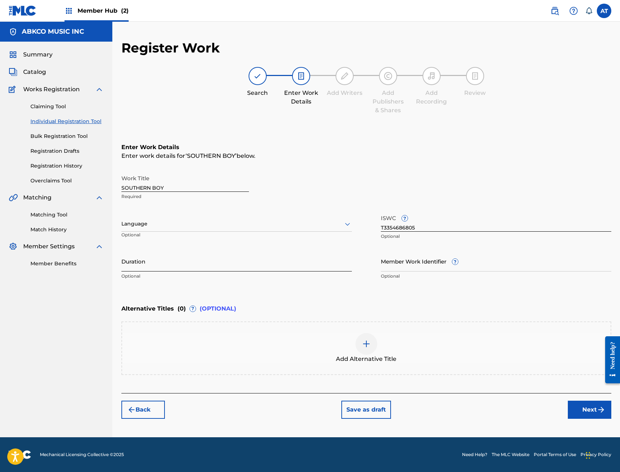
click at [161, 268] on input "Duration" at bounding box center [236, 261] width 230 height 21
type input "02:35"
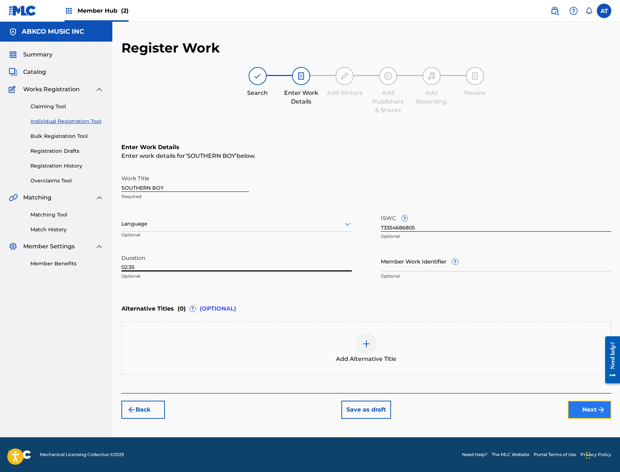
click at [574, 417] on button "Next" at bounding box center [589, 410] width 43 height 18
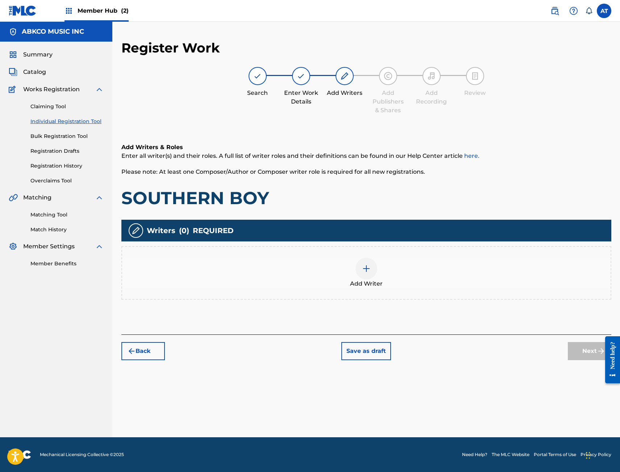
click at [403, 294] on div "Add Writer" at bounding box center [366, 273] width 490 height 54
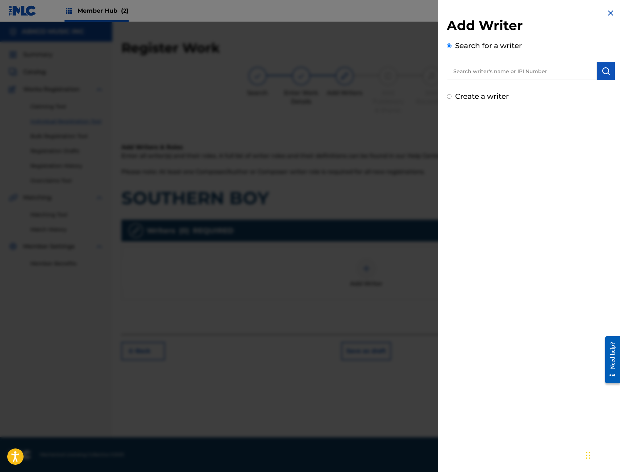
click at [545, 74] on input "text" at bounding box center [522, 71] width 150 height 18
paste input "00496811906"
type input "00496811906"
click at [598, 72] on button "submit" at bounding box center [606, 71] width 18 height 18
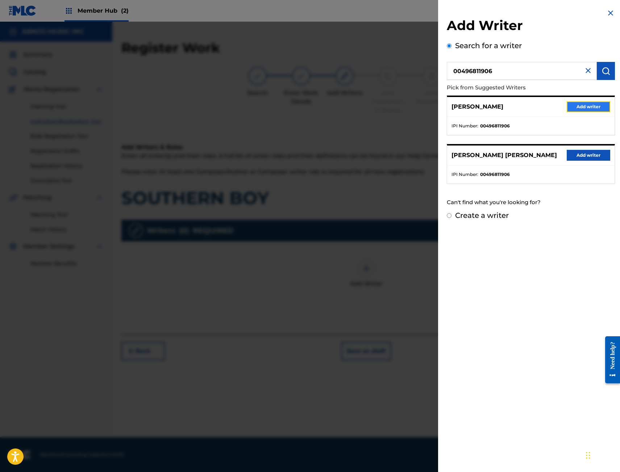
click at [595, 109] on button "Add writer" at bounding box center [588, 106] width 43 height 11
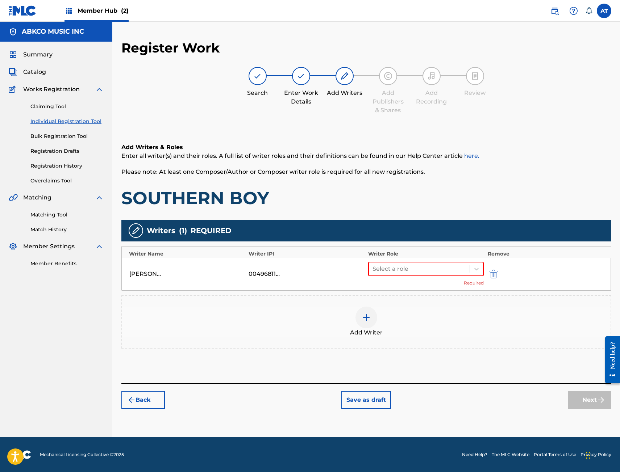
click at [391, 297] on div "Add Writer" at bounding box center [366, 322] width 490 height 54
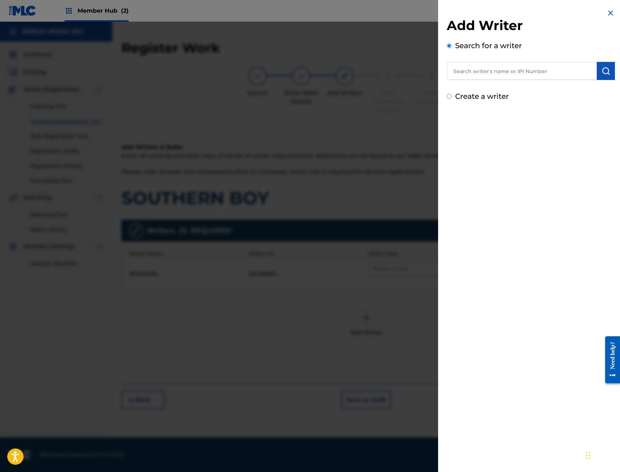
click at [399, 274] on div at bounding box center [310, 258] width 620 height 472
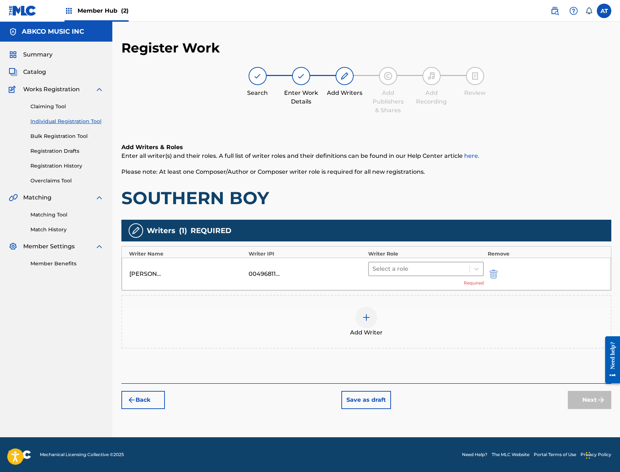
click at [429, 263] on div "Select a role" at bounding box center [419, 269] width 101 height 13
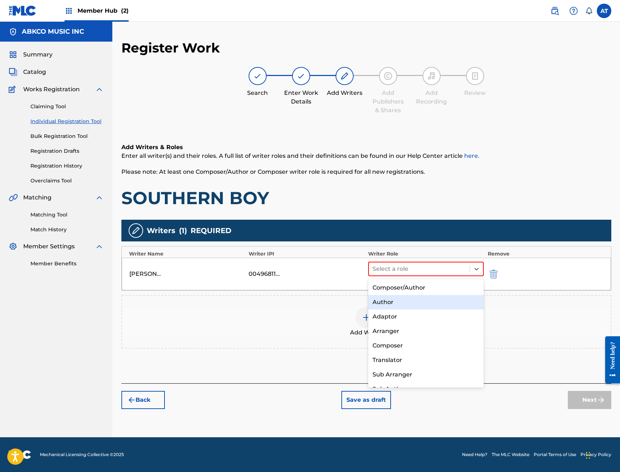
click at [421, 295] on div "Author" at bounding box center [426, 302] width 116 height 14
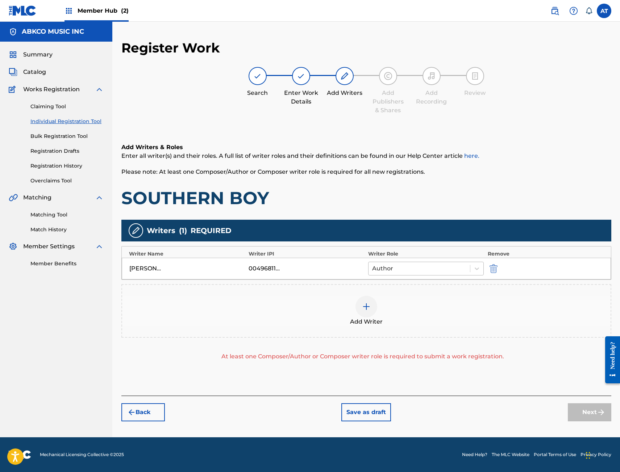
click at [425, 274] on div "Author" at bounding box center [419, 268] width 102 height 13
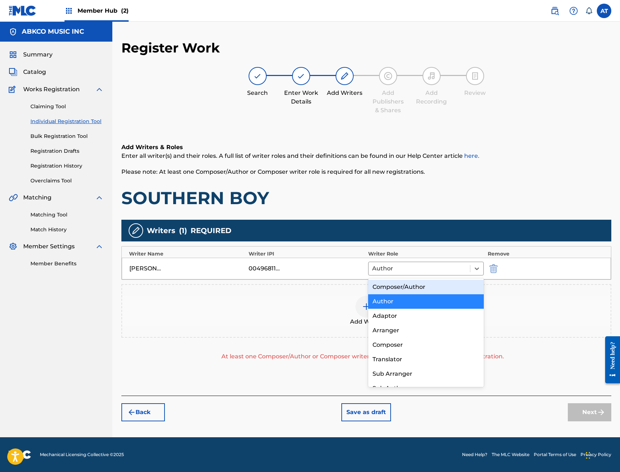
click at [425, 289] on div "Composer/Author" at bounding box center [426, 287] width 116 height 14
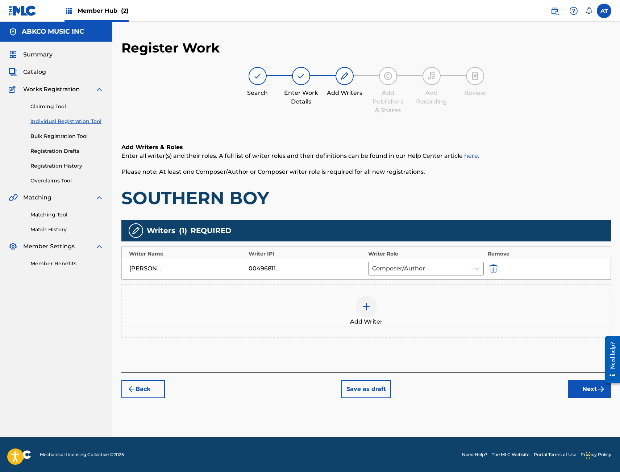
click at [428, 307] on div "Add Writer" at bounding box center [366, 311] width 488 height 30
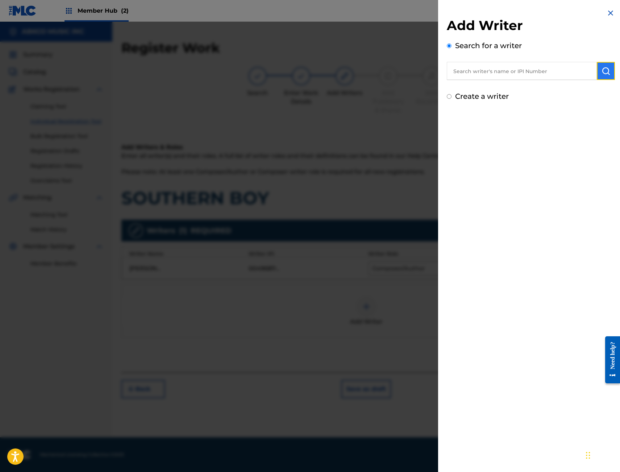
click at [608, 73] on button "submit" at bounding box center [606, 71] width 18 height 18
click at [562, 68] on input "text" at bounding box center [522, 71] width 150 height 18
paste input "00647085527"
type input "00647085527"
click at [614, 71] on div "Add Writer Search for a writer 00647085527 Not found Can't find what you're loo…" at bounding box center [530, 70] width 185 height 141
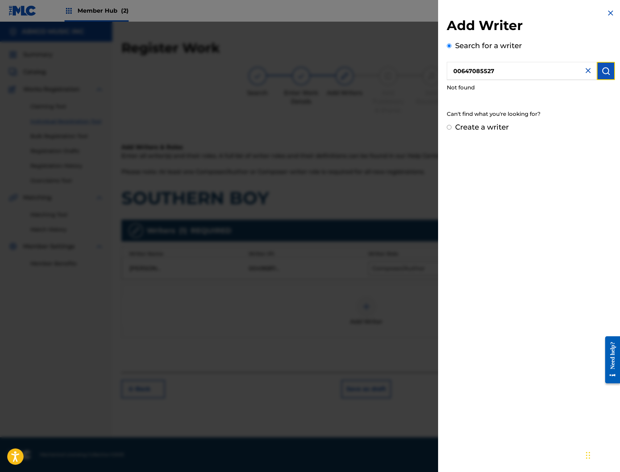
click at [613, 69] on div "Add Writer Search for a writer 00647085527 Not found Can't find what you're loo…" at bounding box center [530, 70] width 185 height 141
click at [607, 70] on img "submit" at bounding box center [605, 71] width 9 height 9
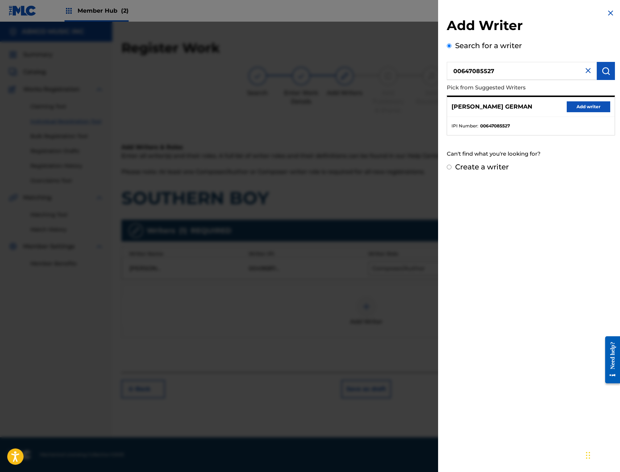
click at [512, 61] on div "Search for a writer 00647085527 Pick from Suggested Writers [PERSON_NAME] [DEMO…" at bounding box center [531, 100] width 168 height 121
click at [574, 107] on button "Add writer" at bounding box center [588, 106] width 43 height 11
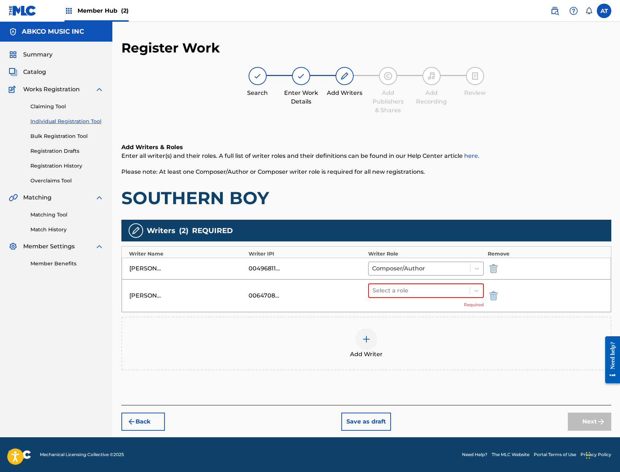
click at [375, 299] on div "Select a role Required" at bounding box center [426, 296] width 116 height 25
click at [380, 297] on div "Select a role" at bounding box center [419, 290] width 101 height 13
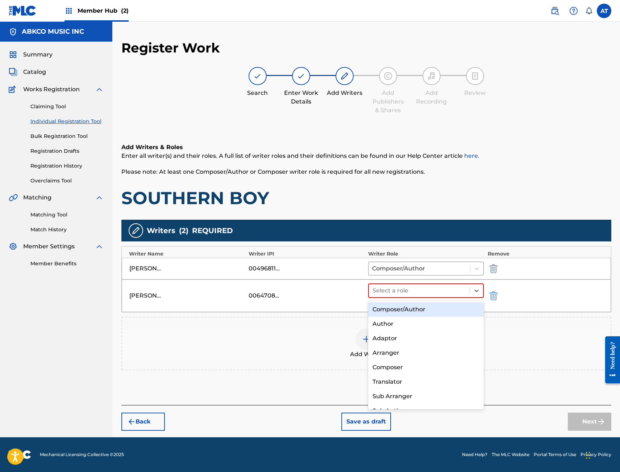
click at [377, 309] on div "Composer/Author" at bounding box center [426, 310] width 116 height 14
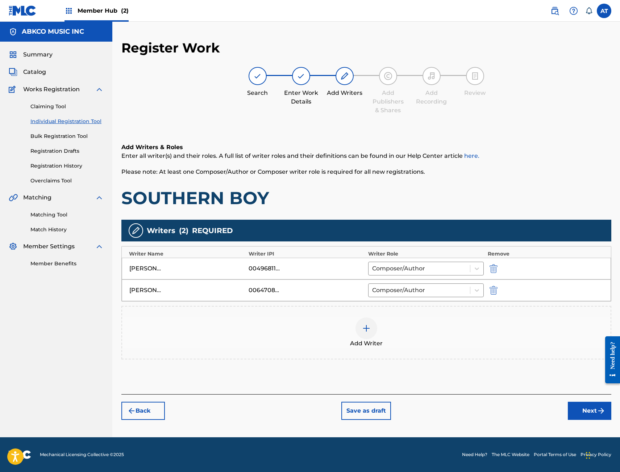
click at [363, 340] on span "Add Writer" at bounding box center [366, 343] width 33 height 9
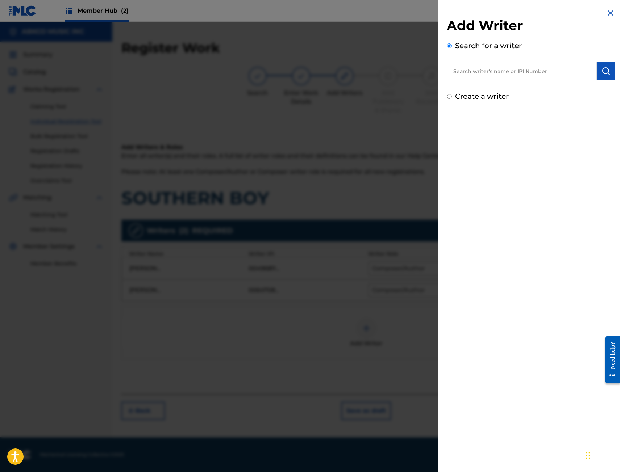
click at [515, 63] on input "text" at bounding box center [522, 71] width 150 height 18
paste input "00493942218"
type input "00493942218"
click at [612, 71] on div "Add Writer Search for a writer 00493942218 Create a writer" at bounding box center [530, 55] width 185 height 110
click at [609, 70] on button "submit" at bounding box center [606, 71] width 18 height 18
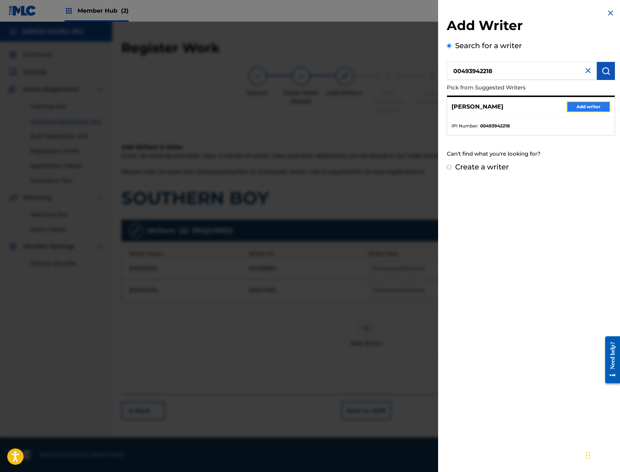
click at [586, 107] on button "Add writer" at bounding box center [588, 106] width 43 height 11
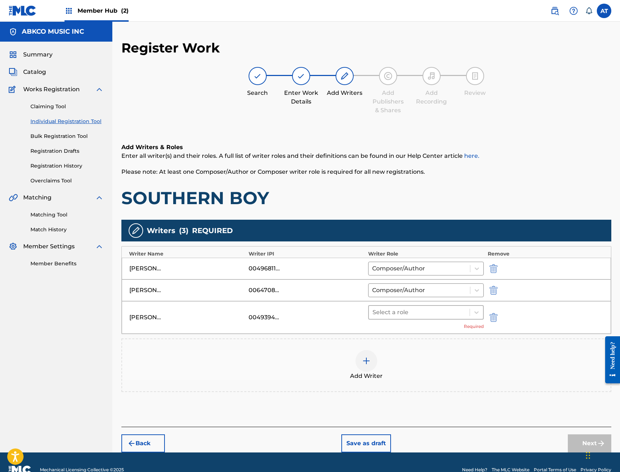
drag, startPoint x: 471, startPoint y: 314, endPoint x: 467, endPoint y: 319, distance: 6.5
click at [471, 314] on div at bounding box center [476, 312] width 13 height 13
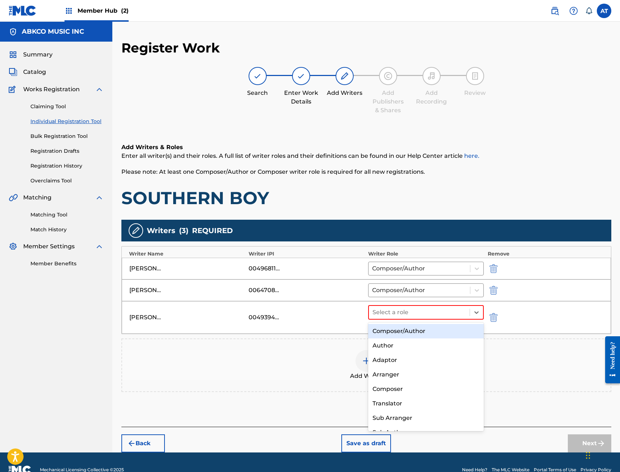
click at [457, 330] on div "Composer/Author" at bounding box center [426, 331] width 116 height 14
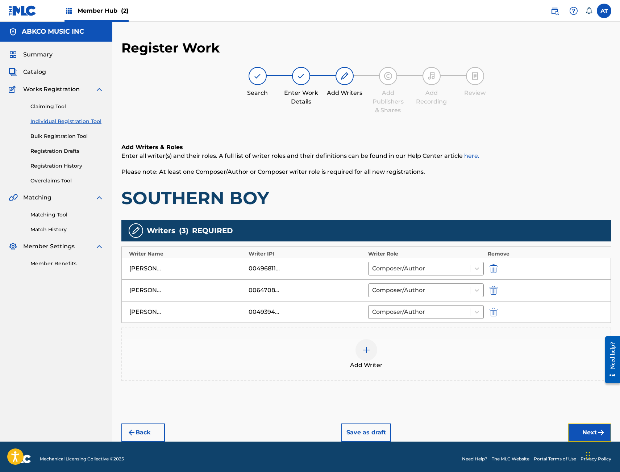
click at [597, 427] on button "Next" at bounding box center [589, 433] width 43 height 18
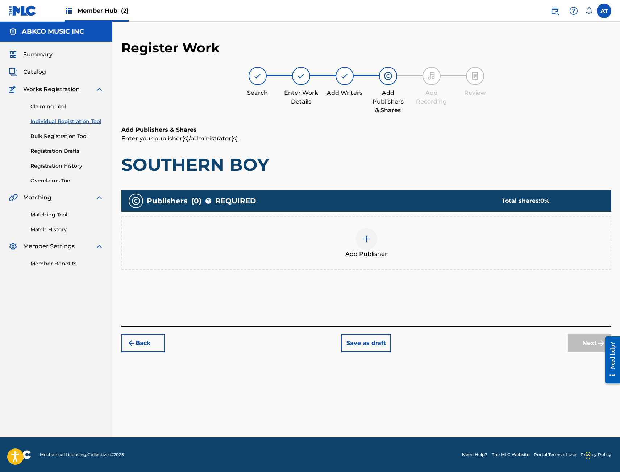
click at [382, 262] on div "Add Publisher" at bounding box center [366, 244] width 490 height 54
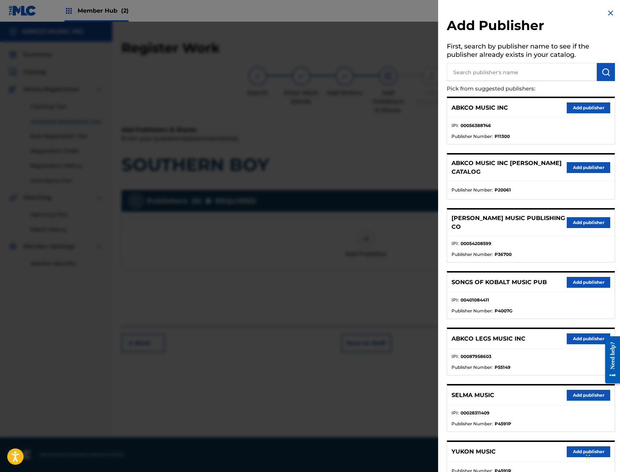
click at [485, 79] on input "text" at bounding box center [522, 72] width 150 height 18
type input "BIG MONEY"
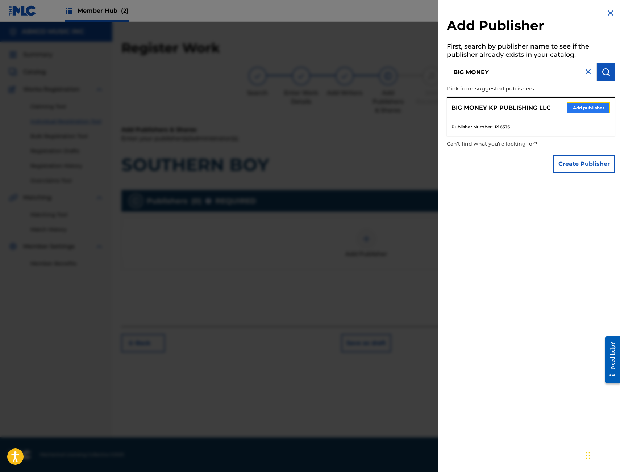
click at [601, 103] on button "Add publisher" at bounding box center [588, 108] width 43 height 11
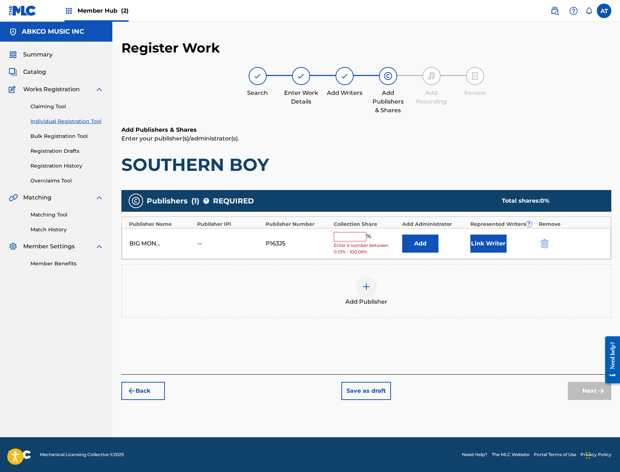
click at [428, 234] on div "BIG MONEY KP PUBLISHING LLC -- P163J5 % Enter a number between 0.01% - 100.06% …" at bounding box center [366, 244] width 489 height 32
click at [429, 238] on button "Add" at bounding box center [420, 244] width 36 height 18
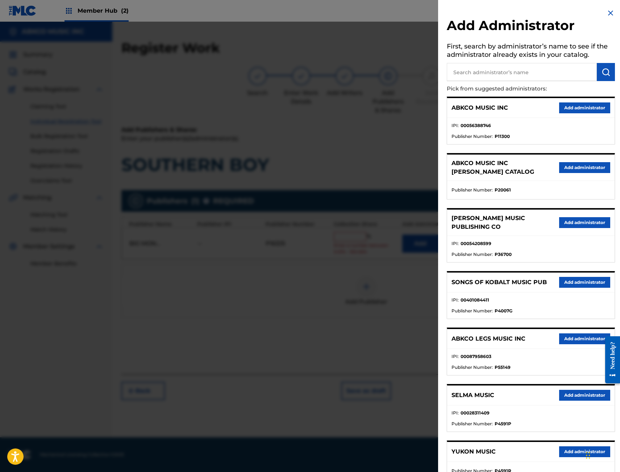
click at [521, 68] on input "text" at bounding box center [522, 72] width 150 height 18
click at [590, 104] on button "Add administrator" at bounding box center [584, 108] width 51 height 11
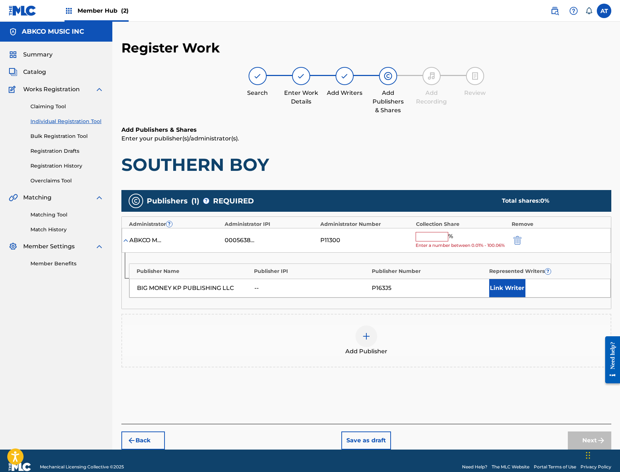
drag, startPoint x: 425, startPoint y: 235, endPoint x: 425, endPoint y: 241, distance: 6.5
click at [425, 235] on input "text" at bounding box center [432, 236] width 33 height 9
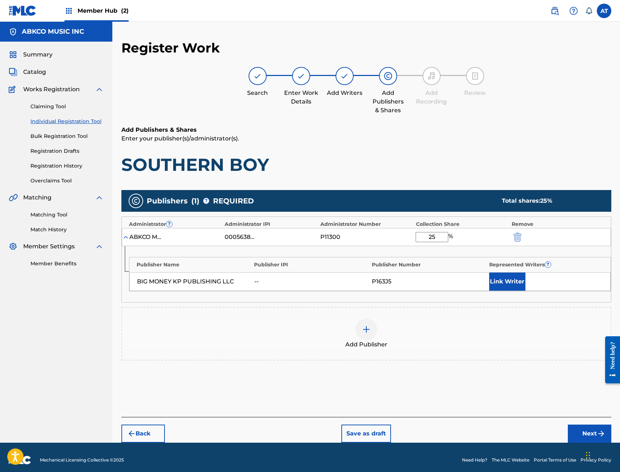
type input "25"
drag, startPoint x: 460, startPoint y: 264, endPoint x: 485, endPoint y: 268, distance: 25.4
click at [475, 274] on div "Publisher Name Publisher IPI Publisher Number Represented Writers ? BIG MONEY K…" at bounding box center [370, 274] width 482 height 34
click at [501, 277] on button "Link Writer" at bounding box center [507, 282] width 36 height 18
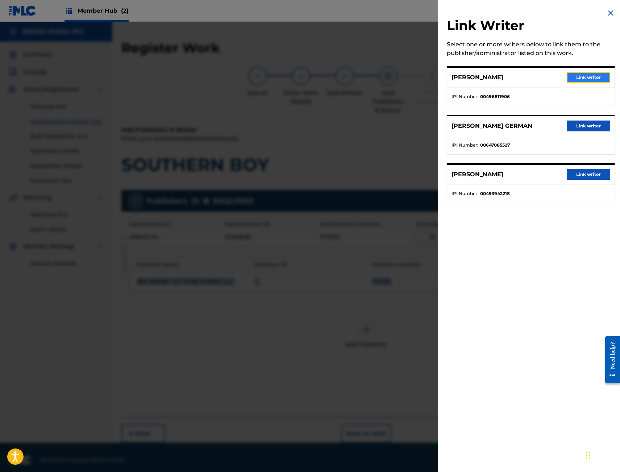
click at [577, 81] on button "Link writer" at bounding box center [588, 77] width 43 height 11
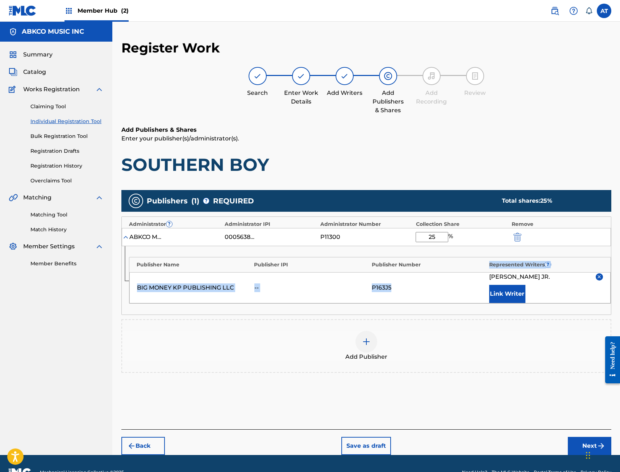
scroll to position [18, 0]
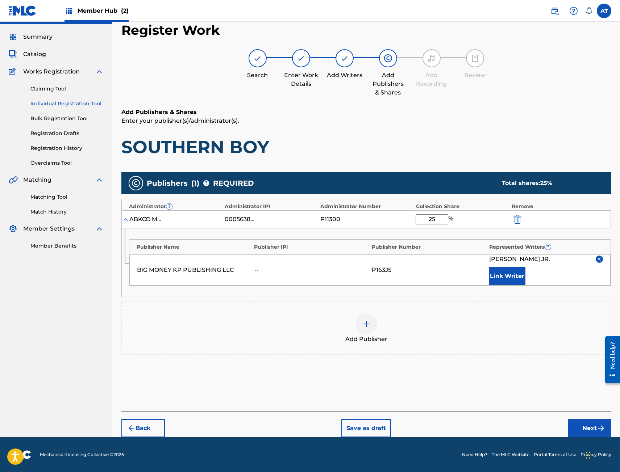
click at [512, 341] on div "Add Publisher" at bounding box center [366, 328] width 488 height 30
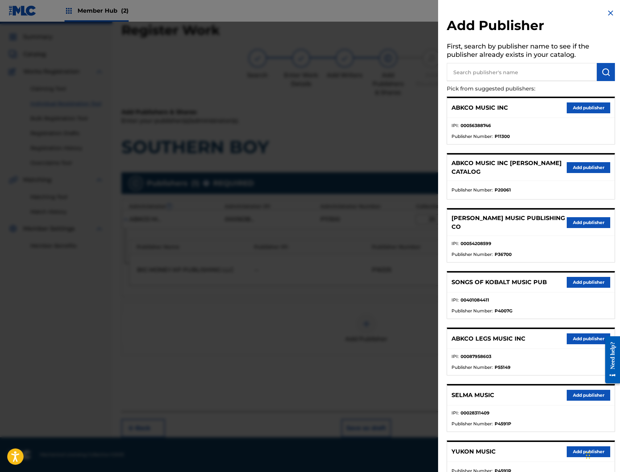
click at [345, 335] on div at bounding box center [310, 258] width 620 height 472
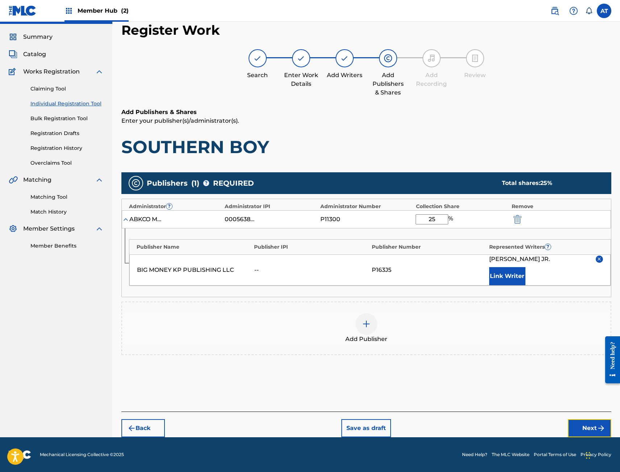
drag, startPoint x: 581, startPoint y: 425, endPoint x: 575, endPoint y: 425, distance: 6.2
click at [581, 426] on button "Next" at bounding box center [589, 429] width 43 height 18
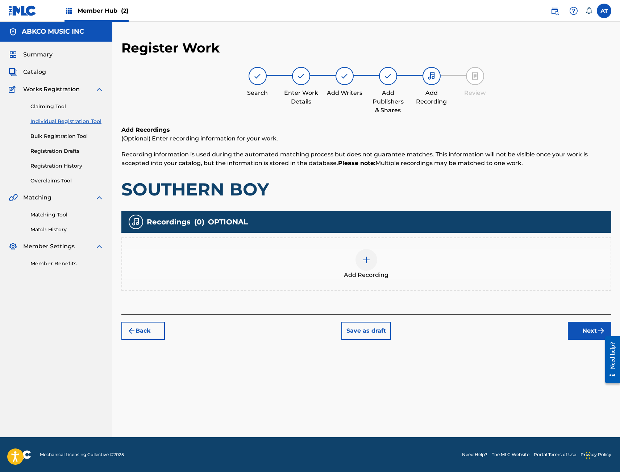
click at [367, 266] on div at bounding box center [366, 260] width 22 height 22
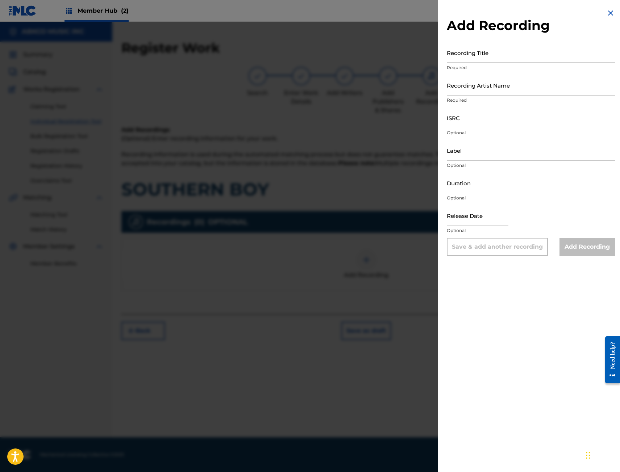
click at [483, 45] on input "Recording Title" at bounding box center [531, 52] width 168 height 21
click at [480, 60] on input "Recording Title" at bounding box center [531, 52] width 168 height 21
type input "SOUTHERN BOY"
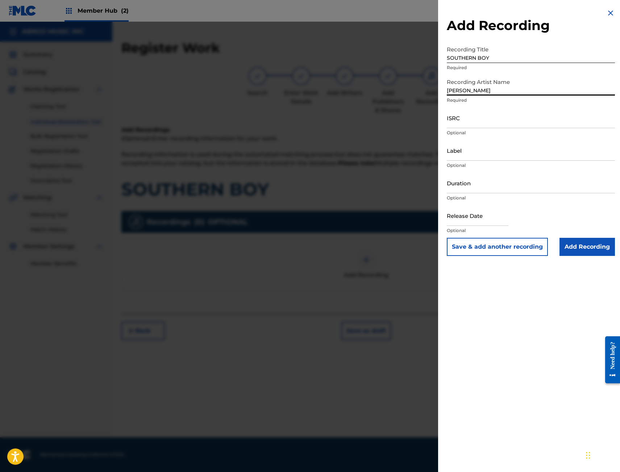
type input "[PERSON_NAME]"
click at [492, 122] on input "ISRC" at bounding box center [531, 118] width 168 height 21
paste input "QZS7J2559772"
type input "QZS7J2559772"
click at [476, 191] on input "Duration" at bounding box center [531, 183] width 168 height 21
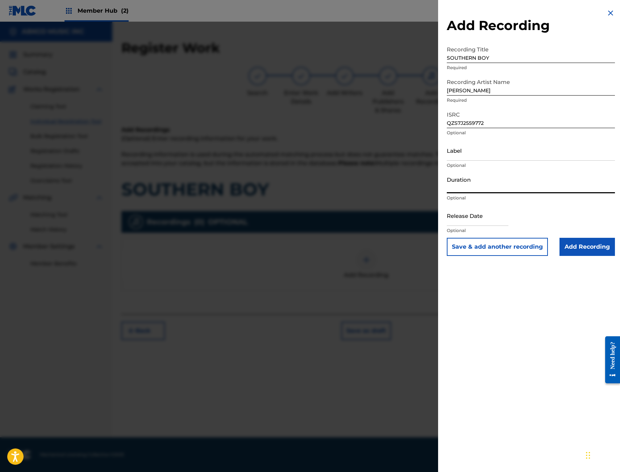
click at [467, 191] on input "Duration" at bounding box center [531, 183] width 168 height 21
type input "02:35"
click at [471, 217] on input "text" at bounding box center [478, 215] width 62 height 21
select select "9"
select select "2025"
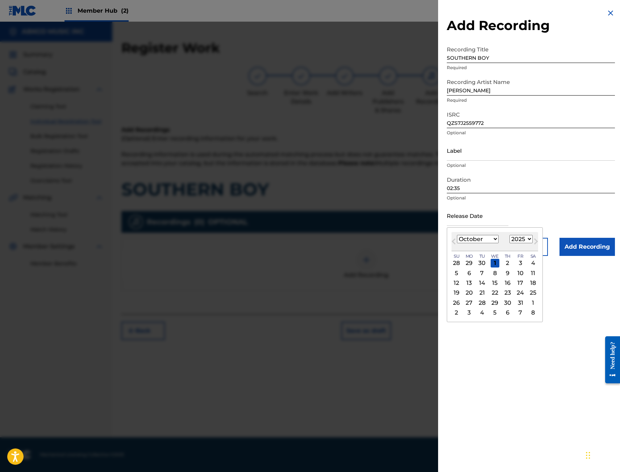
click at [457, 249] on div "[DATE] January February March April May June July August September October Nove…" at bounding box center [494, 241] width 87 height 19
click at [454, 244] on span "Previous Month" at bounding box center [454, 242] width 0 height 11
select select "8"
click at [522, 284] on div "19" at bounding box center [520, 283] width 9 height 9
type input "[DATE]"
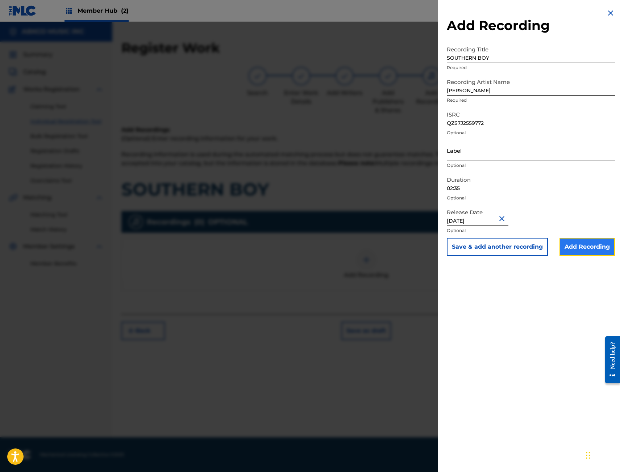
click at [594, 246] on input "Add Recording" at bounding box center [586, 247] width 55 height 18
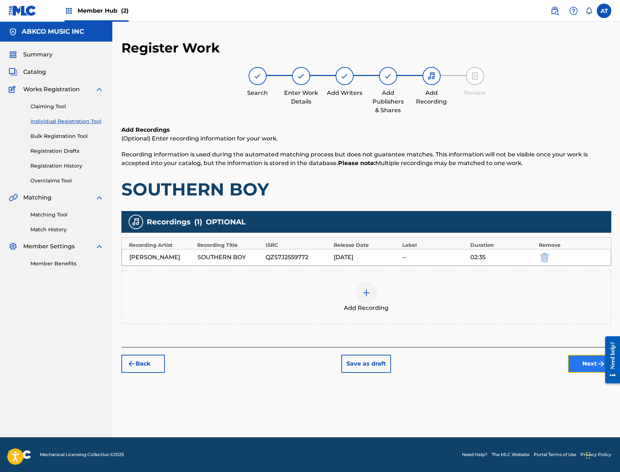
click at [578, 365] on button "Next" at bounding box center [589, 364] width 43 height 18
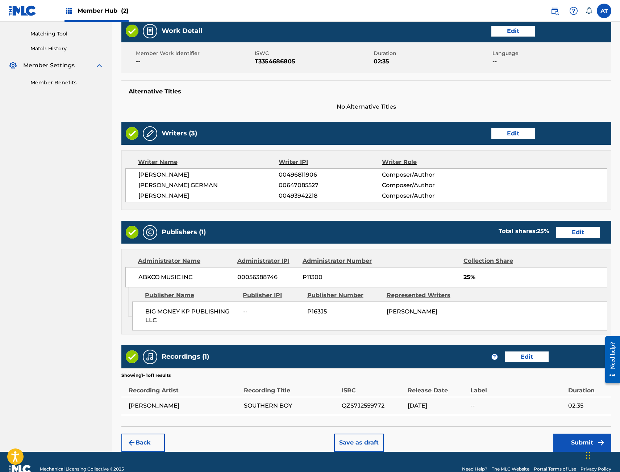
scroll to position [196, 0]
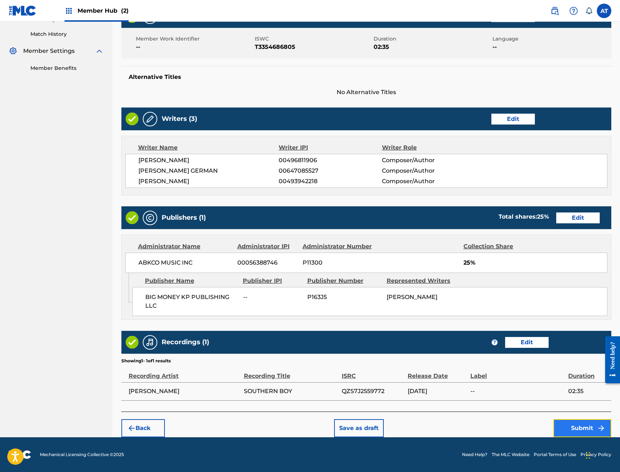
click at [591, 425] on button "Submit" at bounding box center [582, 429] width 58 height 18
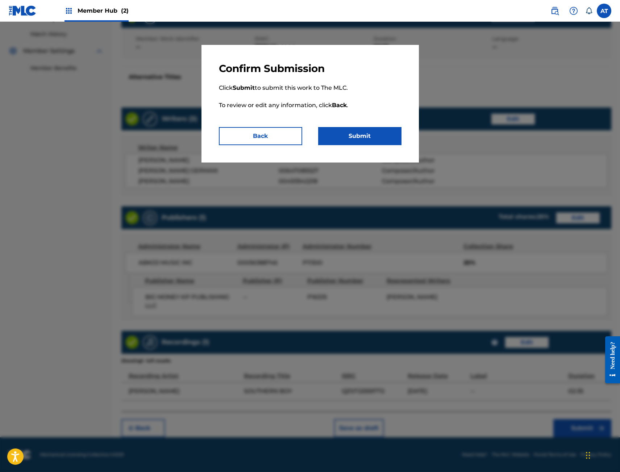
drag, startPoint x: 371, startPoint y: 148, endPoint x: 378, endPoint y: 131, distance: 18.2
click at [371, 146] on div "Confirm Submission Click Submit to submit this work to The MLC. To review or ed…" at bounding box center [309, 104] width 217 height 118
click at [378, 131] on button "Submit" at bounding box center [359, 136] width 83 height 18
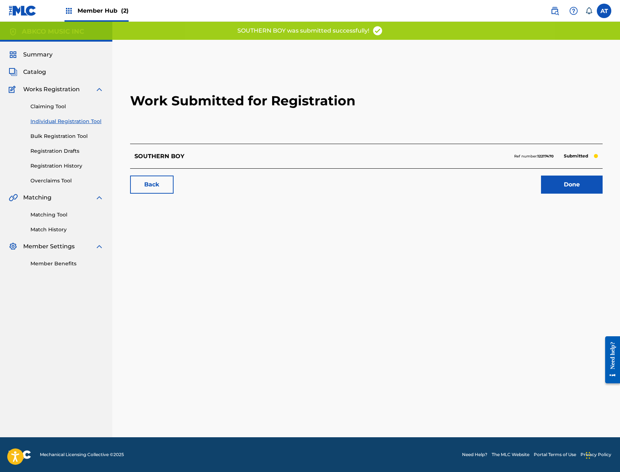
click at [570, 194] on div "Work Submitted for Registration SOUTHERN BOY Ref number: 12217470 Submitted Bac…" at bounding box center [366, 129] width 490 height 143
click at [569, 188] on link "Done" at bounding box center [572, 185] width 62 height 18
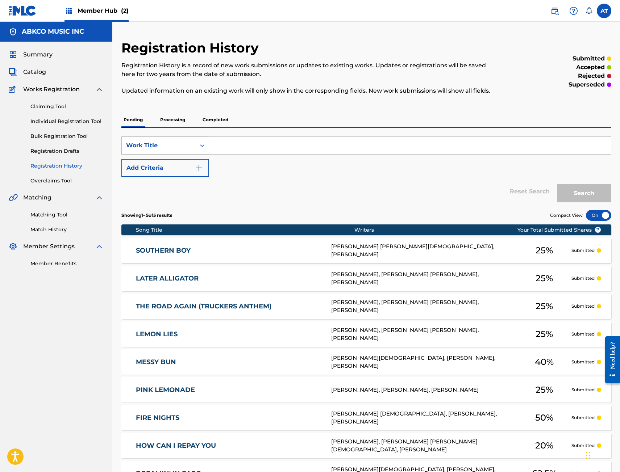
click at [240, 153] on input "Search Form" at bounding box center [410, 145] width 402 height 17
click at [79, 124] on link "Individual Registration Tool" at bounding box center [66, 122] width 73 height 8
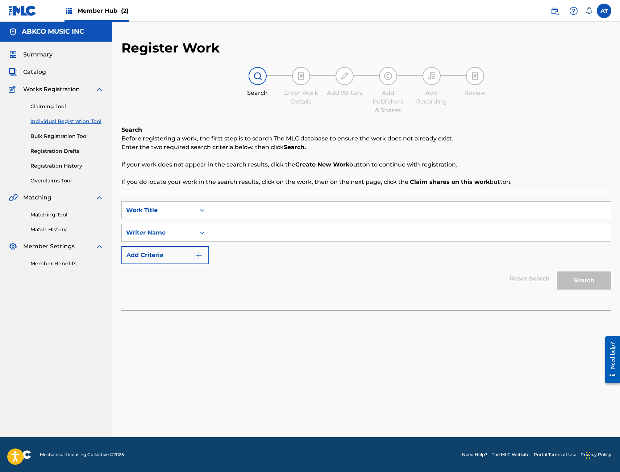
click at [252, 203] on input "Search Form" at bounding box center [410, 210] width 402 height 17
type input "SWEET PEACH COBBLER"
type input "[PERSON_NAME]"
click at [557, 272] on button "Search" at bounding box center [584, 281] width 54 height 18
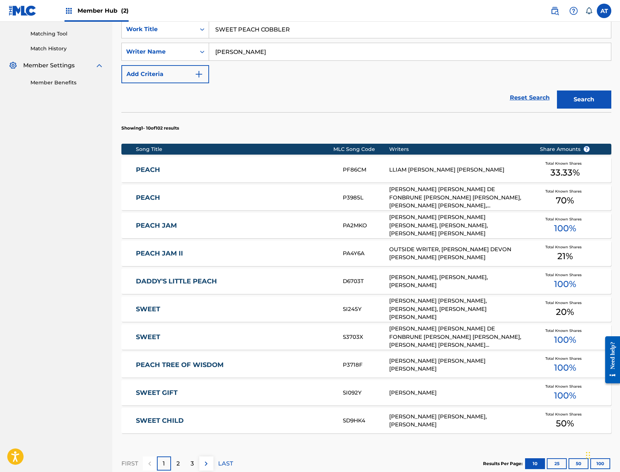
scroll to position [269, 0]
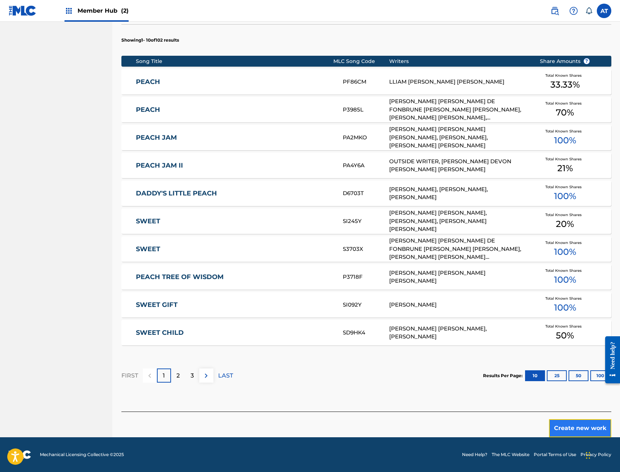
click at [592, 420] on button "Create new work" at bounding box center [580, 429] width 62 height 18
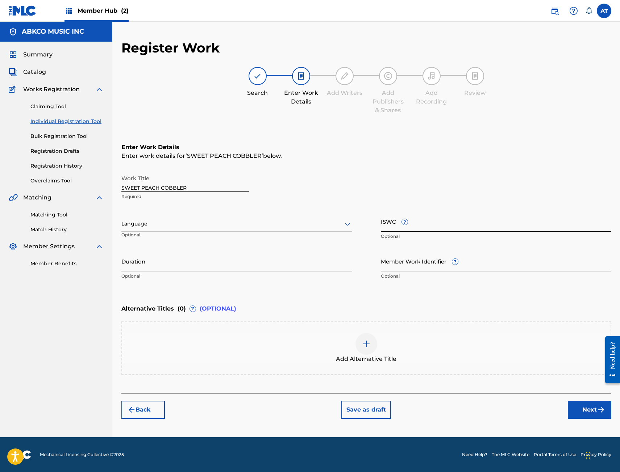
click at [441, 230] on input "ISWC ?" at bounding box center [496, 221] width 230 height 21
paste input "T3354685904"
type input "T3354685904"
click at [237, 266] on input "Duration" at bounding box center [236, 261] width 230 height 21
click at [137, 258] on input "Duration" at bounding box center [236, 261] width 230 height 21
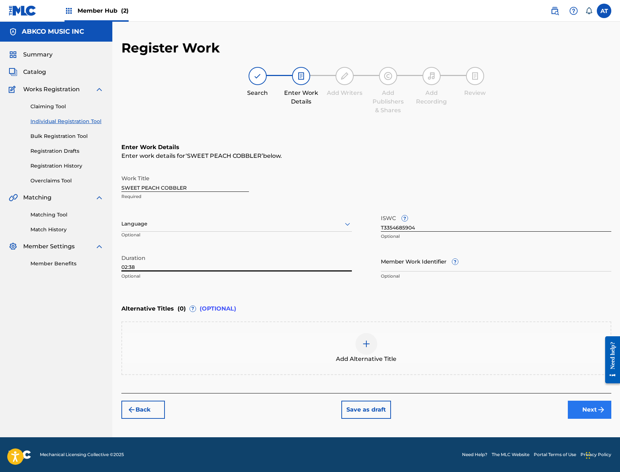
type input "02:38"
click at [589, 403] on button "Next" at bounding box center [589, 410] width 43 height 18
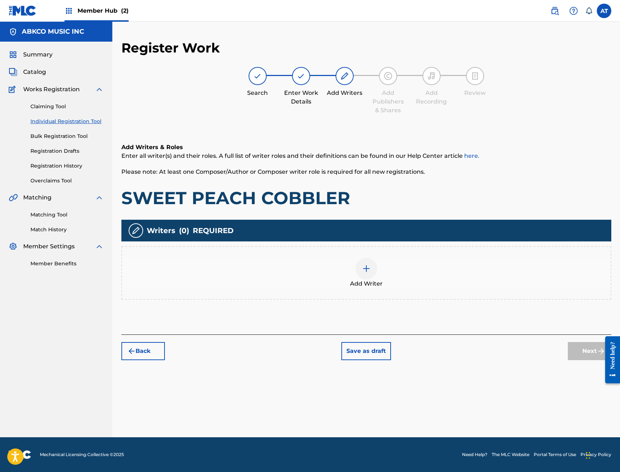
click at [335, 258] on div "Add Writer" at bounding box center [366, 273] width 488 height 30
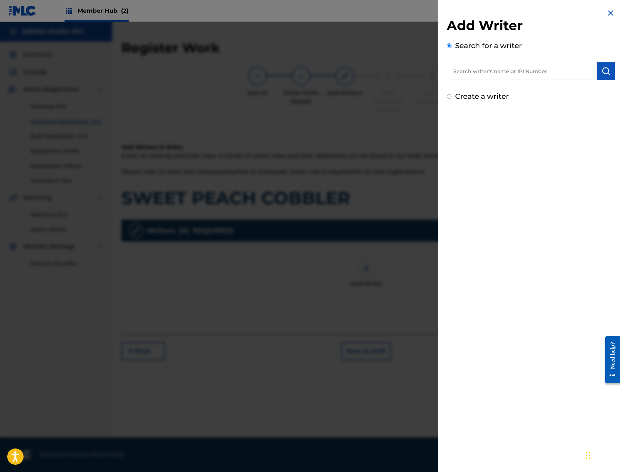
drag, startPoint x: 504, startPoint y: 55, endPoint x: 501, endPoint y: 65, distance: 10.6
click at [504, 55] on div "Search for a writer" at bounding box center [531, 60] width 168 height 40
click at [501, 65] on input "text" at bounding box center [522, 71] width 150 height 18
click at [518, 71] on input "text" at bounding box center [522, 71] width 150 height 18
paste input "00496811906"
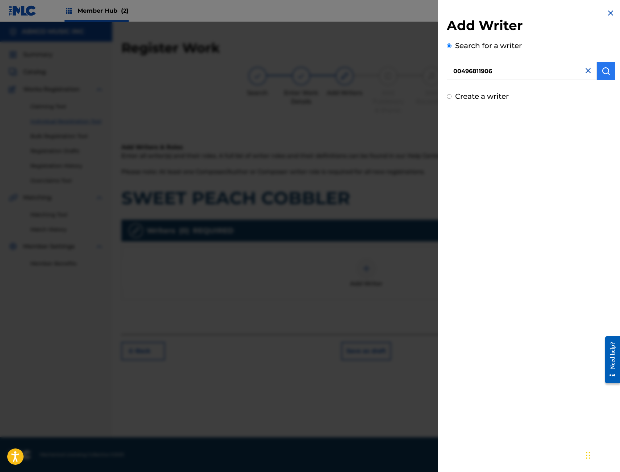
type input "00496811906"
click at [599, 71] on button "submit" at bounding box center [606, 71] width 18 height 18
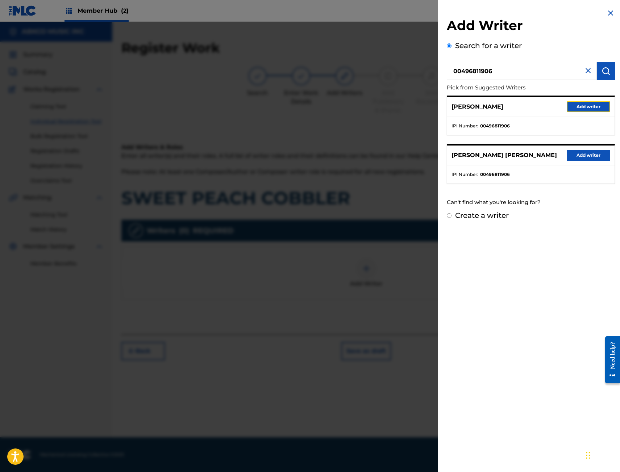
click at [589, 108] on button "Add writer" at bounding box center [588, 106] width 43 height 11
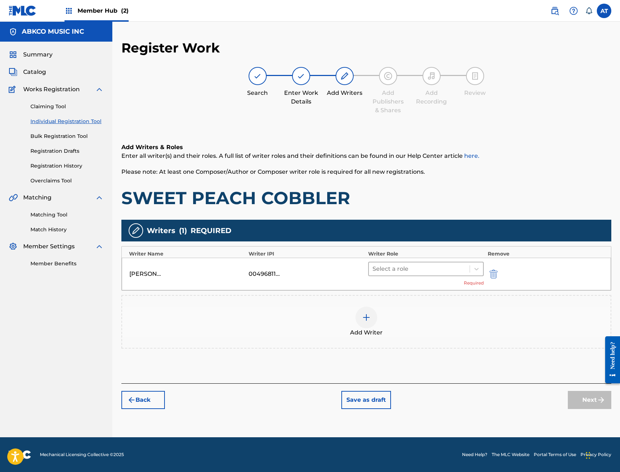
click at [428, 267] on div at bounding box center [419, 269] width 94 height 10
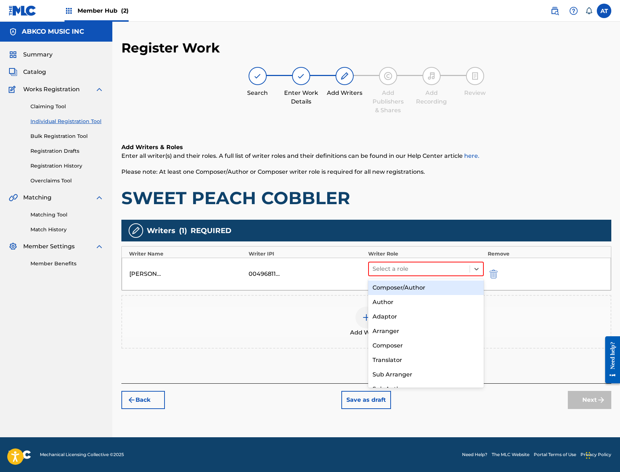
click at [431, 287] on div "Composer/Author" at bounding box center [426, 288] width 116 height 14
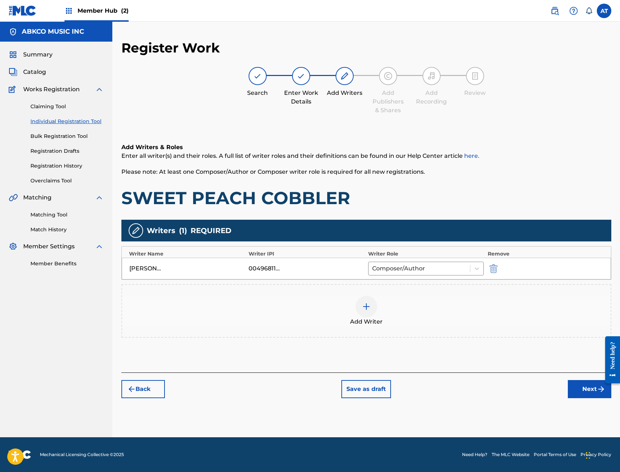
click at [428, 302] on div "Add Writer" at bounding box center [366, 311] width 488 height 30
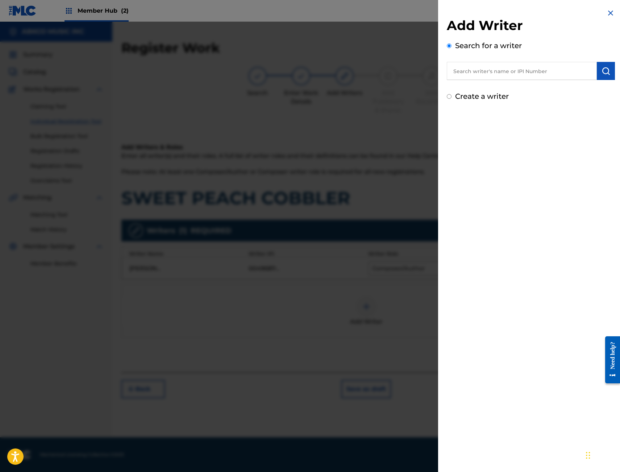
click at [492, 71] on input "text" at bounding box center [522, 71] width 150 height 18
paste input "00647085527"
type input "00647085527"
click at [608, 68] on button "submit" at bounding box center [606, 71] width 18 height 18
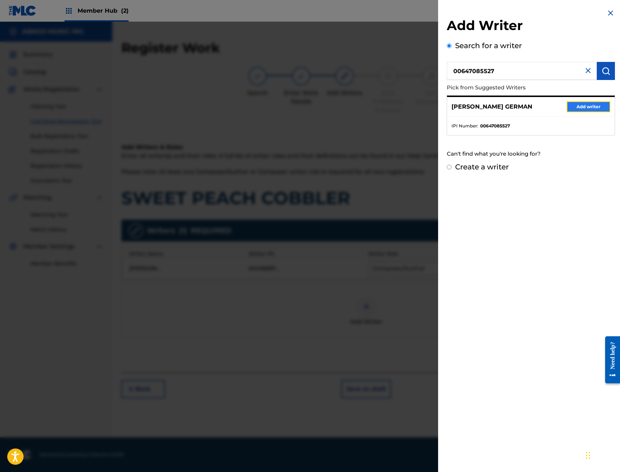
click at [579, 107] on button "Add writer" at bounding box center [588, 106] width 43 height 11
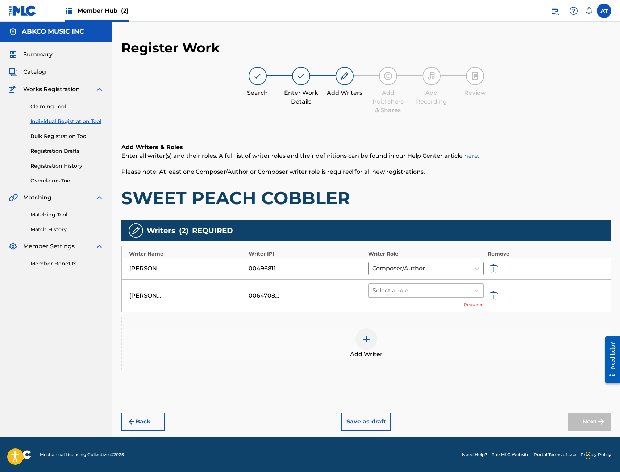
click at [420, 288] on div at bounding box center [419, 291] width 94 height 10
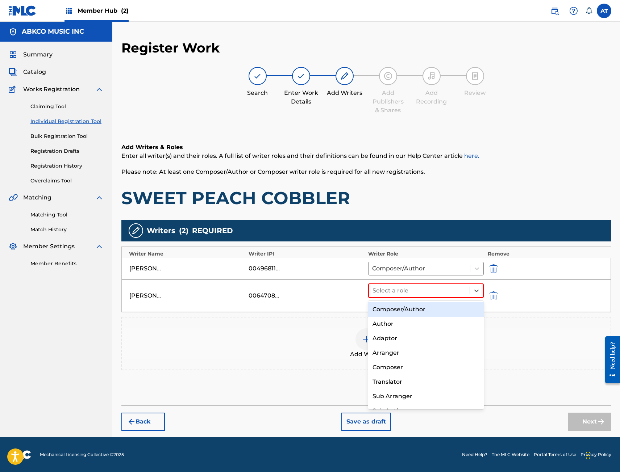
click at [414, 315] on div "Composer/Author" at bounding box center [426, 310] width 116 height 14
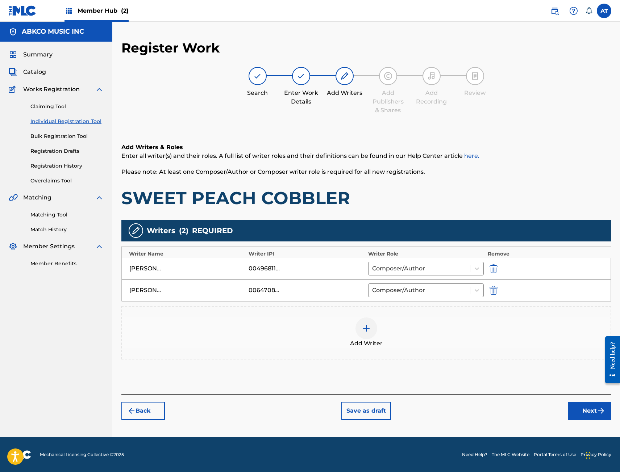
click at [410, 322] on div "Add Writer" at bounding box center [366, 333] width 488 height 30
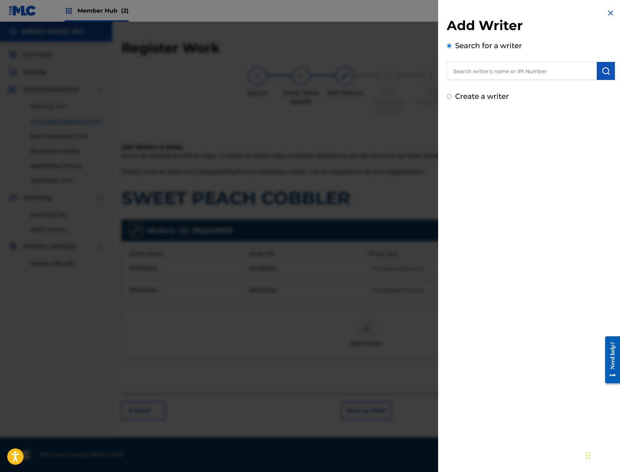
click at [479, 75] on input "text" at bounding box center [522, 71] width 150 height 18
paste input "00493942218"
type input "00493942218"
click at [584, 68] on img at bounding box center [588, 70] width 9 height 9
drag, startPoint x: 549, startPoint y: 72, endPoint x: 578, endPoint y: 77, distance: 29.8
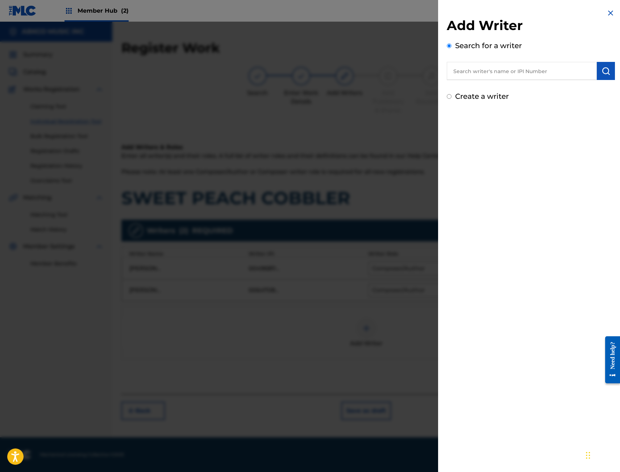
click at [549, 72] on input "text" at bounding box center [522, 71] width 150 height 18
paste input "00493942218"
type input "00493942218"
click at [597, 77] on button "submit" at bounding box center [606, 71] width 18 height 18
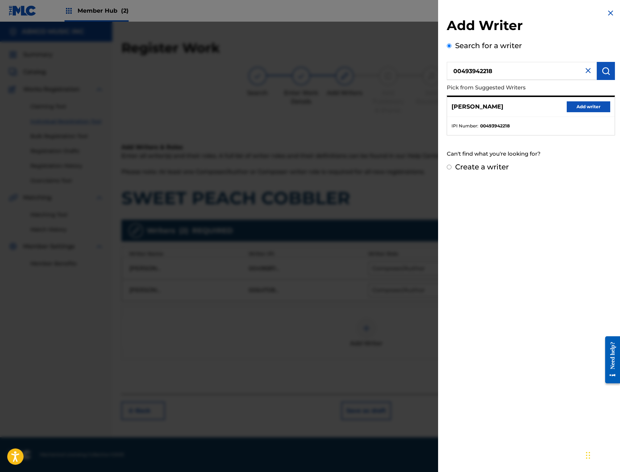
click at [563, 110] on div "[PERSON_NAME] Add writer" at bounding box center [530, 107] width 167 height 20
click at [572, 107] on button "Add writer" at bounding box center [588, 106] width 43 height 11
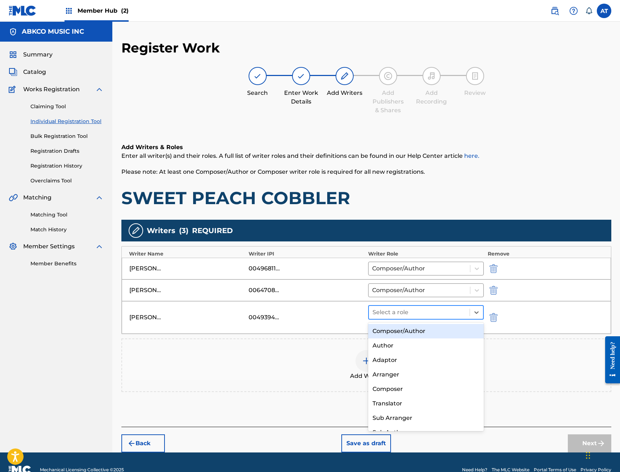
click at [388, 317] on div at bounding box center [419, 313] width 94 height 10
click at [391, 331] on div "Composer/Author" at bounding box center [426, 331] width 116 height 14
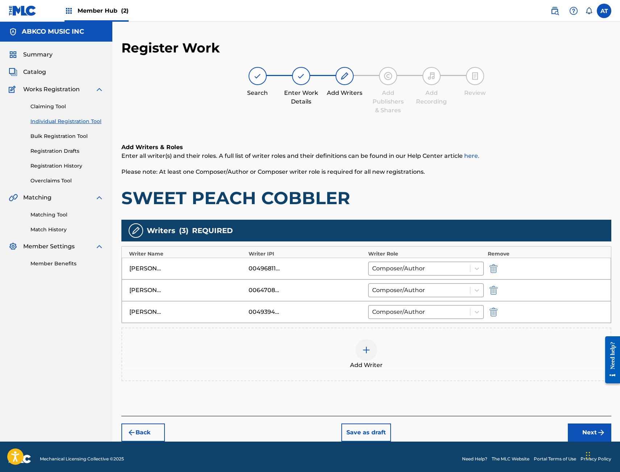
scroll to position [4, 0]
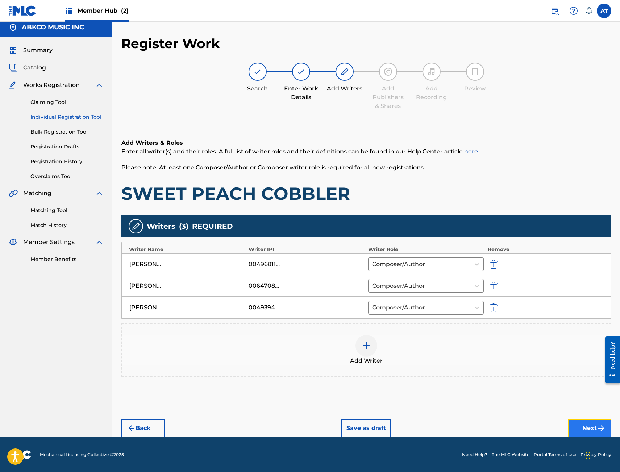
click at [593, 428] on button "Next" at bounding box center [589, 429] width 43 height 18
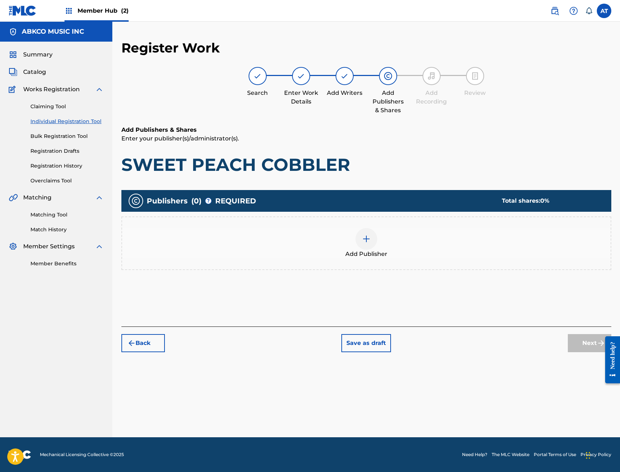
scroll to position [0, 0]
click at [426, 274] on div "Publishers ( 0 ) ? REQUIRED Total shares: 0 % Add Publisher" at bounding box center [366, 233] width 490 height 87
click at [396, 239] on div "Add Publisher" at bounding box center [366, 243] width 488 height 30
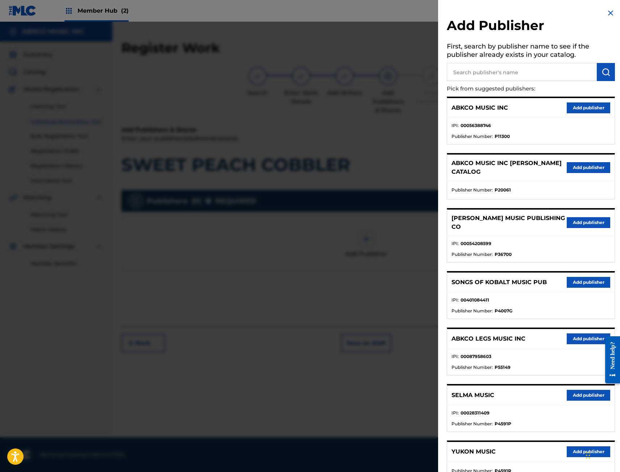
click at [487, 74] on input "text" at bounding box center [522, 72] width 150 height 18
type input "BIG MONEY"
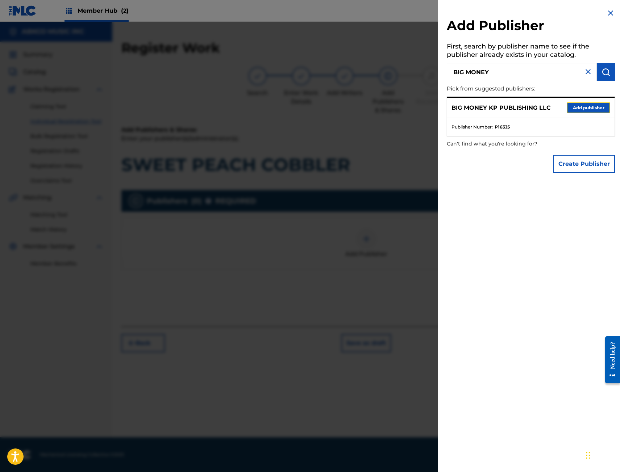
click at [599, 103] on button "Add publisher" at bounding box center [588, 108] width 43 height 11
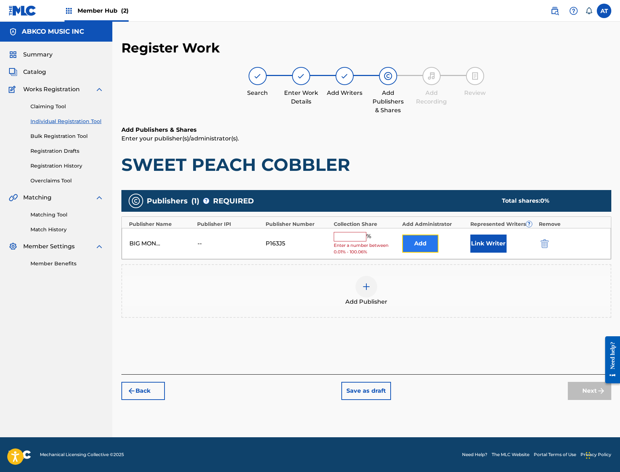
click at [433, 249] on button "Add" at bounding box center [420, 244] width 36 height 18
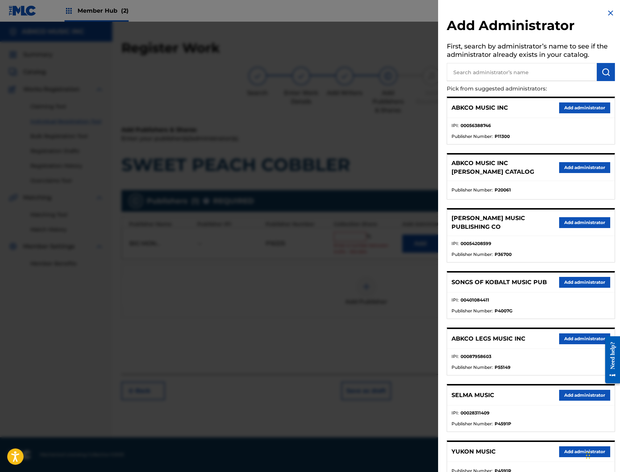
click at [592, 114] on div "ABKCO MUSIC INC Add administrator" at bounding box center [530, 108] width 167 height 20
click at [596, 109] on button "Add administrator" at bounding box center [584, 108] width 51 height 11
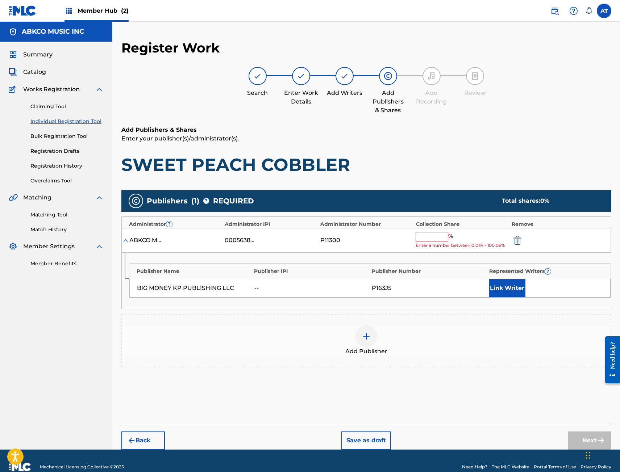
click at [455, 236] on span "%" at bounding box center [451, 236] width 7 height 9
drag, startPoint x: 441, startPoint y: 238, endPoint x: 408, endPoint y: 238, distance: 33.0
click at [441, 238] on input "text" at bounding box center [432, 236] width 33 height 9
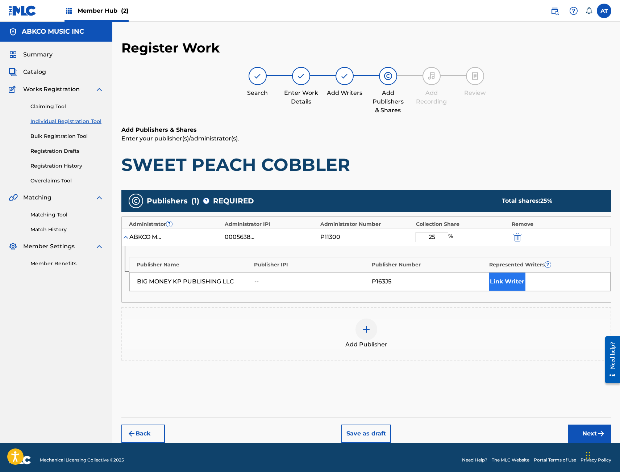
type input "25"
click at [499, 288] on button "Link Writer" at bounding box center [507, 282] width 36 height 18
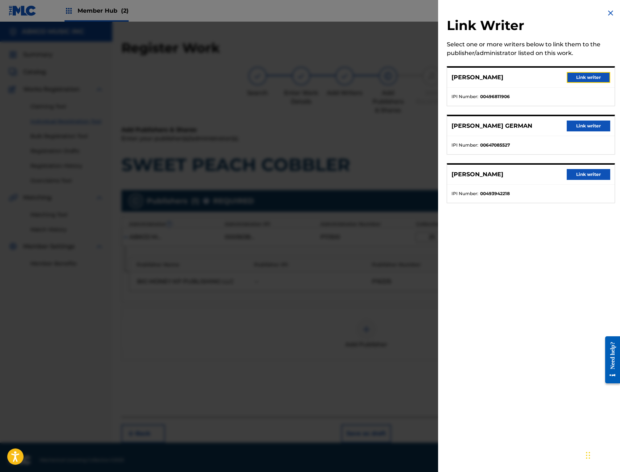
click at [573, 75] on button "Link writer" at bounding box center [588, 77] width 43 height 11
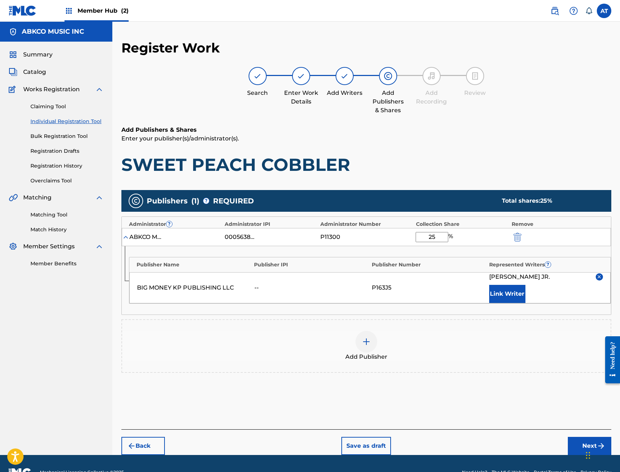
scroll to position [18, 0]
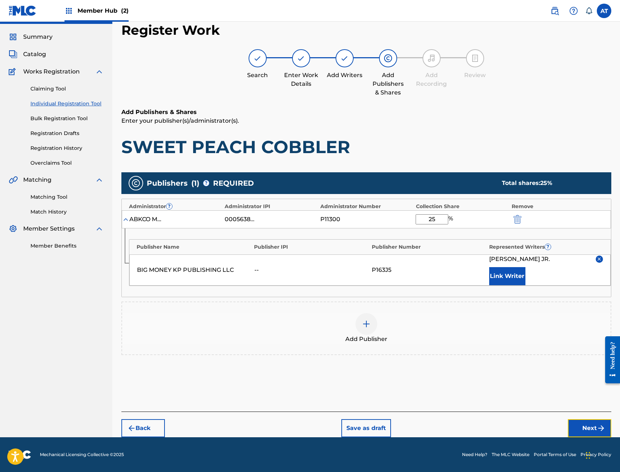
click at [572, 433] on button "Next" at bounding box center [589, 429] width 43 height 18
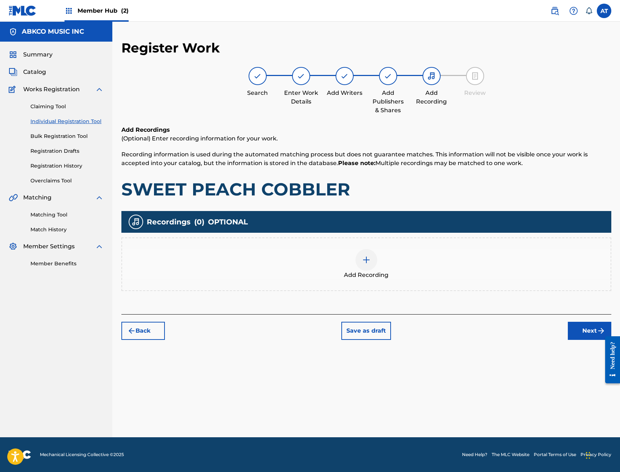
scroll to position [0, 0]
click at [334, 262] on div "Add Recording" at bounding box center [366, 264] width 488 height 30
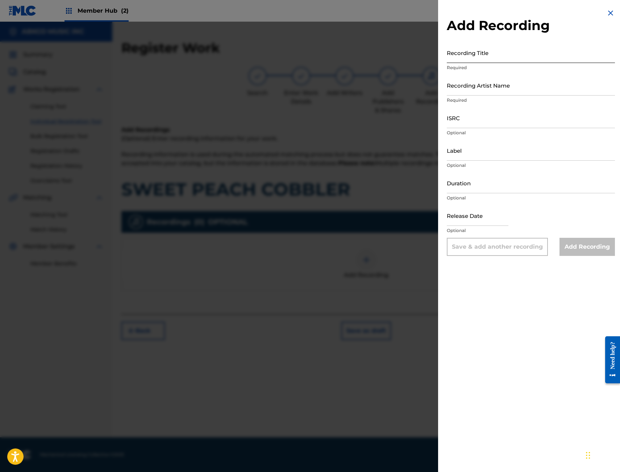
click at [559, 54] on input "Recording Title" at bounding box center [531, 52] width 168 height 21
type input "SWEET PEACH COBBLER"
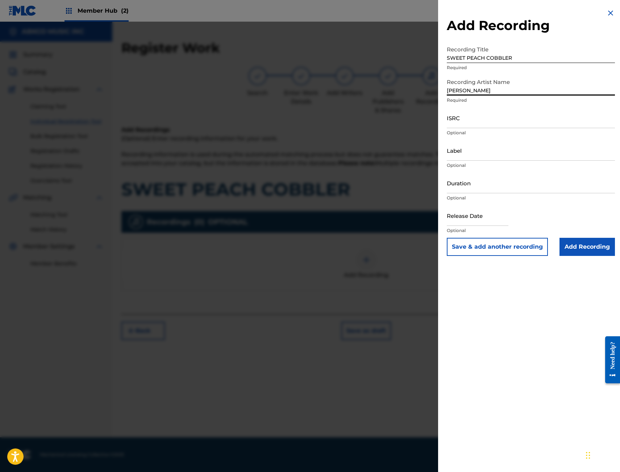
type input "[PERSON_NAME]"
click at [497, 117] on input "ISRC" at bounding box center [531, 118] width 168 height 21
click at [489, 119] on input "ISRC" at bounding box center [531, 118] width 168 height 21
click at [461, 119] on input "ISRC" at bounding box center [531, 118] width 168 height 21
paste input "QZS7J2512289"
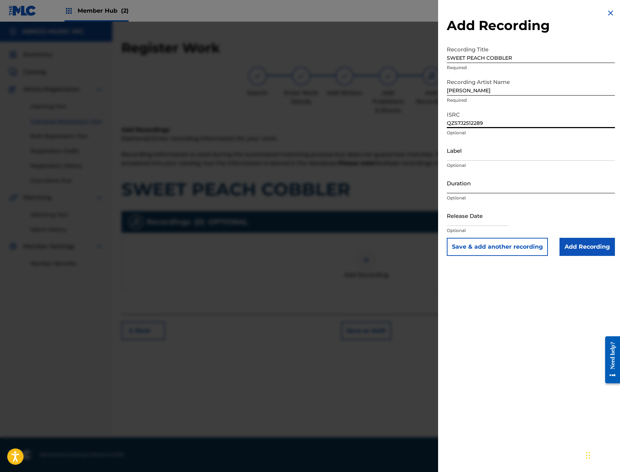
type input "QZS7J2512289"
click at [458, 189] on input "Duration" at bounding box center [531, 183] width 168 height 21
type input "02:38"
click at [478, 216] on input "text" at bounding box center [478, 215] width 62 height 21
select select "9"
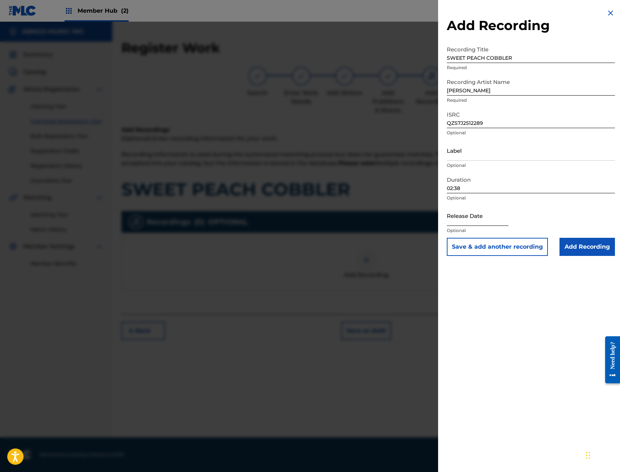
select select "2025"
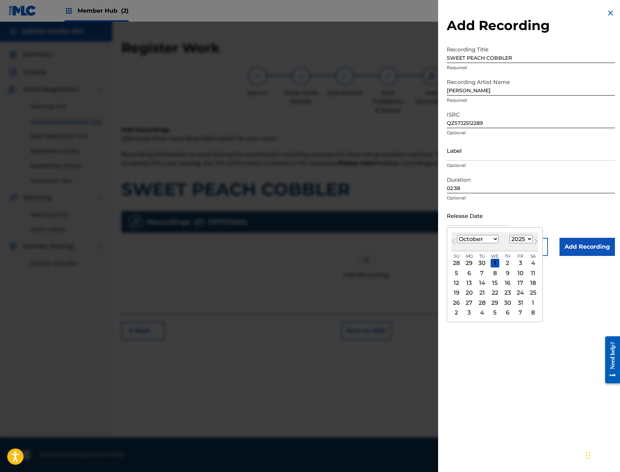
type input "[DATE]"
select select "8"
click at [521, 284] on div "19" at bounding box center [520, 283] width 9 height 9
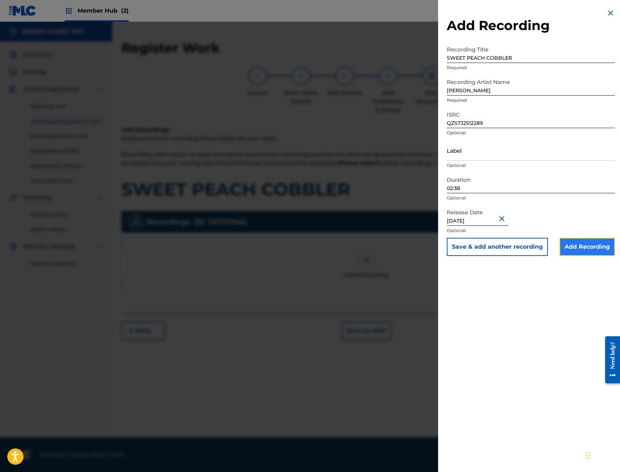
click at [593, 252] on input "Add Recording" at bounding box center [586, 247] width 55 height 18
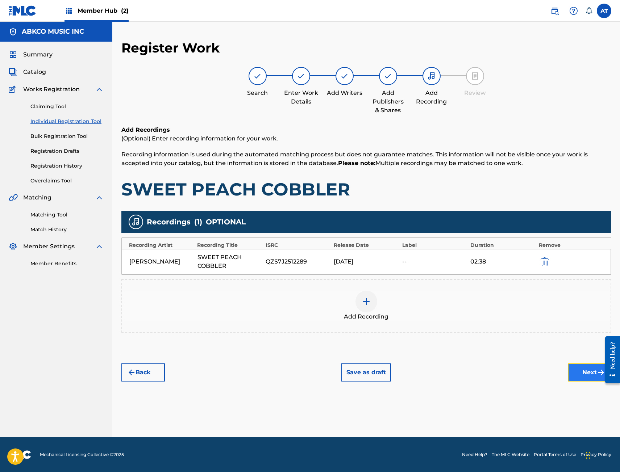
click at [592, 376] on button "Next" at bounding box center [589, 373] width 43 height 18
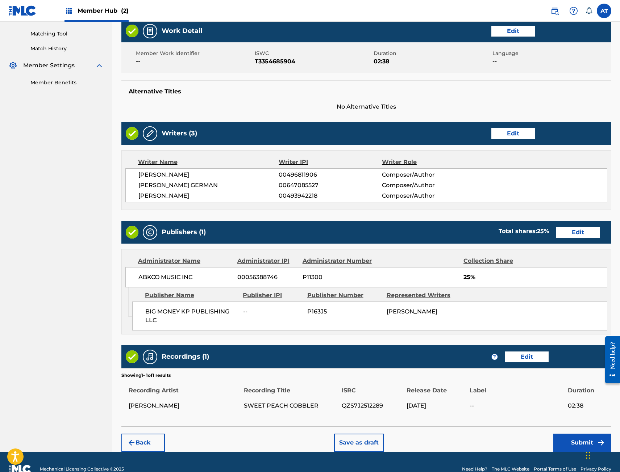
scroll to position [196, 0]
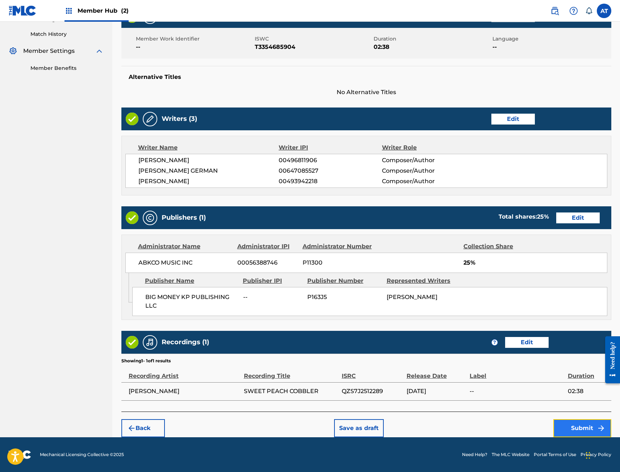
click at [597, 426] on img "submit" at bounding box center [601, 428] width 9 height 9
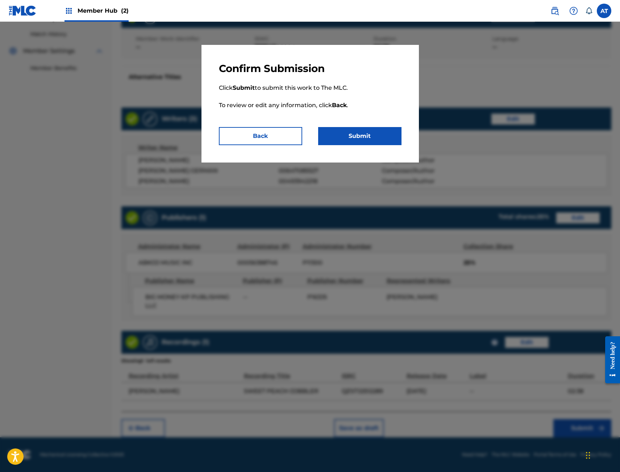
click at [405, 145] on div "Confirm Submission Click Submit to submit this work to The MLC. To review or ed…" at bounding box center [309, 104] width 217 height 118
click at [360, 132] on button "Submit" at bounding box center [359, 136] width 83 height 18
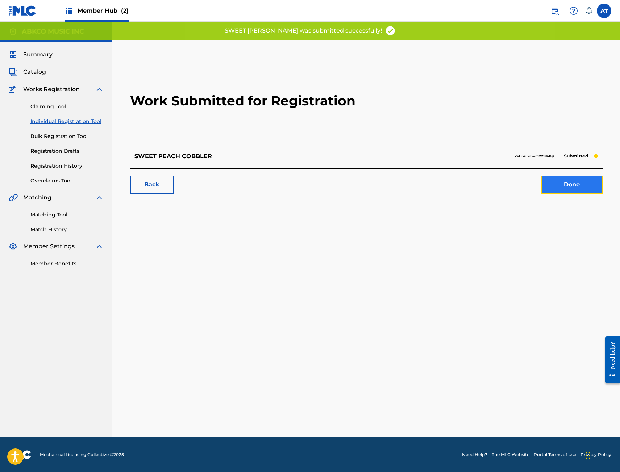
click at [557, 185] on link "Done" at bounding box center [572, 185] width 62 height 18
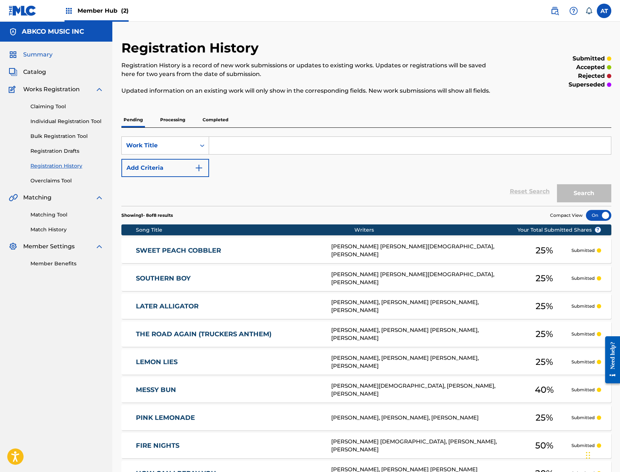
click at [47, 55] on span "Summary" at bounding box center [37, 54] width 29 height 9
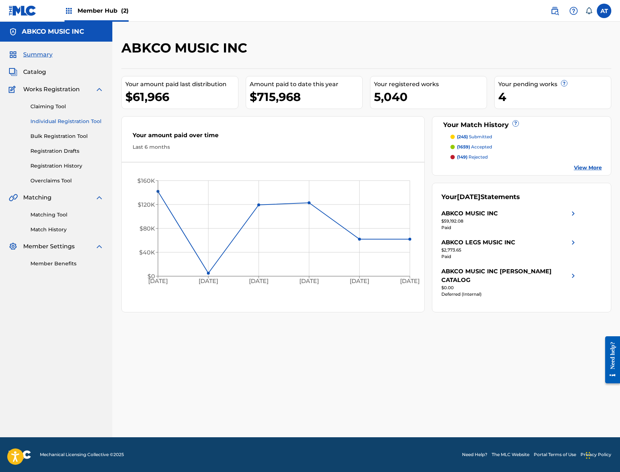
click at [51, 124] on link "Individual Registration Tool" at bounding box center [66, 122] width 73 height 8
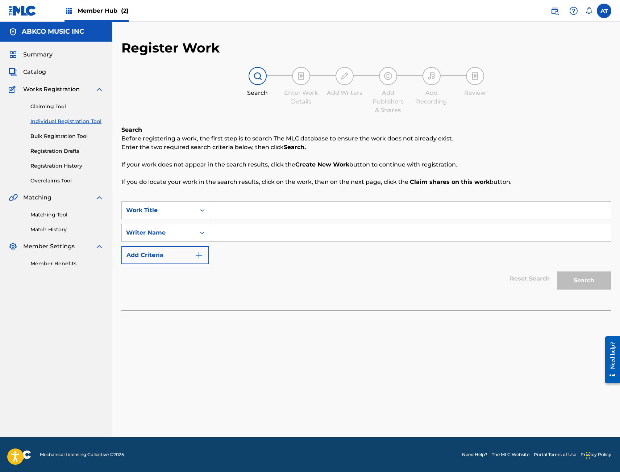
drag, startPoint x: 401, startPoint y: 367, endPoint x: 389, endPoint y: 359, distance: 14.4
click at [401, 364] on div "Register Work Search Enter Work Details Add Writers Add Publishers & Shares Add…" at bounding box center [366, 239] width 507 height 398
drag, startPoint x: 51, startPoint y: 166, endPoint x: 61, endPoint y: 177, distance: 14.4
click at [51, 166] on link "Registration History" at bounding box center [66, 166] width 73 height 8
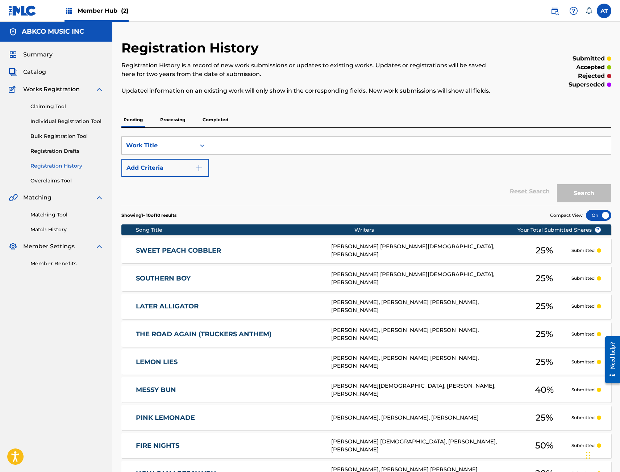
scroll to position [122, 0]
